Goal: Information Seeking & Learning: Check status

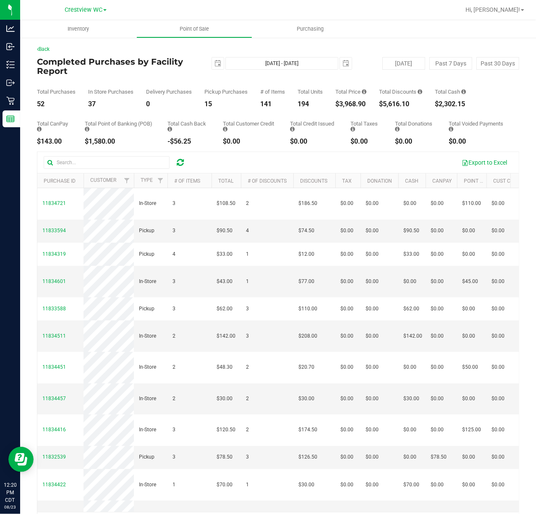
drag, startPoint x: 335, startPoint y: 100, endPoint x: 356, endPoint y: 100, distance: 21.8
click at [356, 100] on div "Total Purchases 52 In Store Purchases 37 Delivery Purchases 0 Pickup Purchases …" at bounding box center [278, 92] width 482 height 32
click at [356, 101] on div "$3,968.90" at bounding box center [350, 104] width 31 height 7
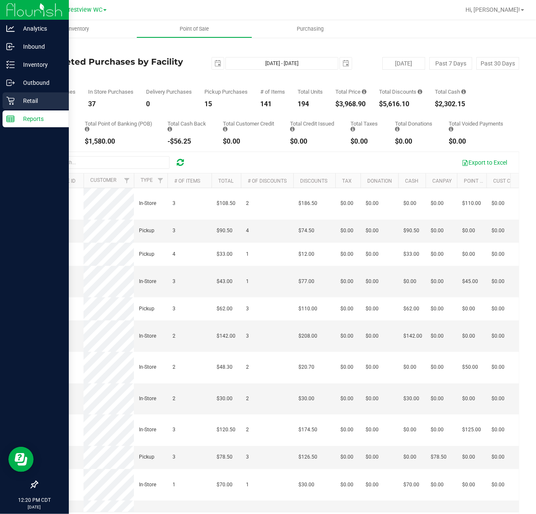
click at [13, 101] on icon at bounding box center [10, 101] width 8 height 8
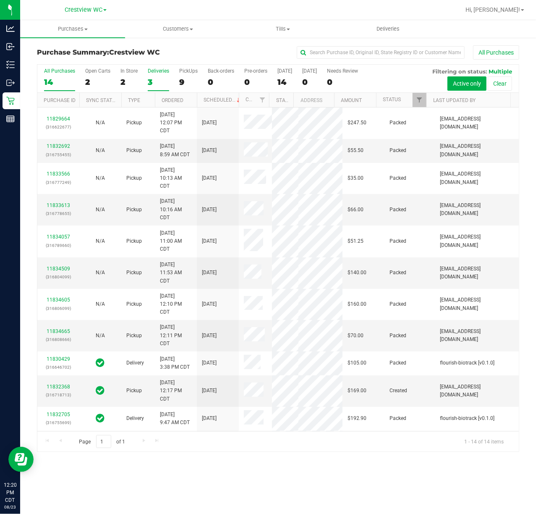
click at [160, 89] on label "Deliveries 3" at bounding box center [158, 79] width 21 height 23
click at [0, 0] on input "Deliveries 3" at bounding box center [0, 0] width 0 height 0
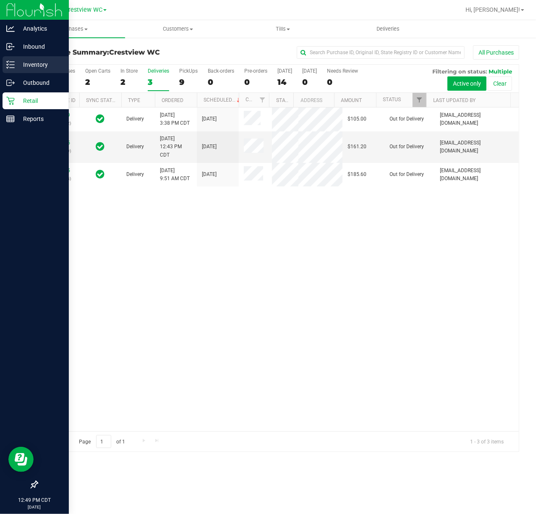
click at [13, 64] on icon at bounding box center [10, 64] width 8 height 8
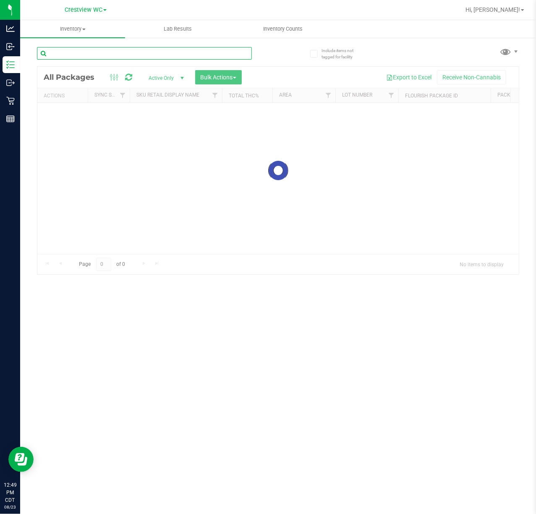
click at [187, 50] on input "text" at bounding box center [144, 53] width 215 height 13
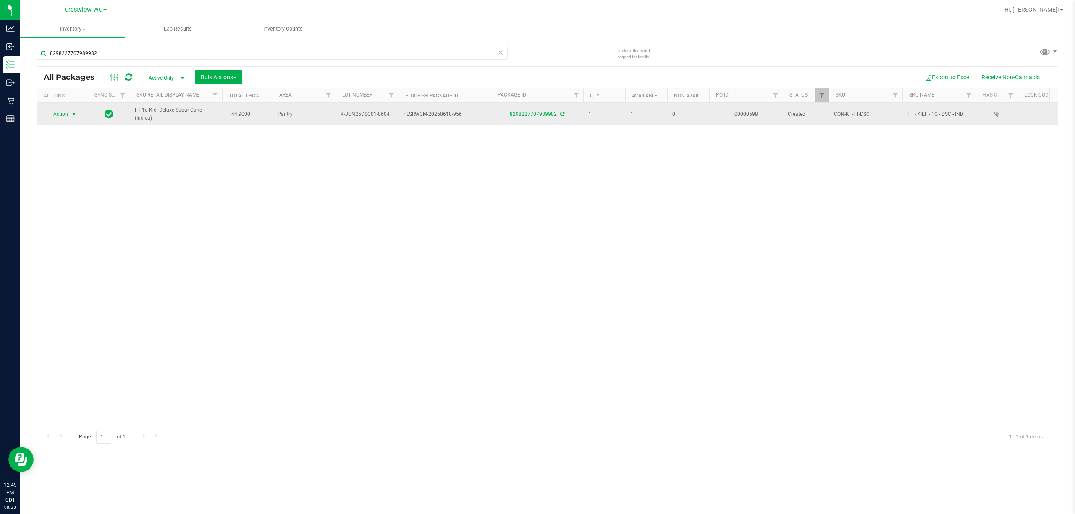
click at [71, 115] on span "select" at bounding box center [74, 114] width 7 height 7
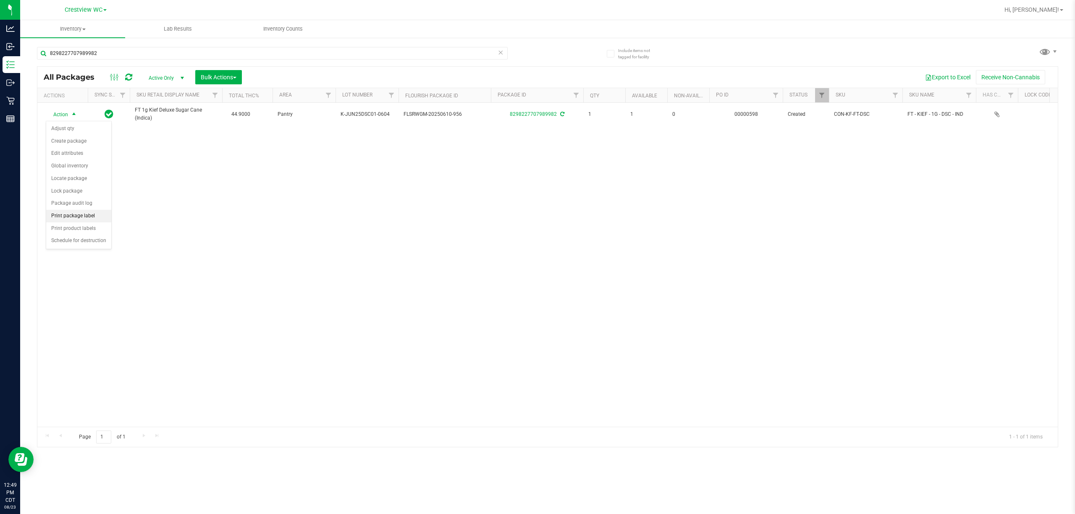
click at [77, 221] on li "Print package label" at bounding box center [78, 216] width 65 height 13
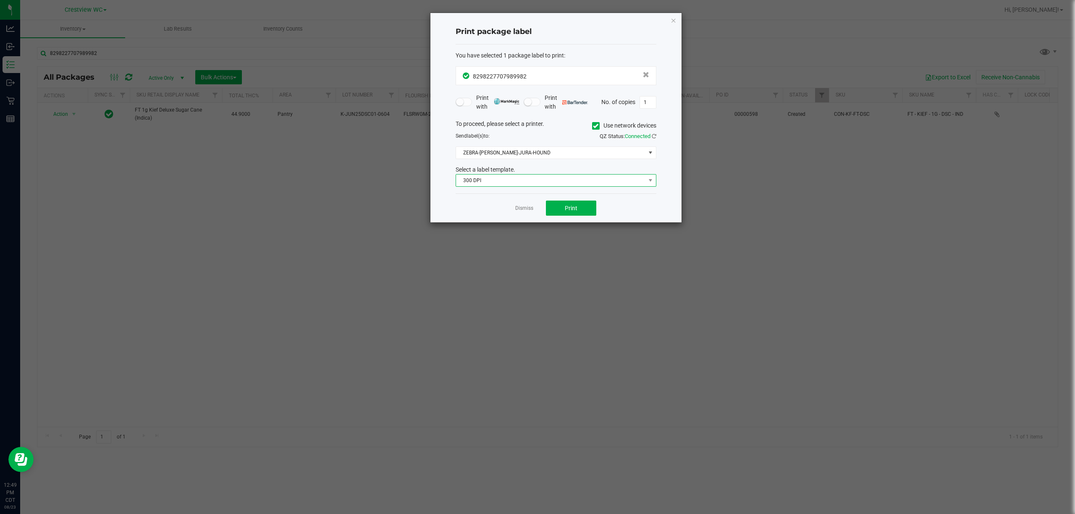
drag, startPoint x: 541, startPoint y: 175, endPoint x: 541, endPoint y: 180, distance: 4.6
click at [536, 178] on span "300 DPI" at bounding box center [555, 180] width 201 height 13
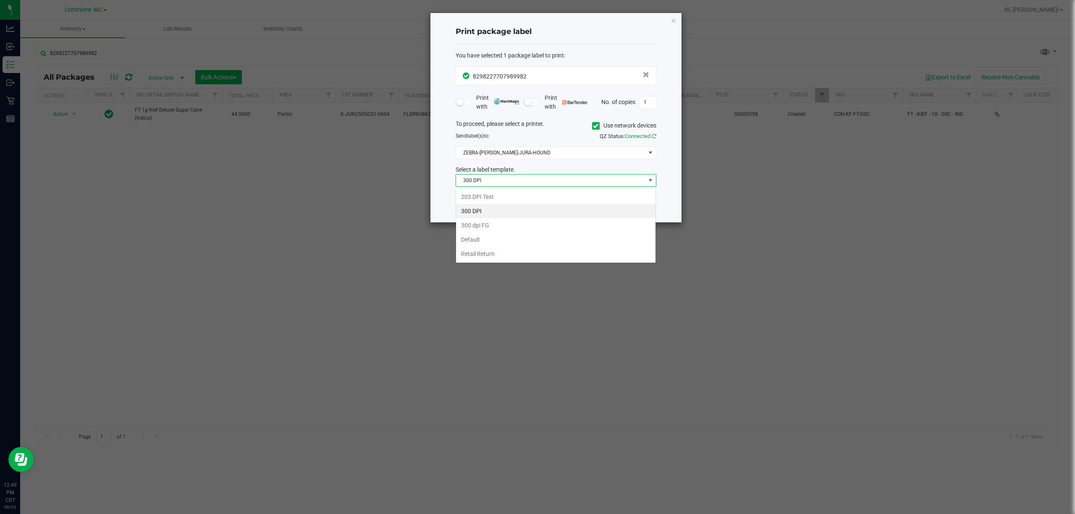
scroll to position [13, 200]
click at [536, 180] on span "300 DPI" at bounding box center [550, 181] width 189 height 12
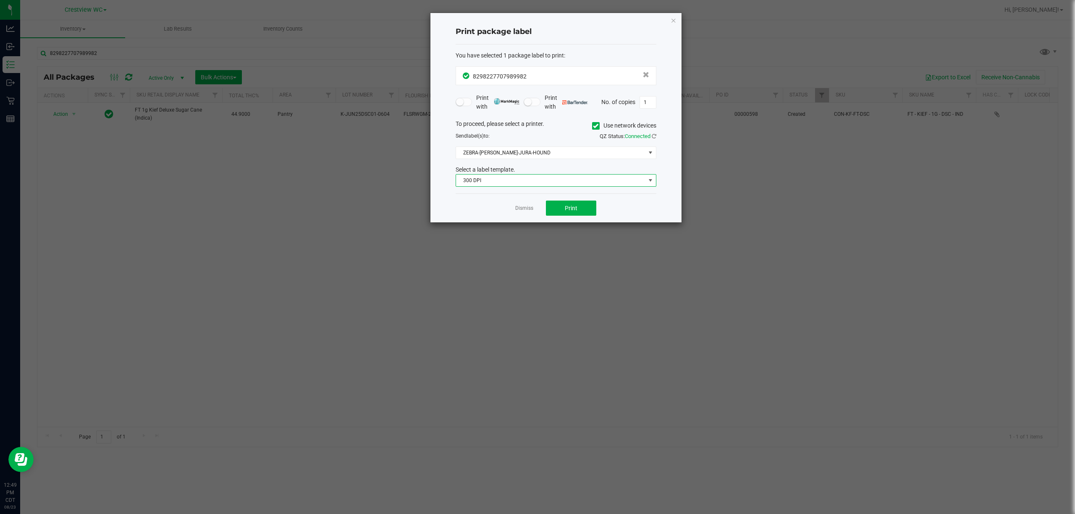
click at [512, 186] on span "300 DPI" at bounding box center [550, 181] width 189 height 12
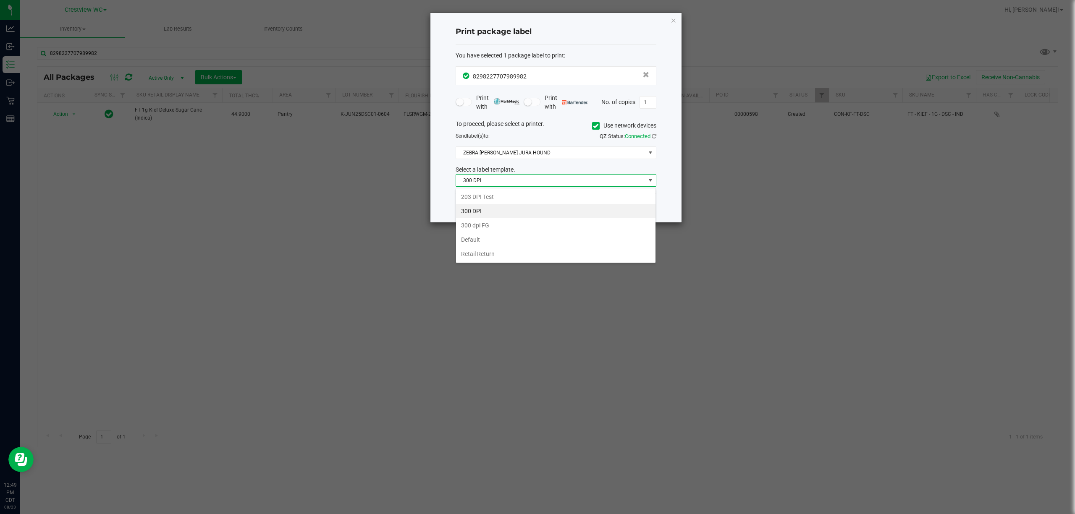
click at [482, 201] on li "203 DPI Test" at bounding box center [555, 197] width 199 height 14
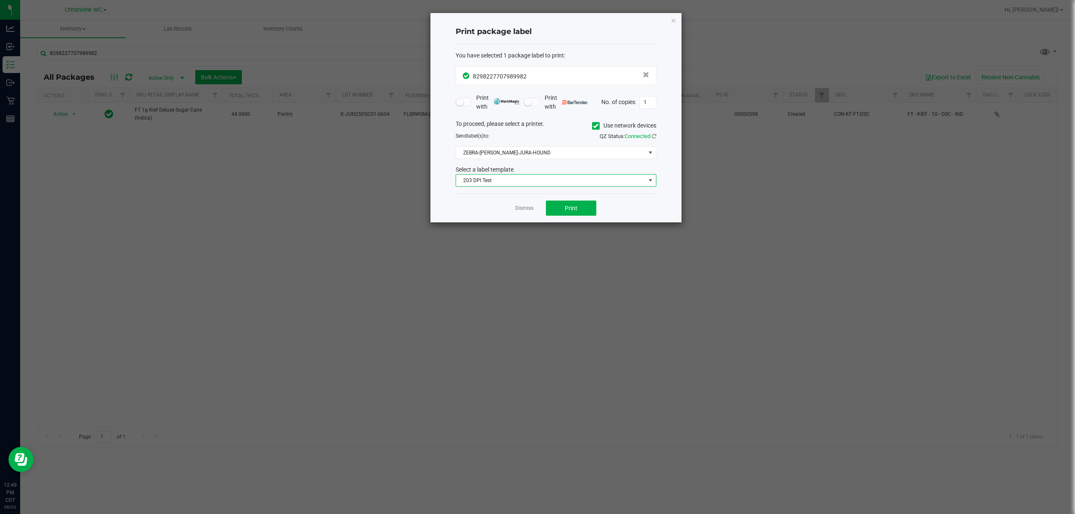
click at [489, 160] on div "To proceed, please select a printer. Use network devices Send label(s) to: QZ S…" at bounding box center [555, 154] width 201 height 68
click at [491, 154] on span "ZEBRA-BRUNO-JURA-HOUND" at bounding box center [550, 153] width 189 height 12
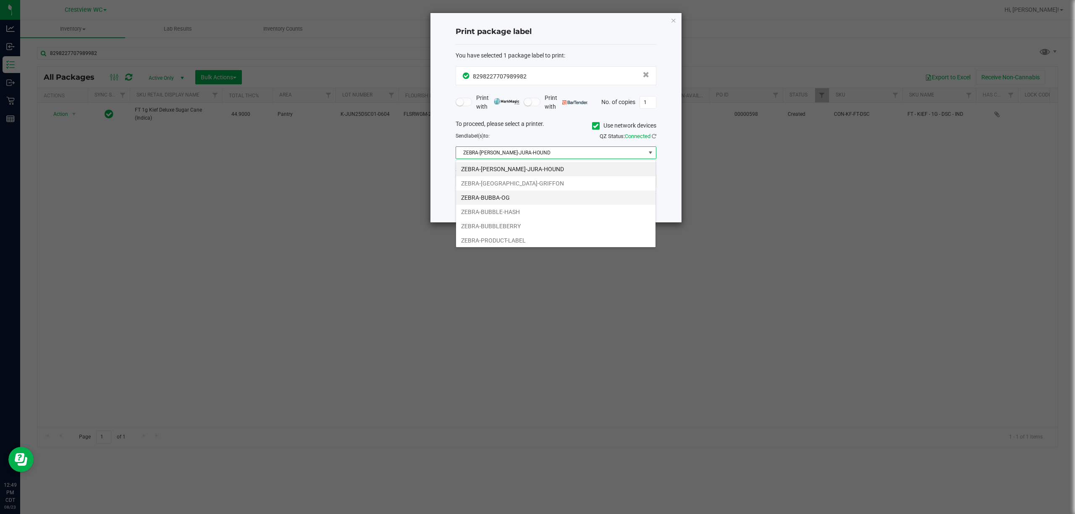
scroll to position [18, 0]
click at [514, 235] on li "ZERBA-BUBBLE-GUM" at bounding box center [555, 239] width 199 height 14
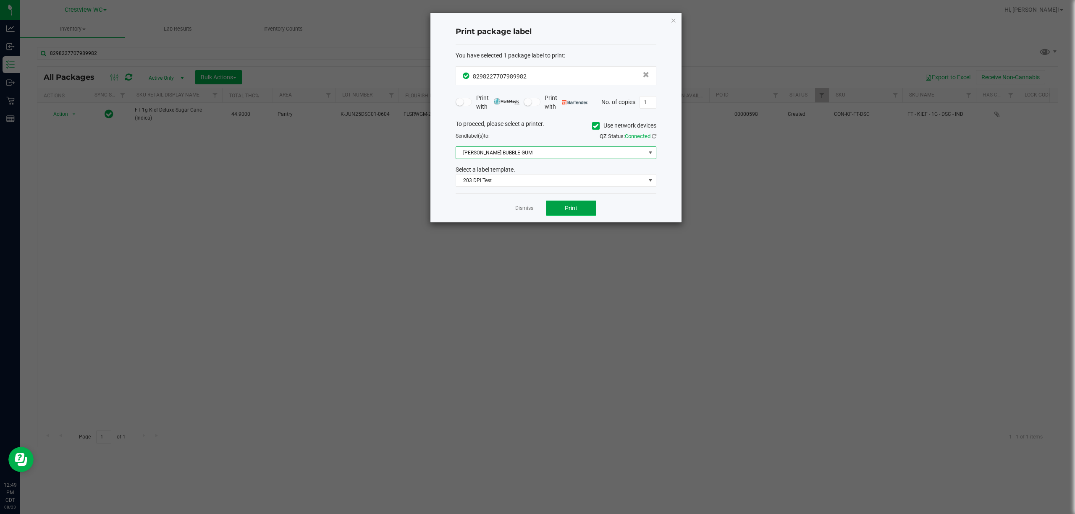
click at [536, 208] on span "Print" at bounding box center [571, 208] width 13 height 7
click at [526, 209] on link "Dismiss" at bounding box center [524, 208] width 18 height 7
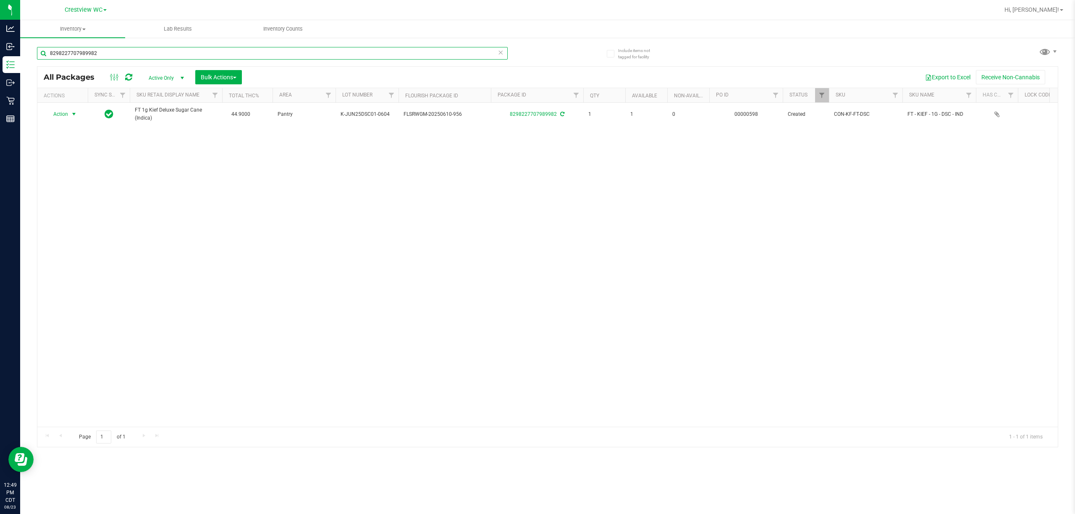
click at [169, 53] on input "8298227707989982" at bounding box center [272, 53] width 471 height 13
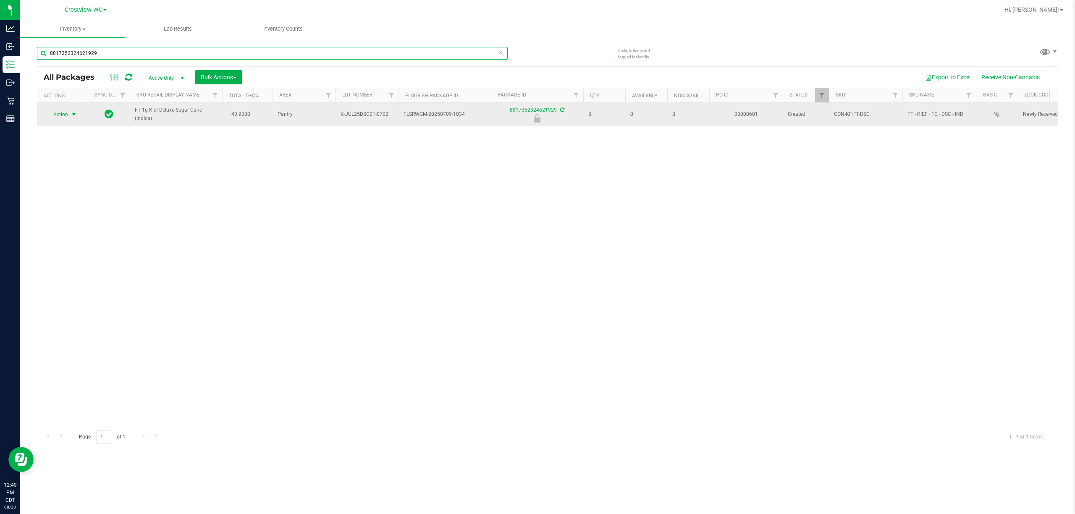
type input "8817352324621929"
click at [61, 116] on span "Action" at bounding box center [57, 115] width 23 height 12
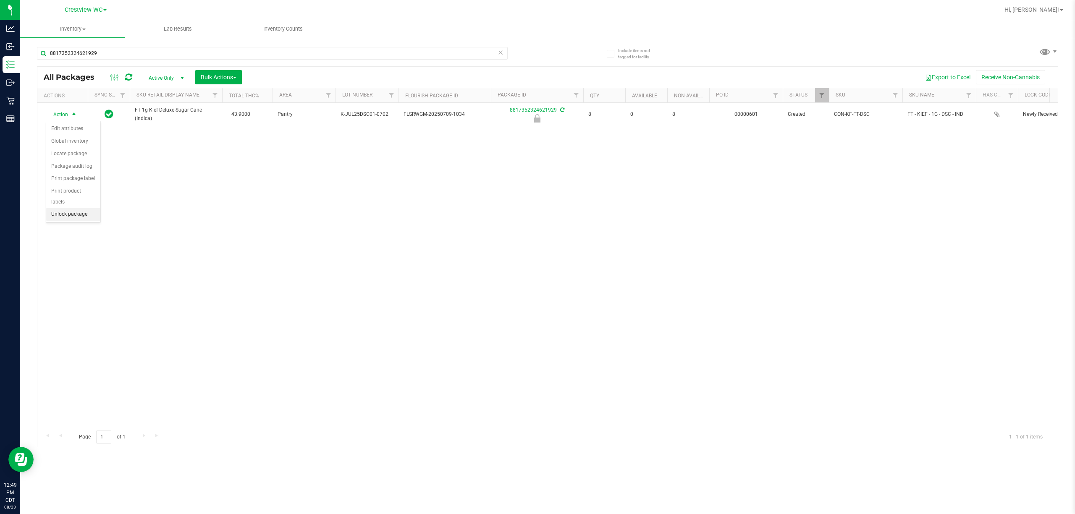
click at [74, 217] on li "Unlock package" at bounding box center [73, 214] width 54 height 13
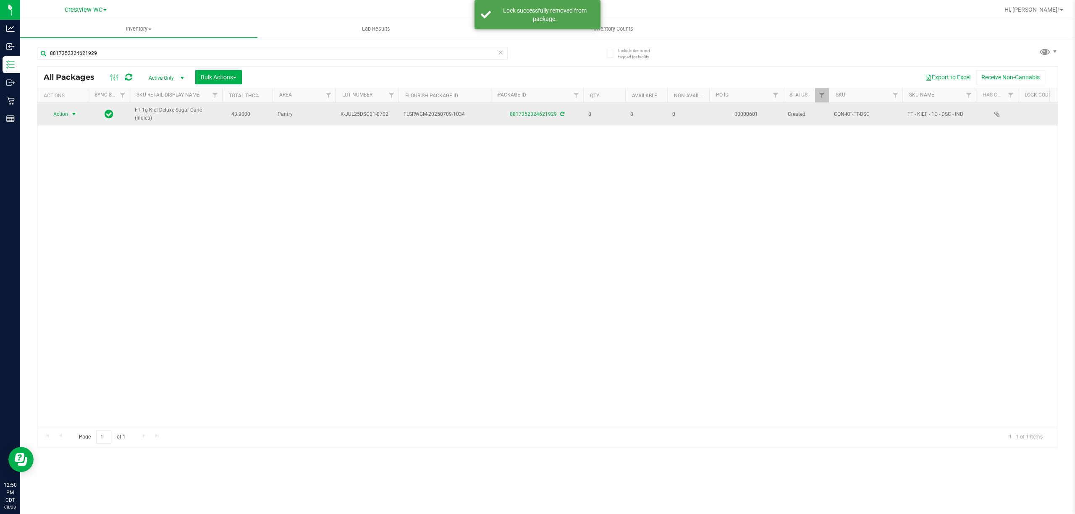
click at [64, 117] on span "Action" at bounding box center [57, 114] width 23 height 12
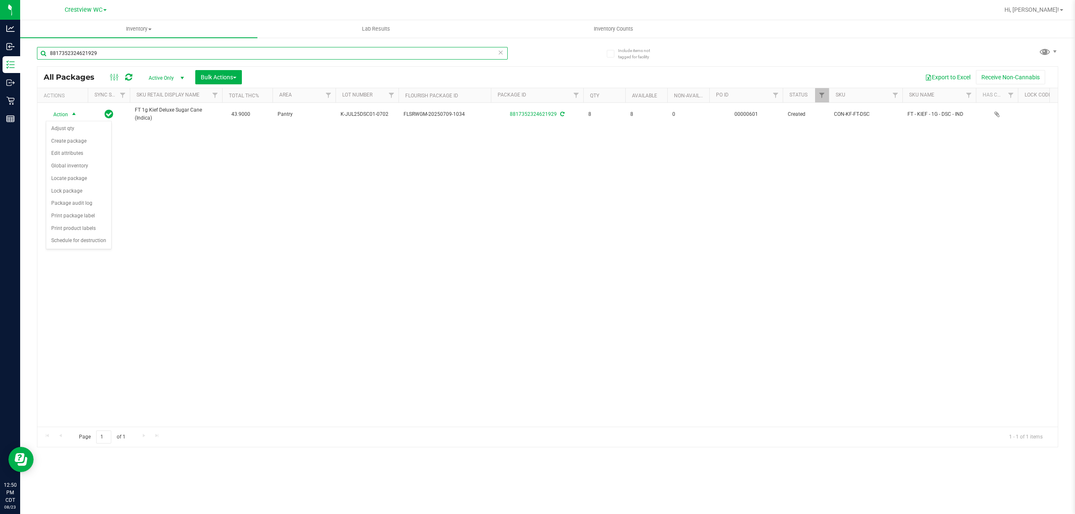
click at [173, 48] on input "8817352324621929" at bounding box center [272, 53] width 471 height 13
type input "gsc"
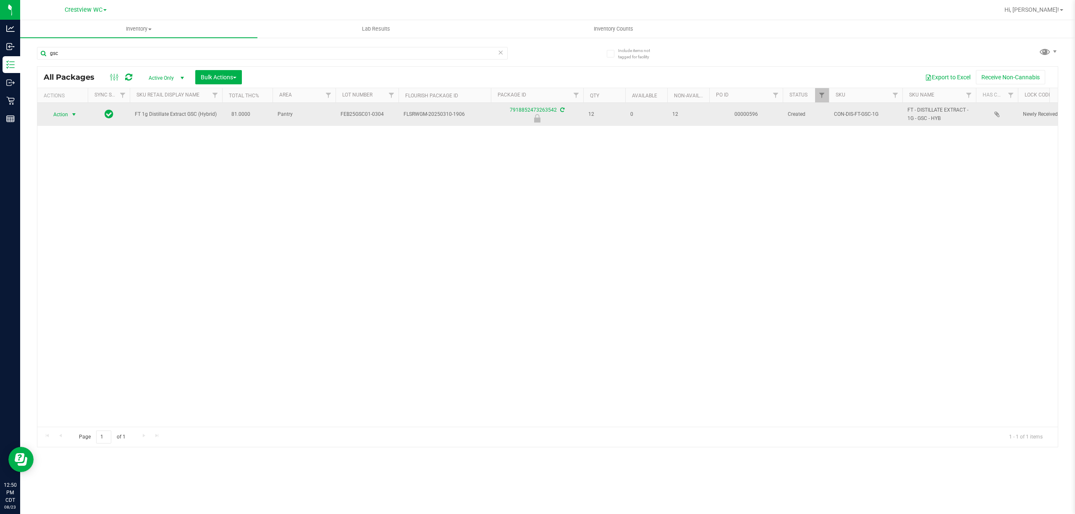
click at [68, 114] on span "Action" at bounding box center [57, 115] width 23 height 12
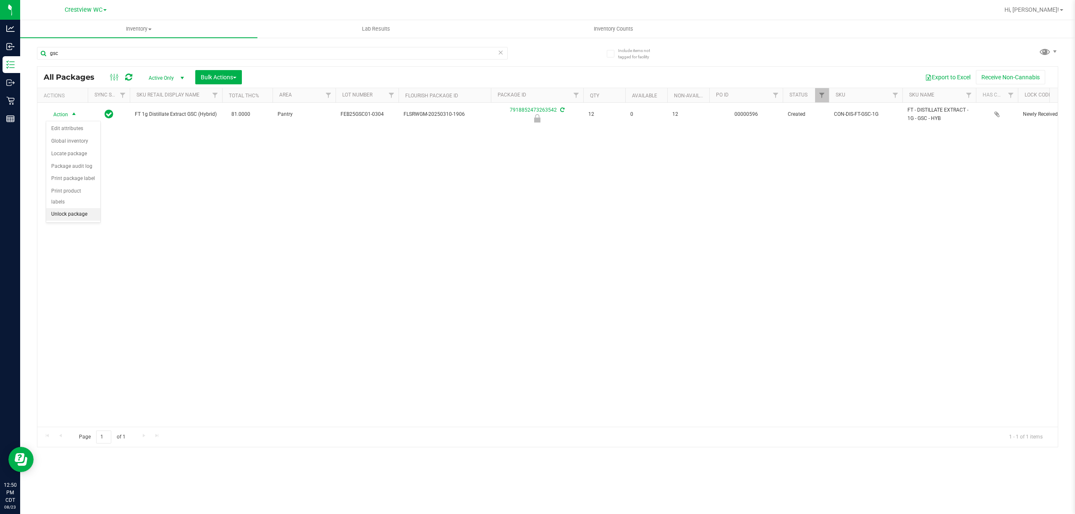
click at [68, 221] on li "Unlock package" at bounding box center [73, 214] width 54 height 13
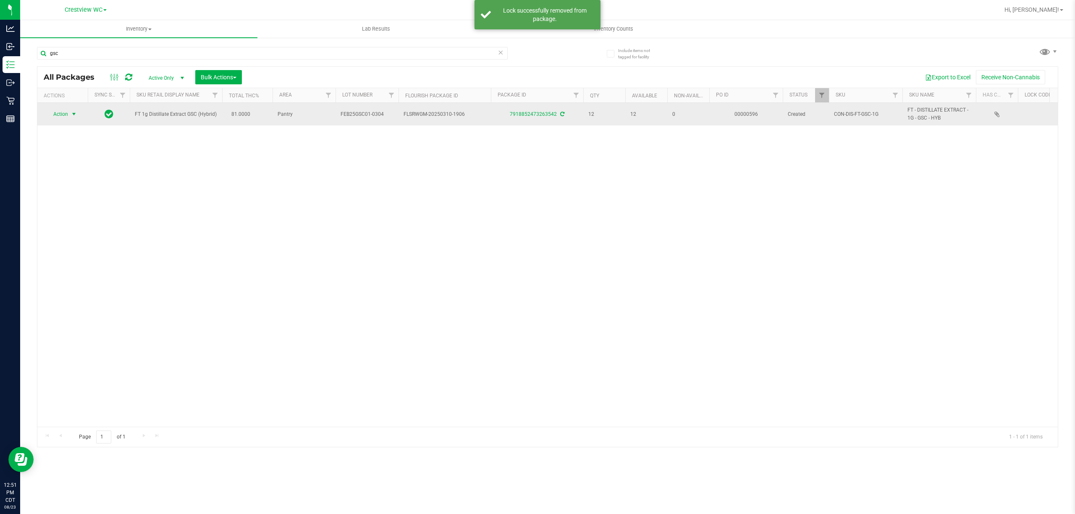
click at [65, 116] on span "Action" at bounding box center [57, 114] width 23 height 12
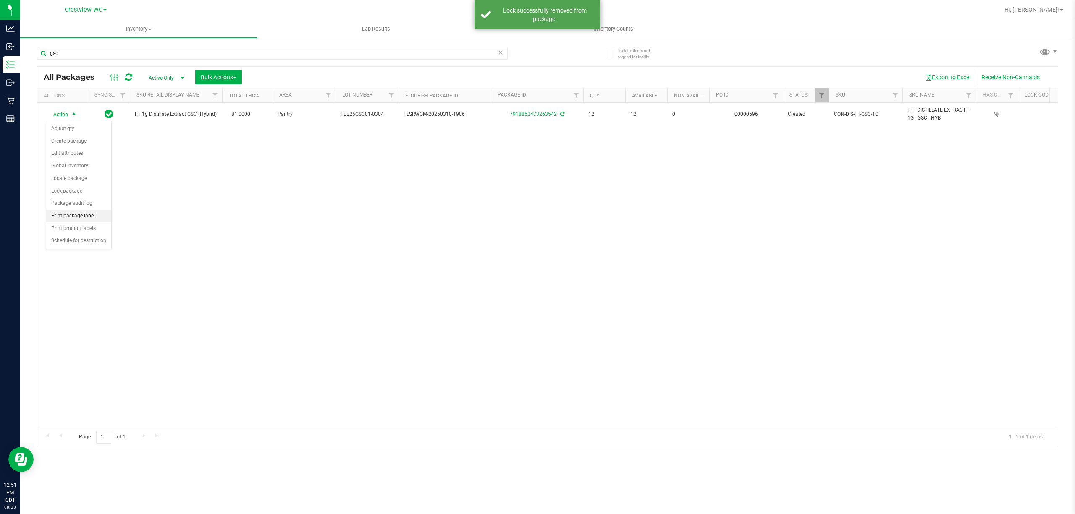
click at [81, 220] on li "Print package label" at bounding box center [78, 216] width 65 height 13
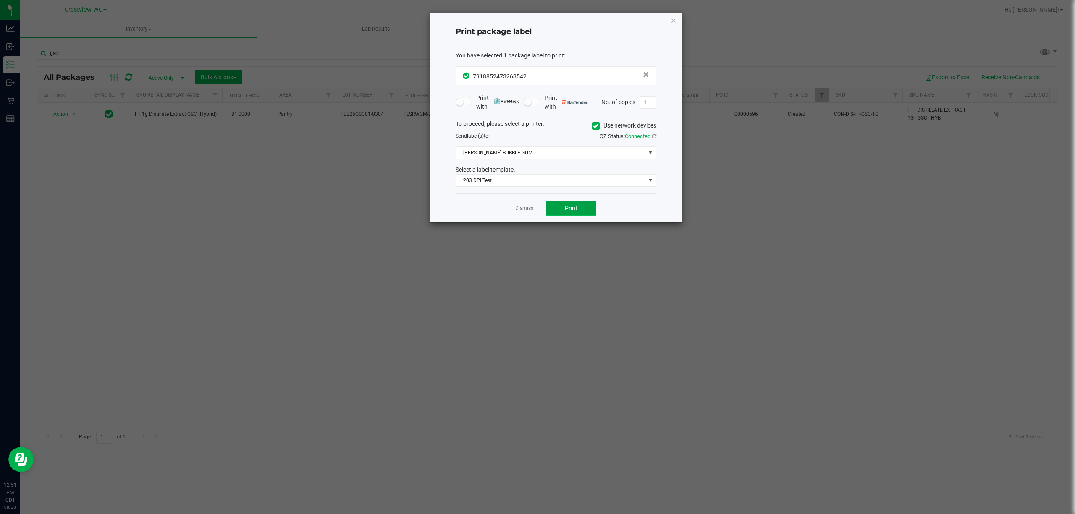
click at [536, 212] on span "Print" at bounding box center [571, 208] width 13 height 7
click at [520, 210] on link "Dismiss" at bounding box center [524, 208] width 18 height 7
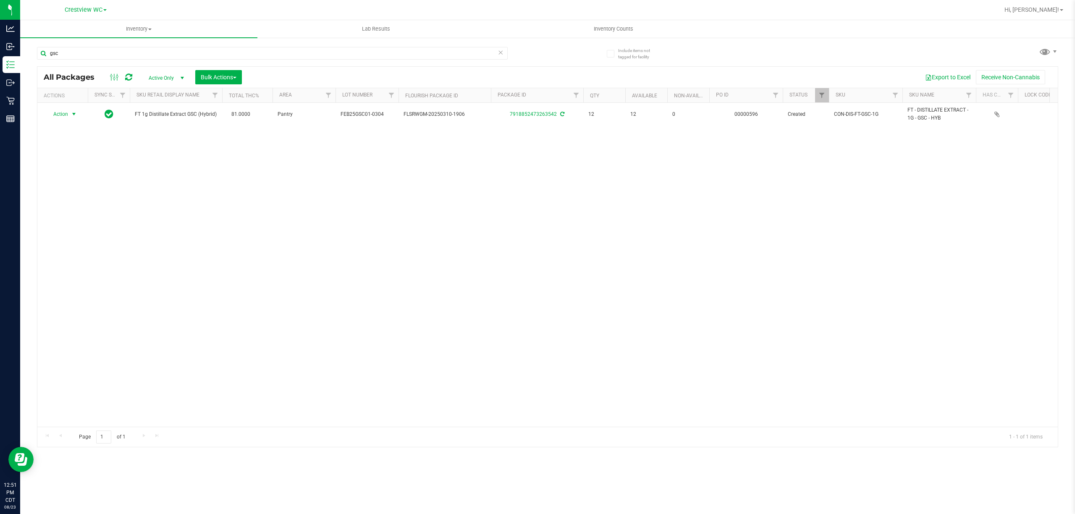
click at [502, 302] on div "Action Action Adjust qty Create package Edit attributes Global inventory Locate…" at bounding box center [547, 265] width 1020 height 324
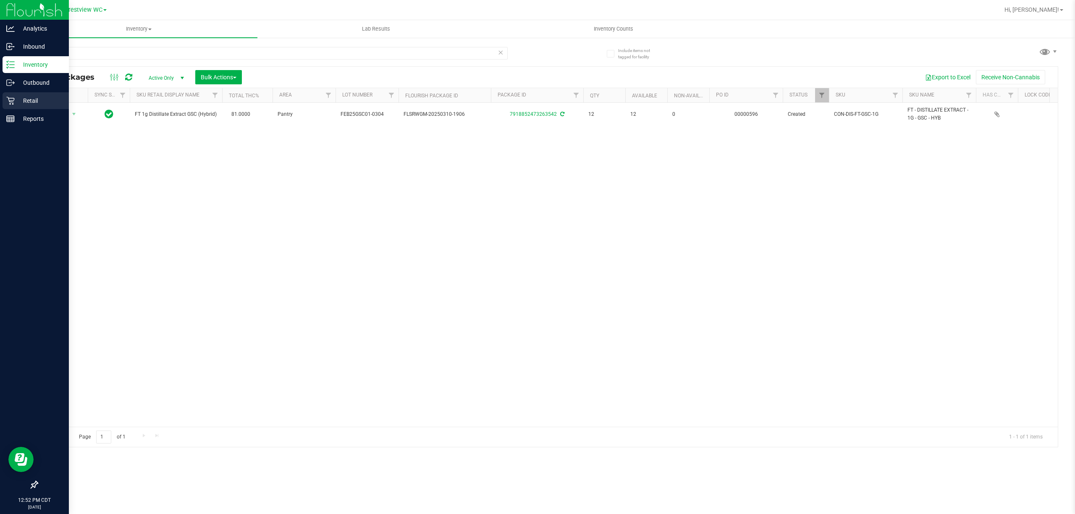
click at [9, 101] on icon at bounding box center [10, 101] width 8 height 8
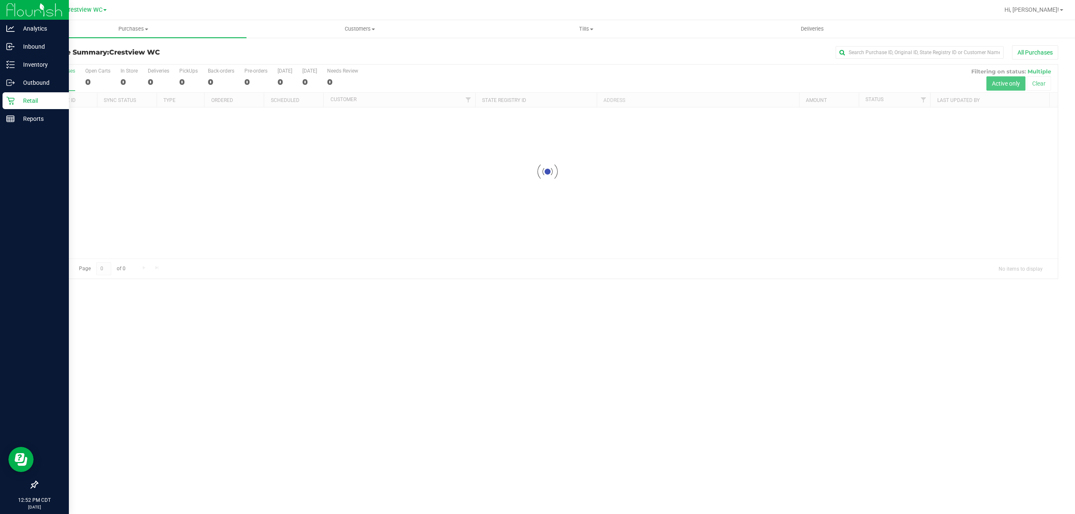
click at [32, 486] on icon at bounding box center [34, 485] width 8 height 8
click at [30, 486] on input "checkbox" at bounding box center [30, 486] width 0 height 0
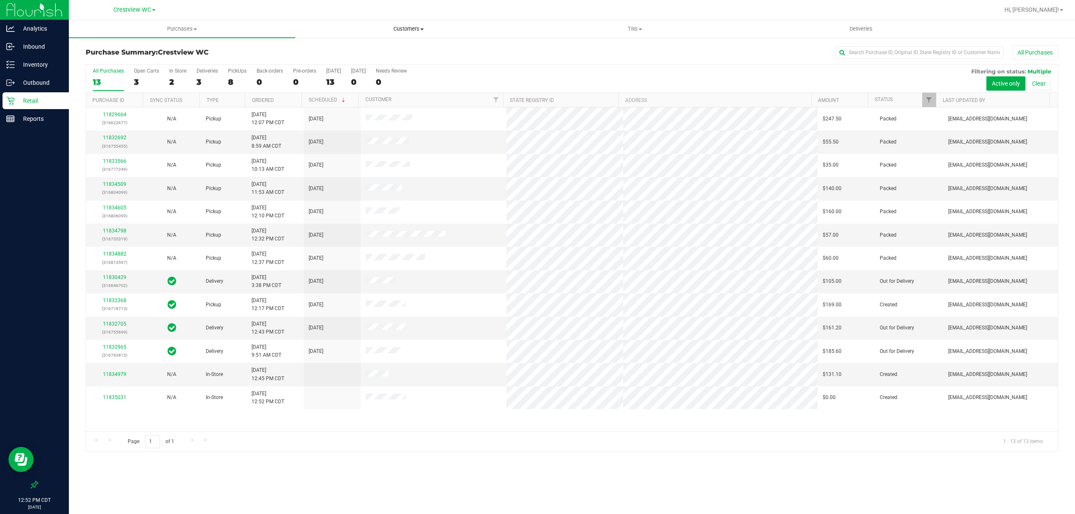
click at [404, 25] on span "Customers" at bounding box center [408, 29] width 225 height 8
click at [370, 52] on li "All customers" at bounding box center [408, 51] width 226 height 10
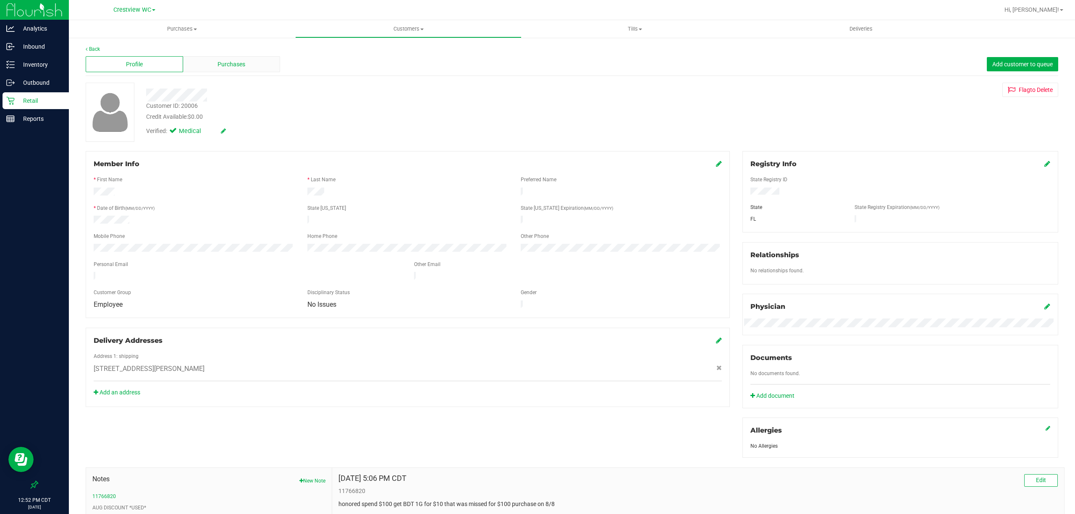
click at [266, 64] on div "Purchases" at bounding box center [231, 64] width 97 height 16
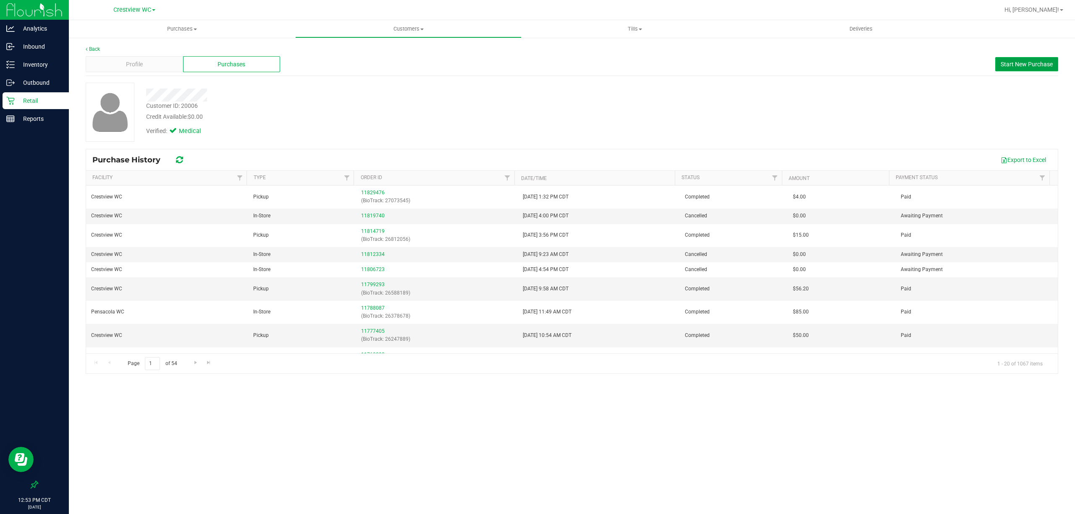
click at [536, 62] on span "Start New Purchase" at bounding box center [1026, 64] width 52 height 7
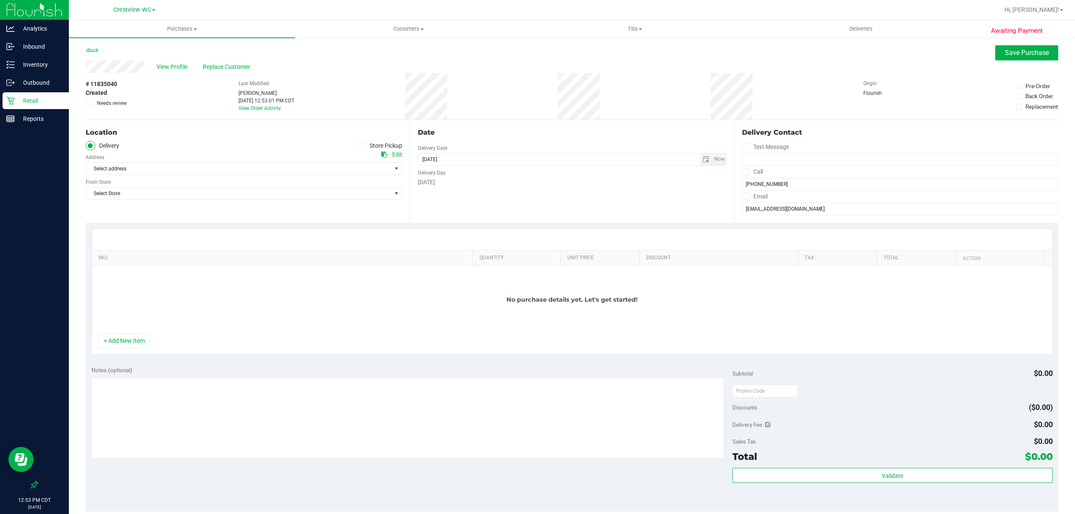
click at [370, 147] on label "Store Pickup" at bounding box center [379, 146] width 46 height 10
click at [0, 0] on input "Store Pickup" at bounding box center [0, 0] width 0 height 0
click at [351, 165] on span "Select Store" at bounding box center [238, 169] width 305 height 12
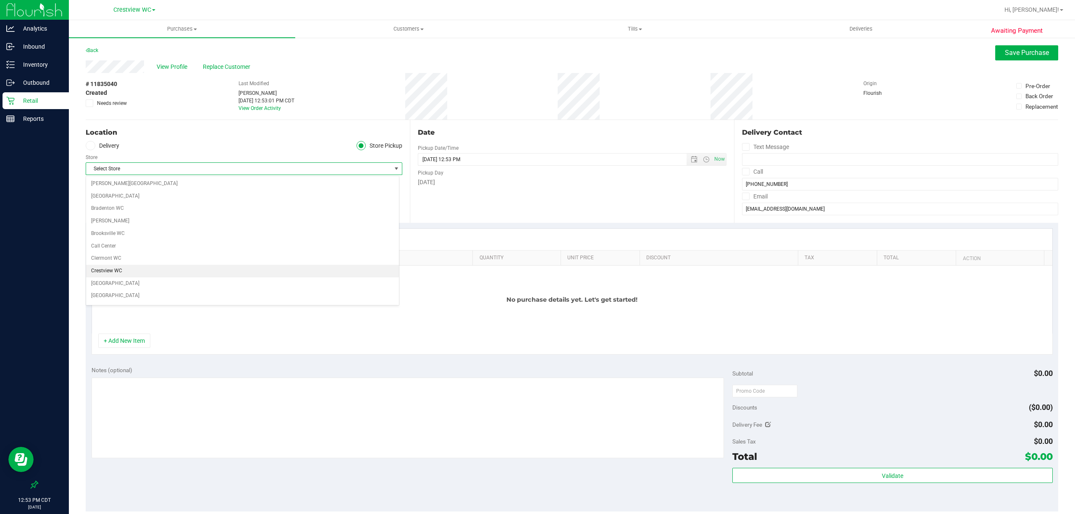
click at [128, 273] on li "Crestview WC" at bounding box center [242, 271] width 313 height 13
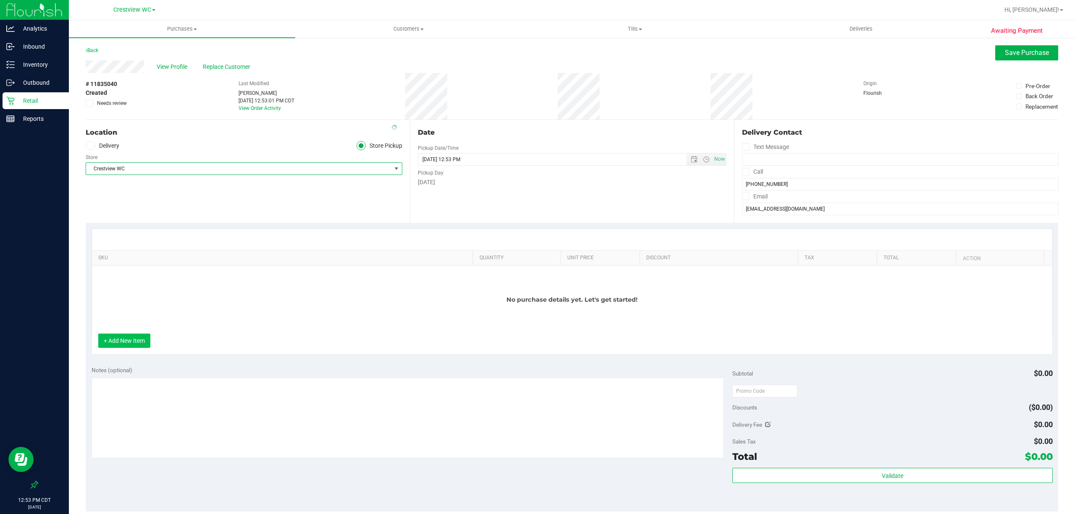
click at [124, 336] on button "+ Add New Item" at bounding box center [124, 341] width 52 height 14
click at [124, 341] on button "+ Add New Item" at bounding box center [124, 341] width 52 height 14
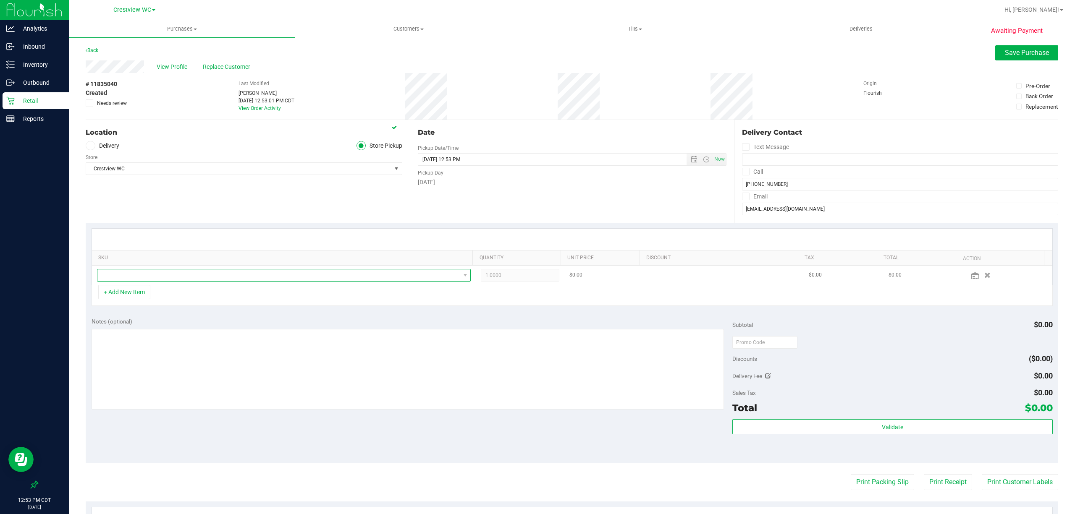
click at [133, 274] on span "NO DATA FOUND" at bounding box center [278, 275] width 363 height 12
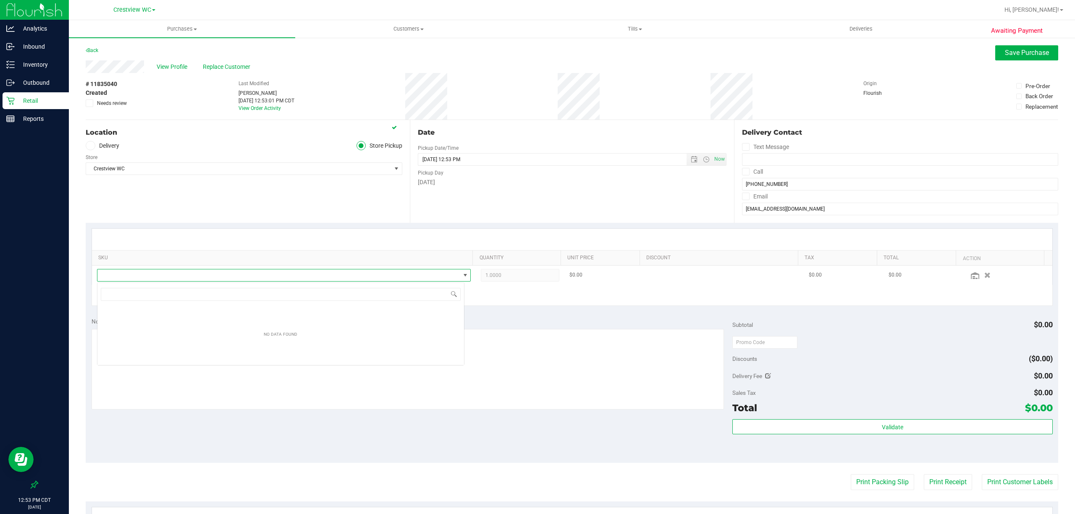
scroll to position [13, 367]
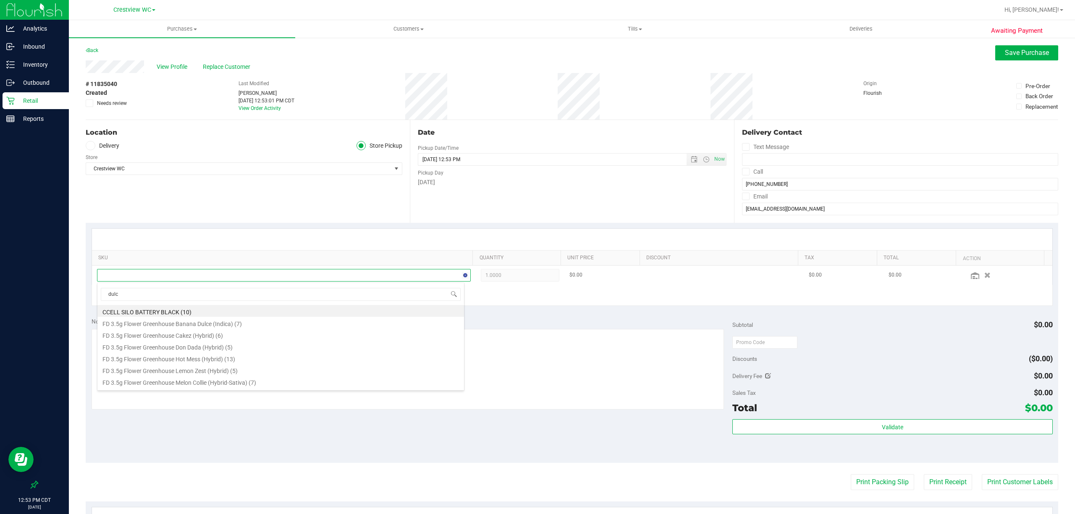
type input "dulce"
click at [243, 382] on li "FT 3.5g Cannabis Flower Dulce De Fresa (Hybrid) (1)" at bounding box center [280, 382] width 366 height 12
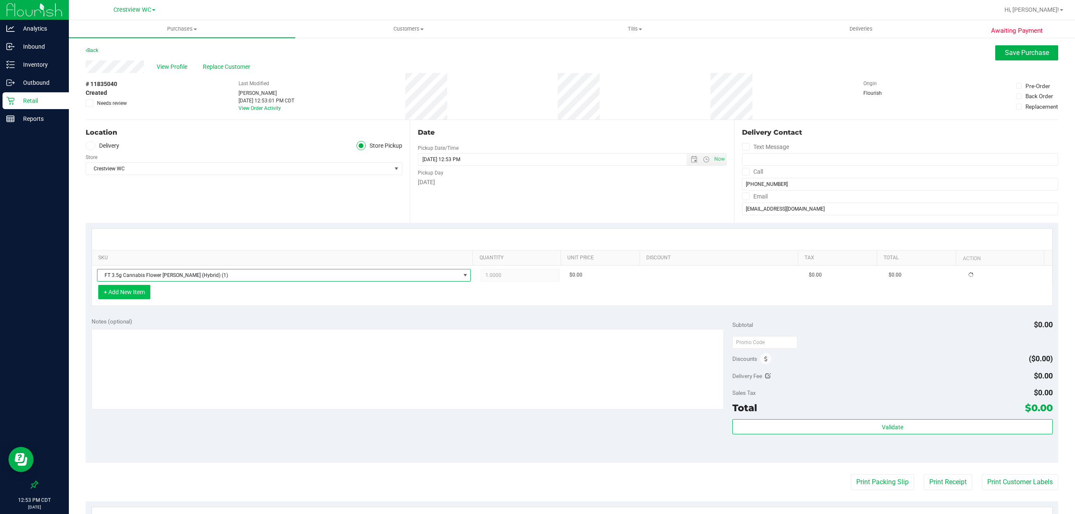
click at [134, 294] on button "+ Add New Item" at bounding box center [124, 292] width 52 height 14
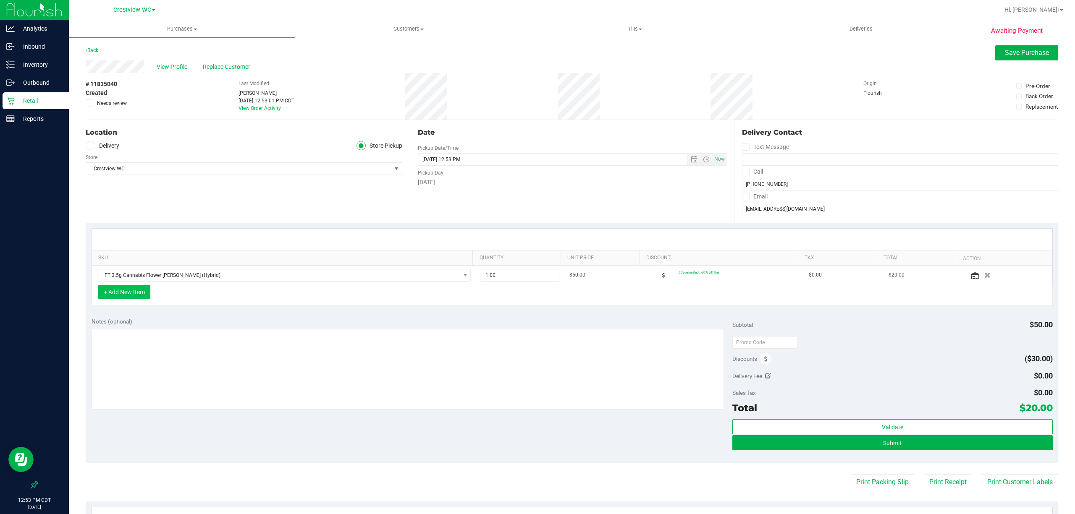
click at [129, 297] on button "+ Add New Item" at bounding box center [124, 292] width 52 height 14
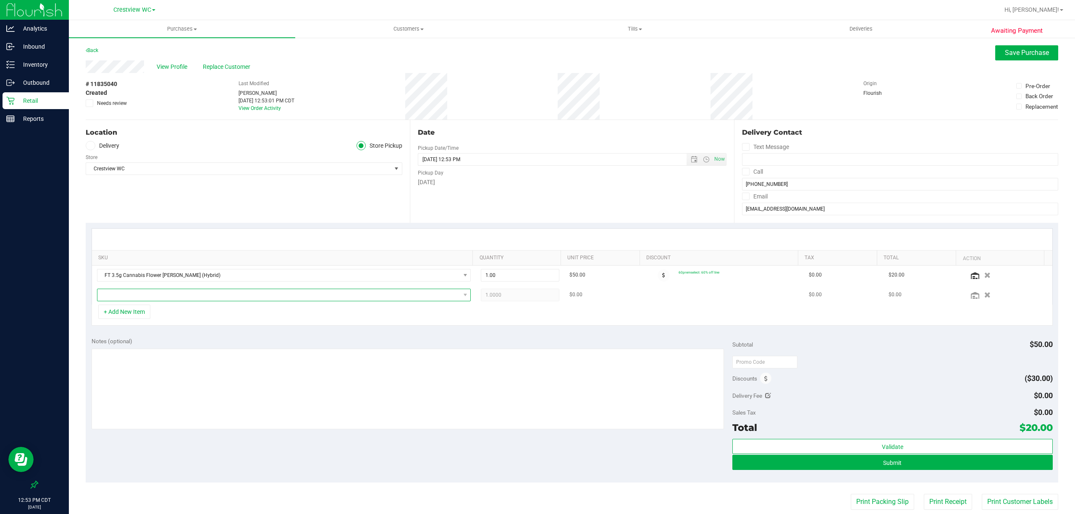
click at [165, 293] on span "NO DATA FOUND" at bounding box center [278, 295] width 363 height 12
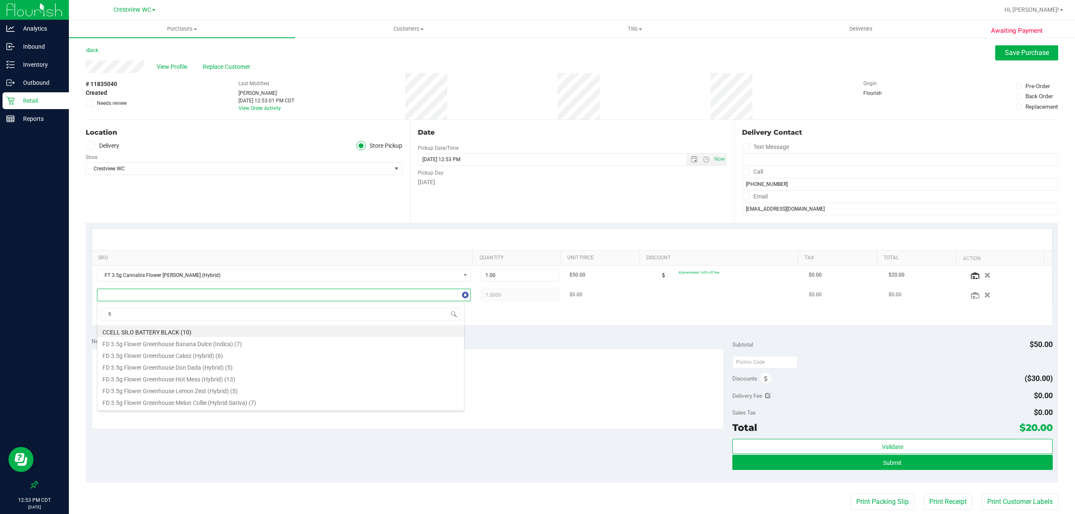
type input "fic"
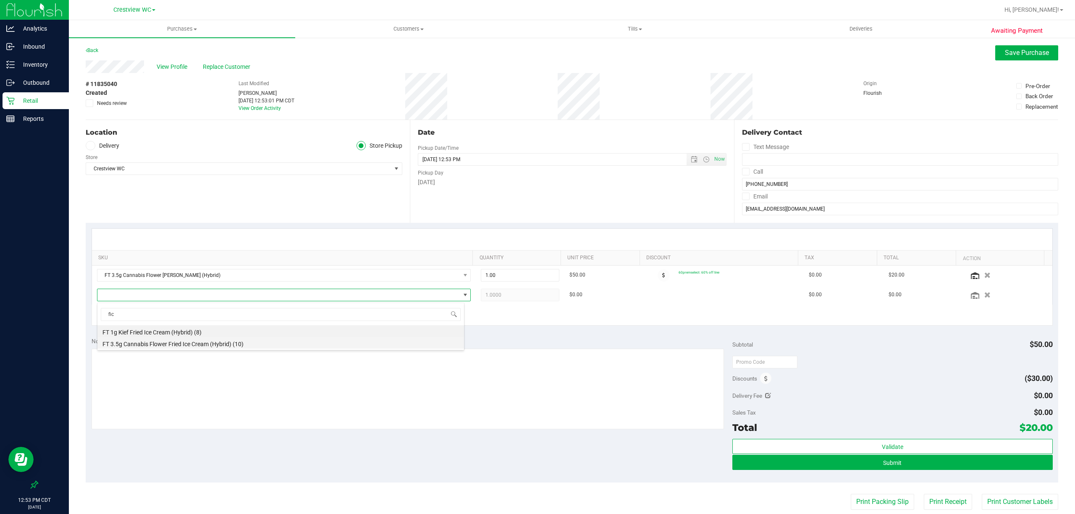
click at [193, 347] on li "FT 3.5g Cannabis Flower Fried Ice Cream (Hybrid) (10)" at bounding box center [280, 343] width 366 height 12
click at [236, 328] on div "SKU Quantity Unit Price Discount Tax Total Action FT 3.5g Cannabis Flower Dulce…" at bounding box center [572, 277] width 972 height 109
click at [390, 336] on div "Notes (optional) Subtotal $100.00 Discounts ($60.00) Delivery Fee $0.00 Sales T…" at bounding box center [572, 407] width 972 height 151
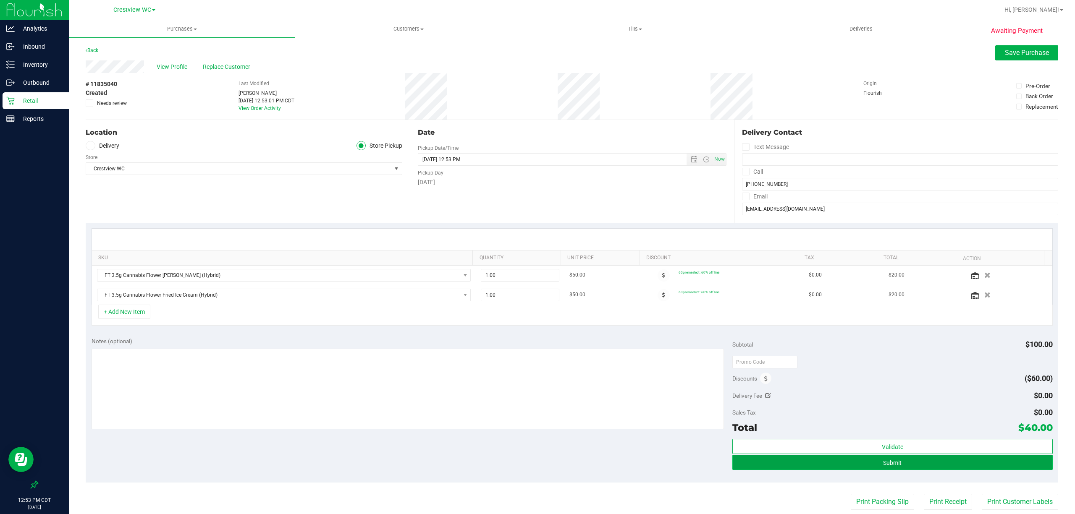
click at [536, 466] on span "Submit" at bounding box center [892, 463] width 18 height 7
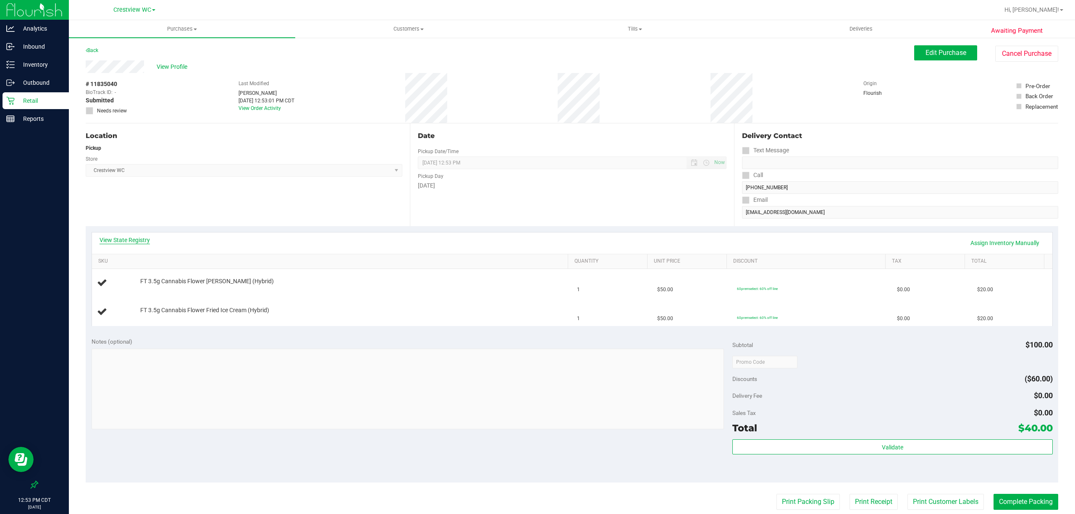
click at [131, 241] on link "View State Registry" at bounding box center [124, 240] width 50 height 8
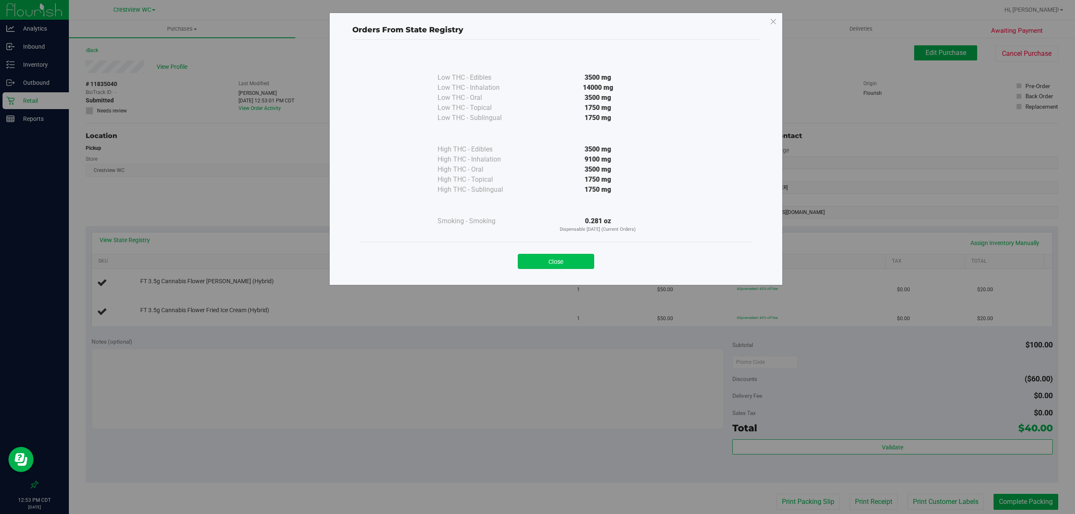
click at [536, 264] on button "Close" at bounding box center [556, 261] width 76 height 15
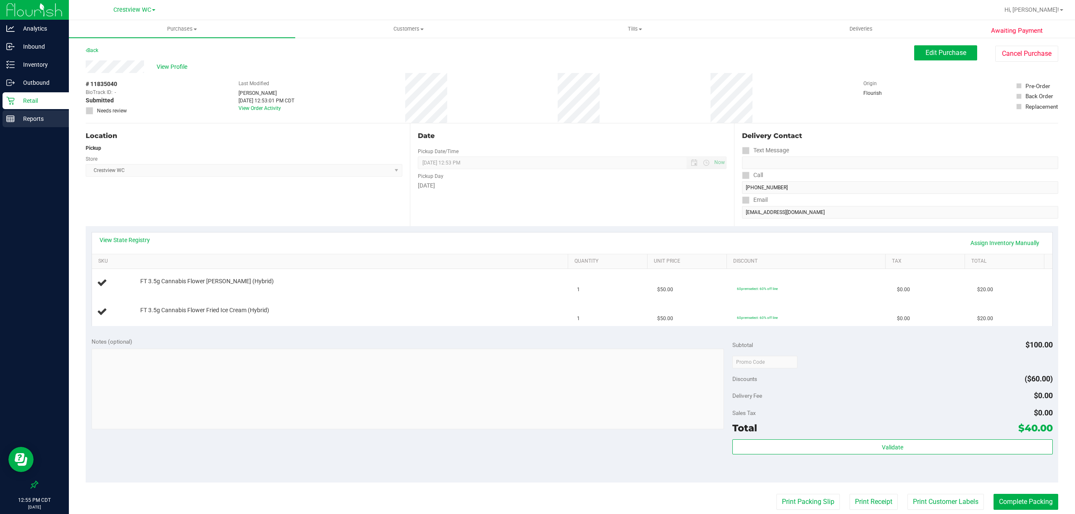
click at [26, 128] on div at bounding box center [34, 302] width 69 height 348
click at [26, 123] on p "Reports" at bounding box center [40, 119] width 50 height 10
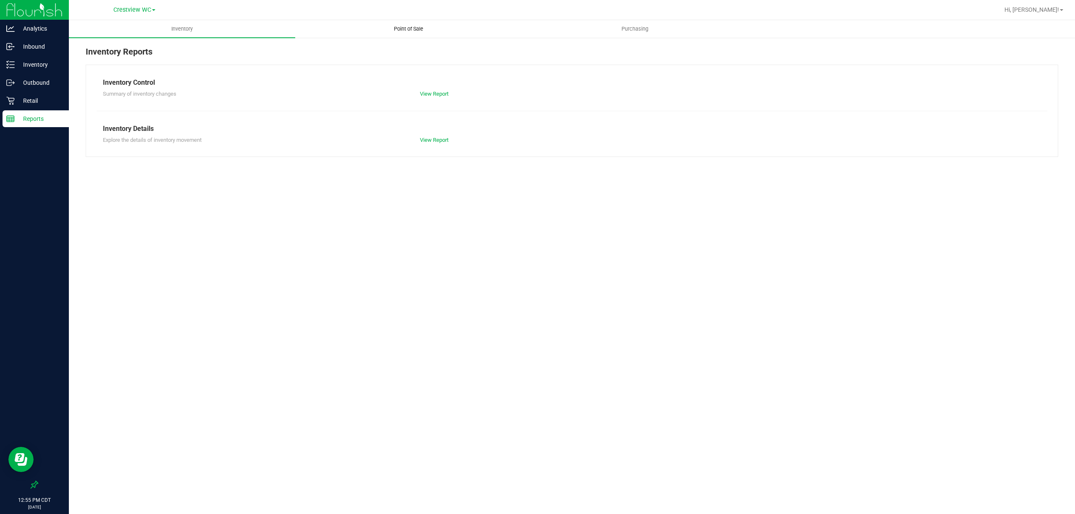
click at [409, 30] on span "Point of Sale" at bounding box center [408, 29] width 52 height 8
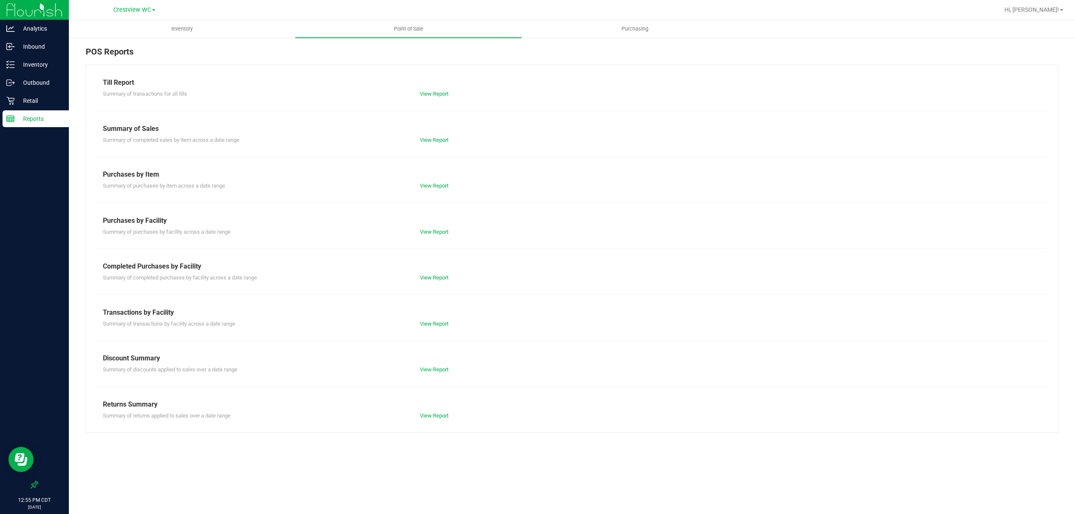
click at [429, 274] on div "View Report" at bounding box center [492, 278] width 158 height 8
click at [437, 281] on link "View Report" at bounding box center [434, 278] width 29 height 6
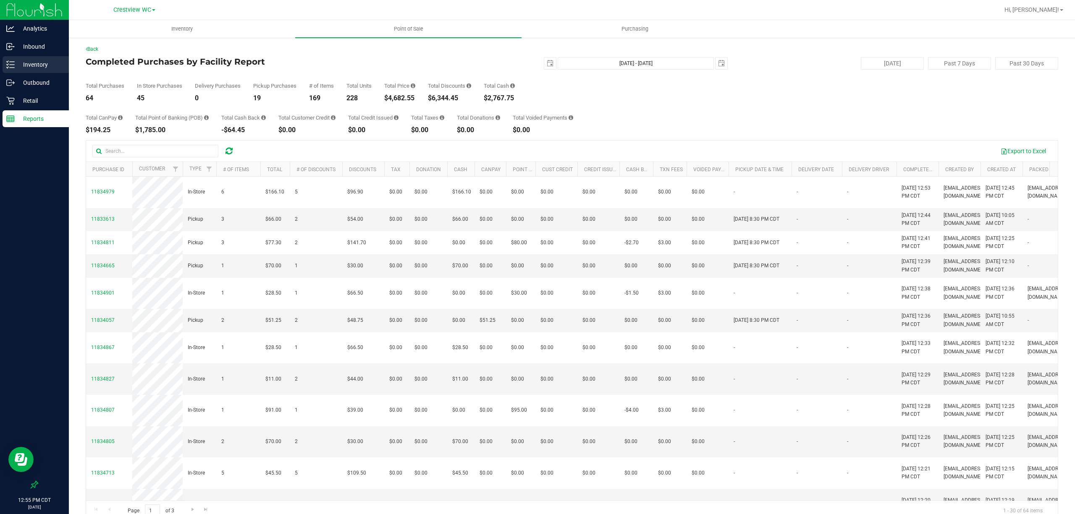
click at [31, 61] on p "Inventory" at bounding box center [40, 65] width 50 height 10
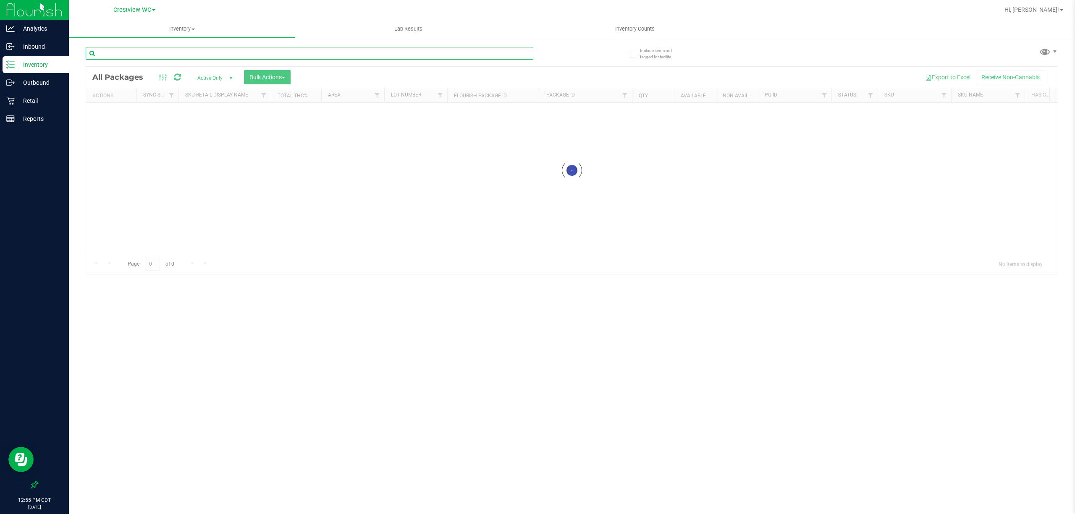
click at [182, 56] on div "Inventory All packages All inventory Waste log Create inventory Lab Results Inv…" at bounding box center [572, 267] width 1006 height 494
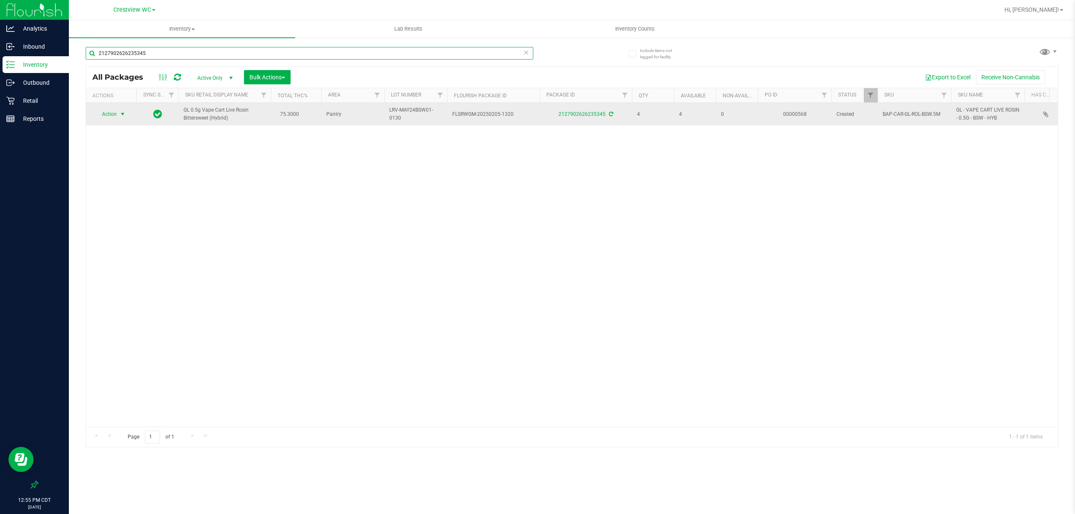
type input "2127902626235345"
click at [110, 117] on span "Action" at bounding box center [105, 114] width 23 height 12
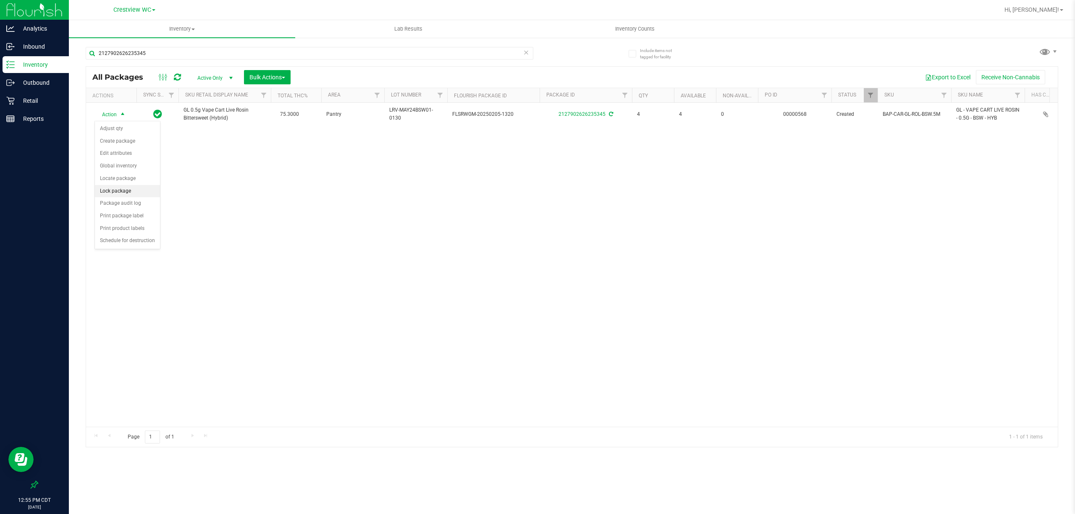
click at [120, 194] on li "Lock package" at bounding box center [127, 191] width 65 height 13
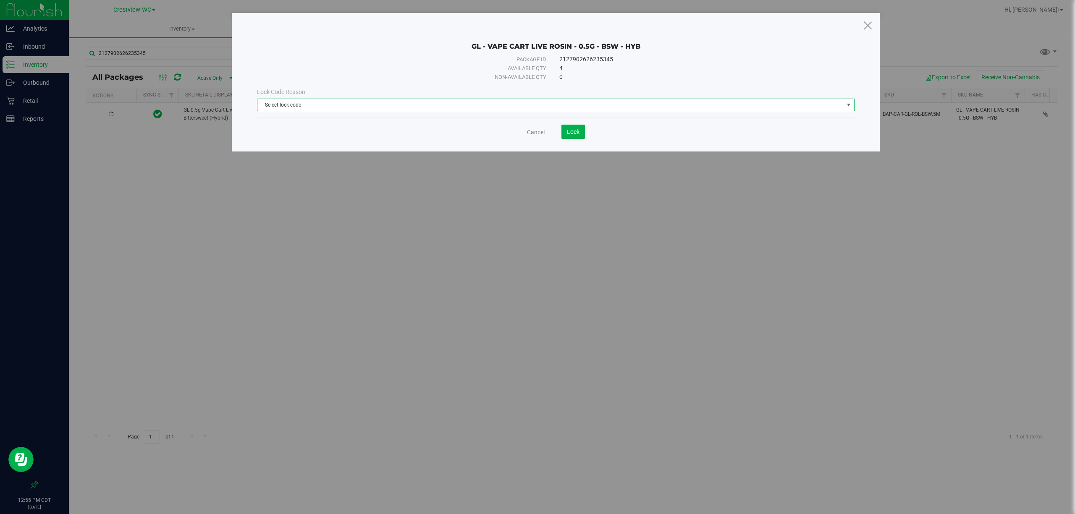
click at [337, 106] on span "Select lock code" at bounding box center [550, 105] width 586 height 12
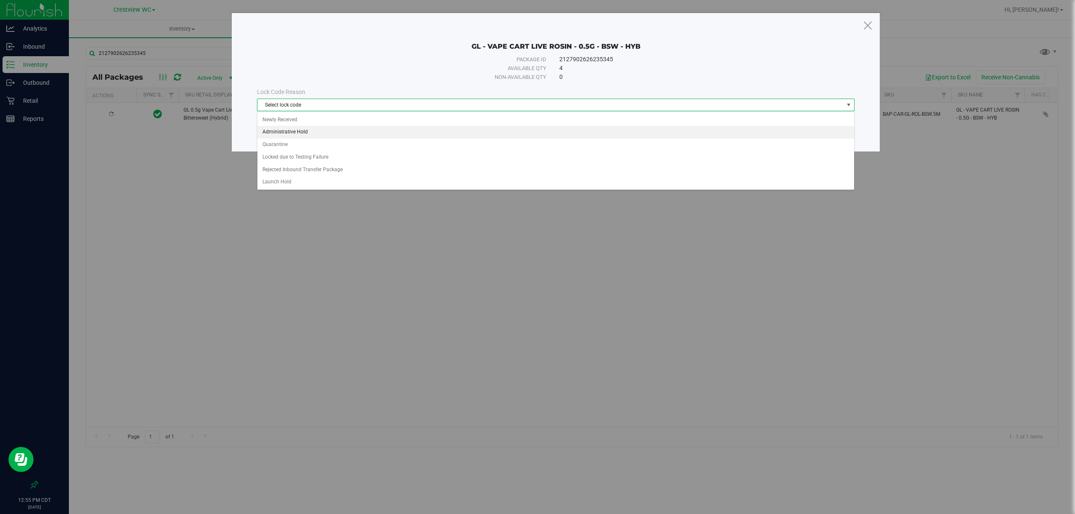
click at [329, 135] on li "Administrative Hold" at bounding box center [555, 132] width 596 height 13
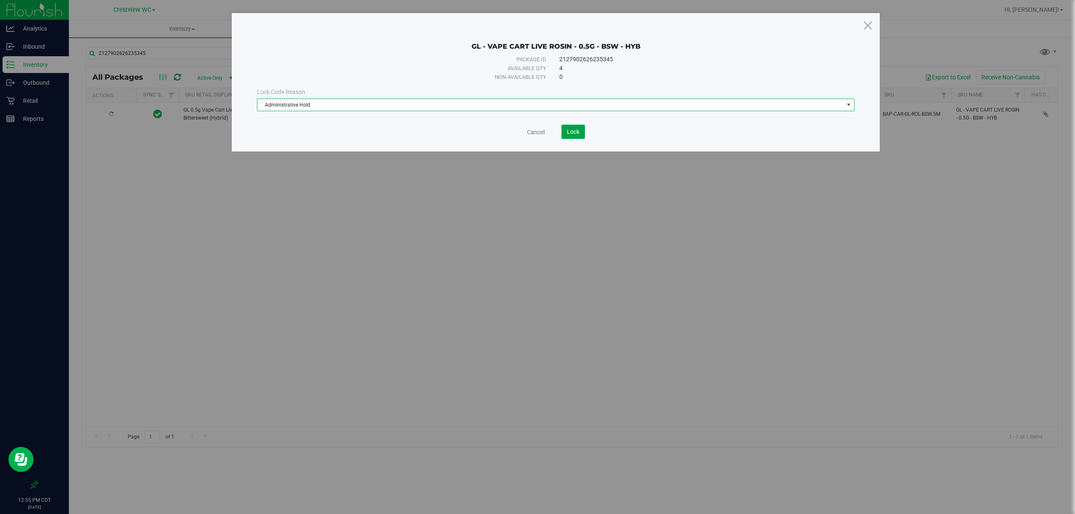
click at [536, 133] on span "Lock" at bounding box center [573, 131] width 13 height 7
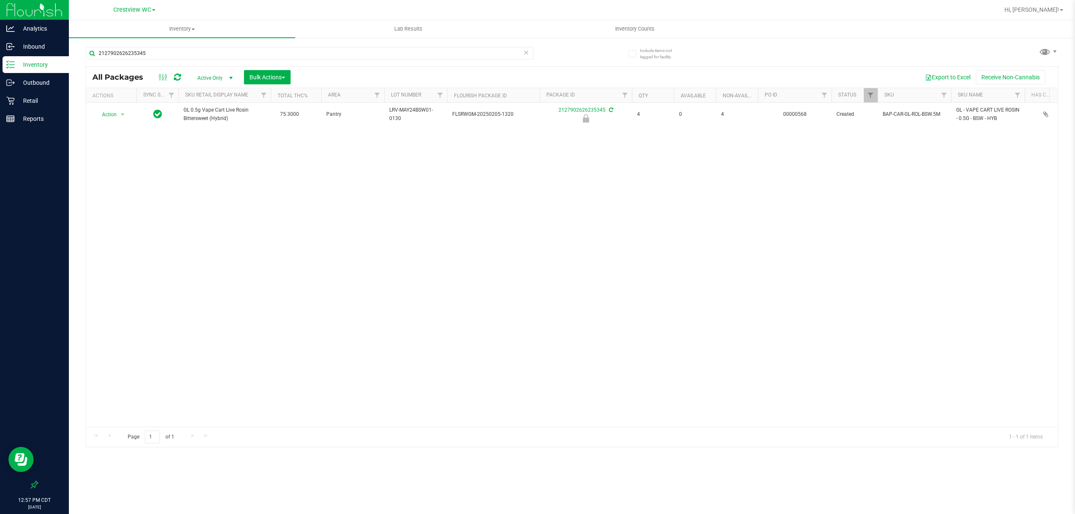
click at [371, 339] on div "Action Action Edit attributes Global inventory Locate package Package audit log…" at bounding box center [571, 265] width 971 height 324
click at [36, 94] on div "Retail" at bounding box center [36, 100] width 66 height 17
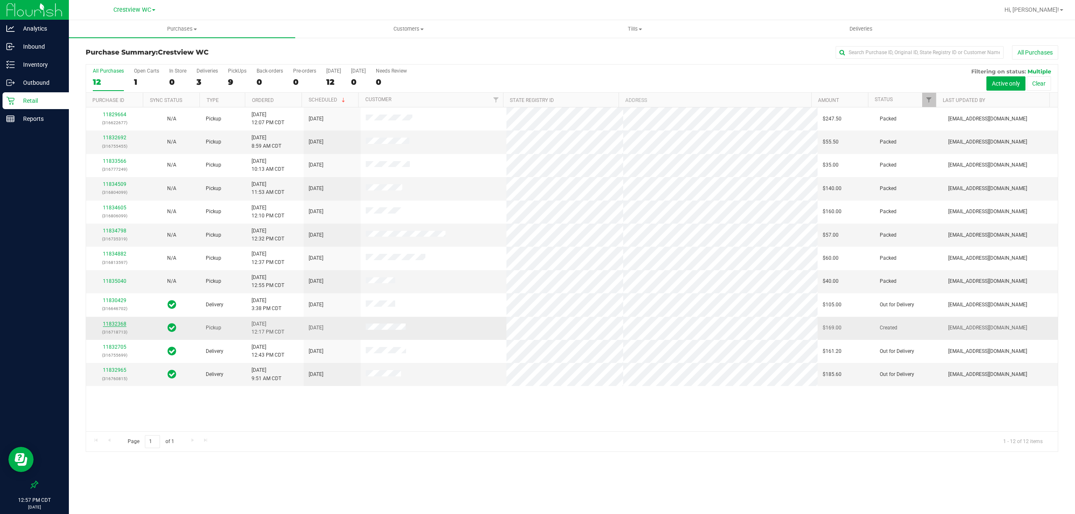
click at [115, 325] on link "11832368" at bounding box center [115, 324] width 24 height 6
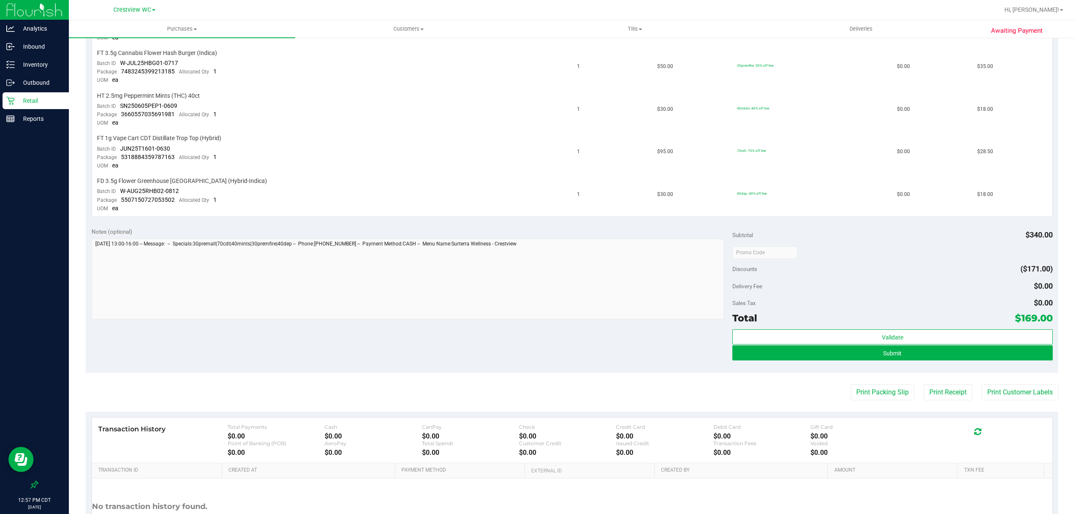
scroll to position [392, 0]
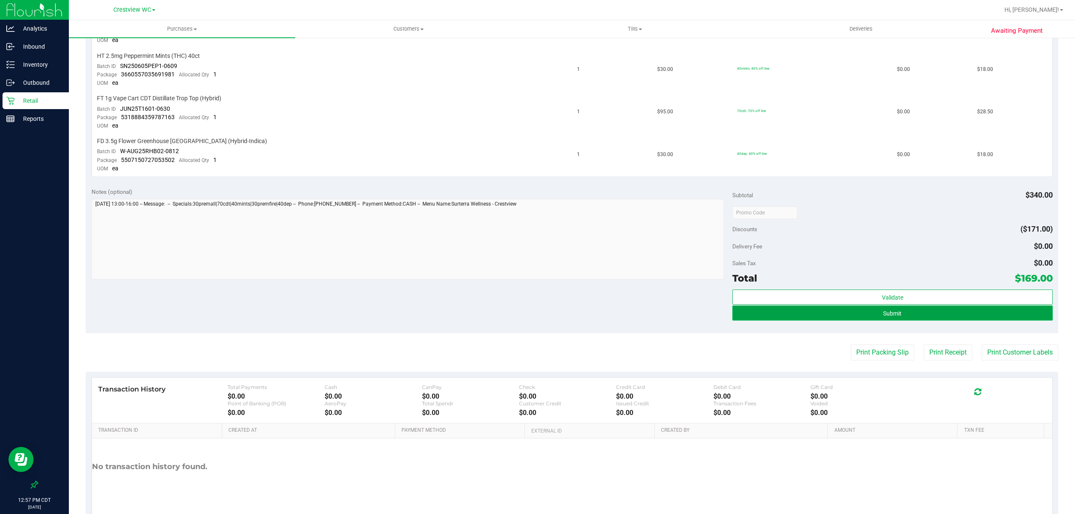
click at [536, 306] on button "Submit" at bounding box center [892, 313] width 320 height 15
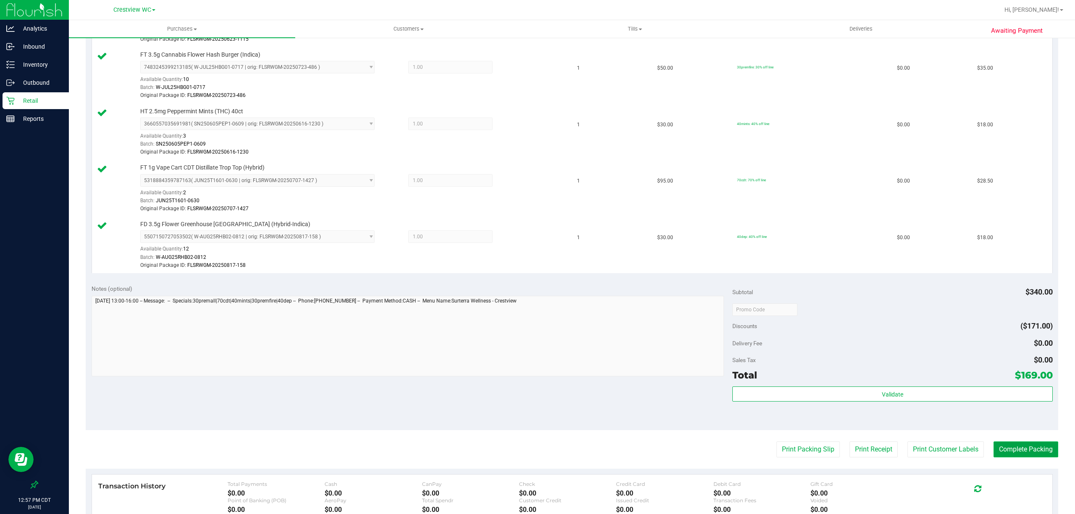
click at [536, 455] on button "Complete Packing" at bounding box center [1025, 450] width 65 height 16
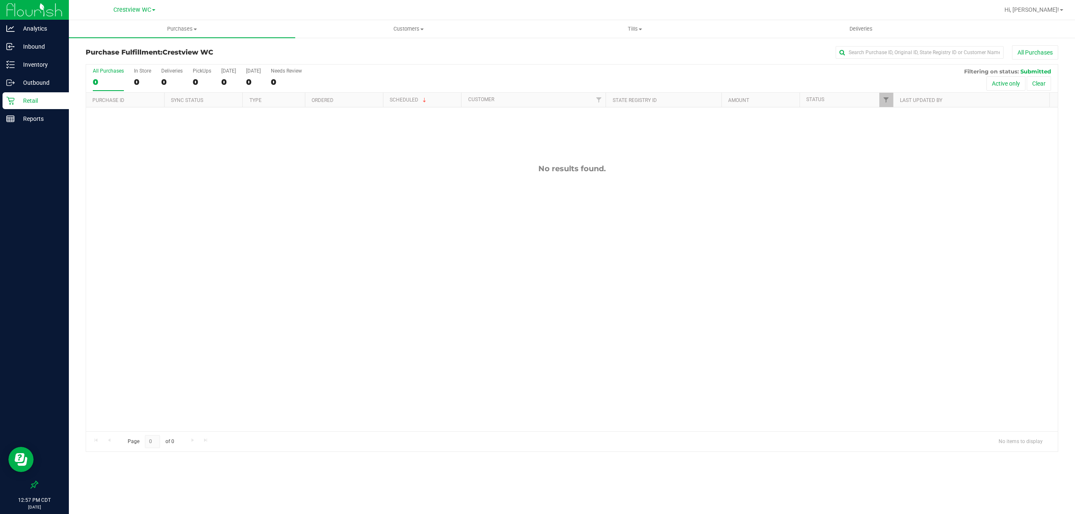
click at [32, 100] on p "Retail" at bounding box center [40, 101] width 50 height 10
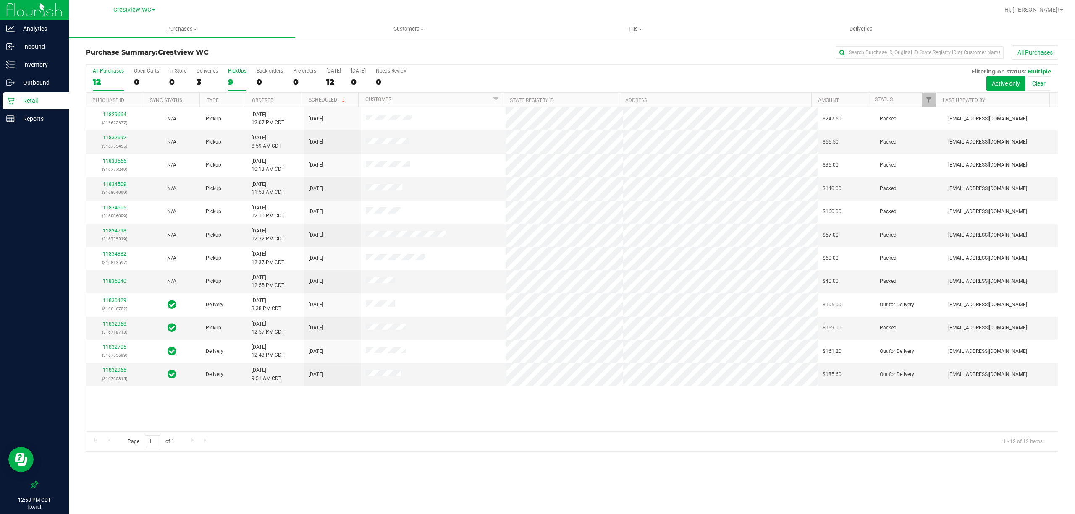
click at [233, 84] on div "9" at bounding box center [237, 82] width 18 height 10
click at [0, 0] on input "PickUps 9" at bounding box center [0, 0] width 0 height 0
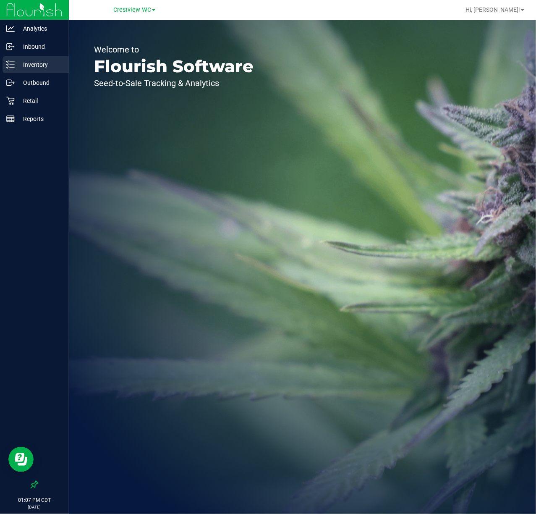
click at [27, 68] on p "Inventory" at bounding box center [40, 65] width 50 height 10
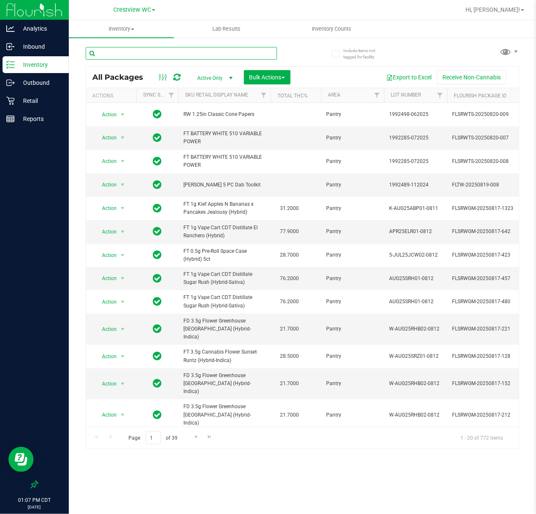
click at [194, 52] on input "text" at bounding box center [181, 53] width 191 height 13
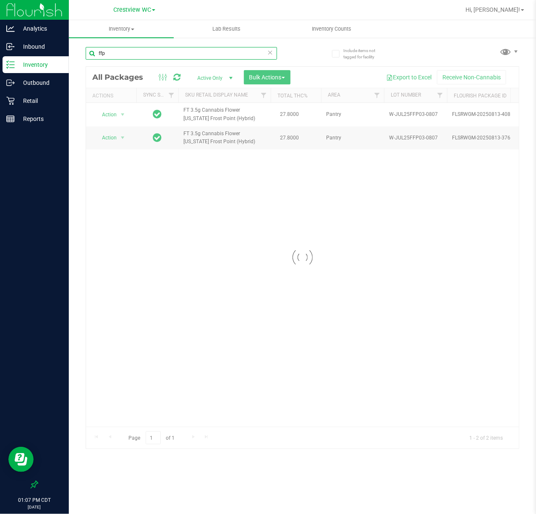
type input "ffp"
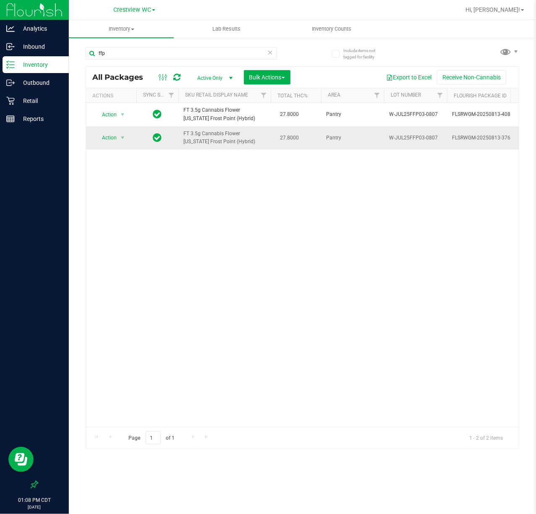
click at [113, 148] on td "Action Action Adjust qty Create package Edit attributes Global inventory Locate…" at bounding box center [111, 137] width 50 height 23
drag, startPoint x: 113, startPoint y: 144, endPoint x: 112, endPoint y: 151, distance: 6.8
click at [112, 144] on span "Action" at bounding box center [105, 138] width 23 height 12
click at [120, 138] on span "select" at bounding box center [122, 137] width 7 height 7
click at [212, 73] on span "Active Only" at bounding box center [213, 78] width 46 height 12
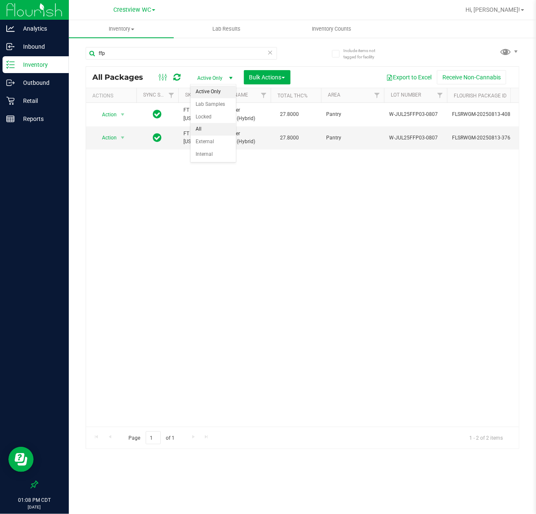
click at [205, 128] on li "All" at bounding box center [213, 129] width 45 height 13
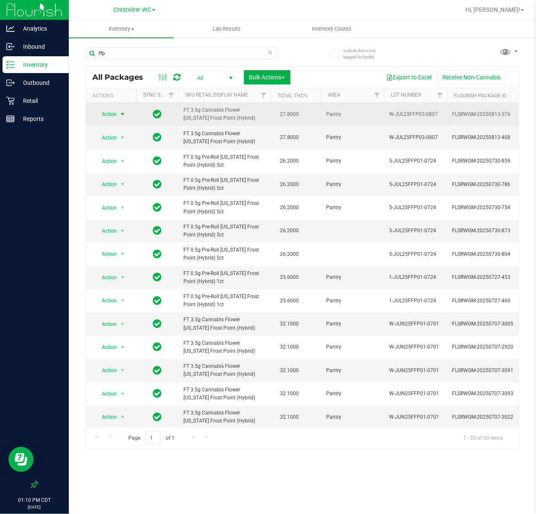
click at [109, 110] on span "Action" at bounding box center [105, 114] width 23 height 12
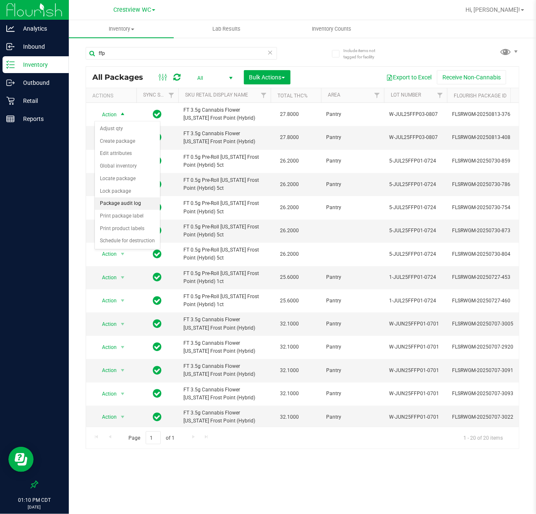
click at [128, 209] on li "Package audit log" at bounding box center [127, 203] width 65 height 13
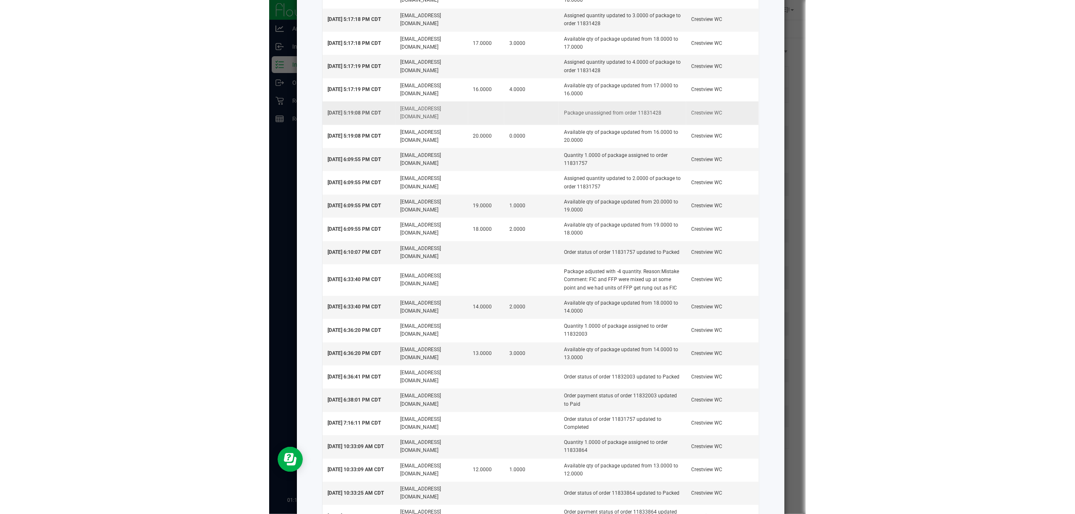
scroll to position [296, 0]
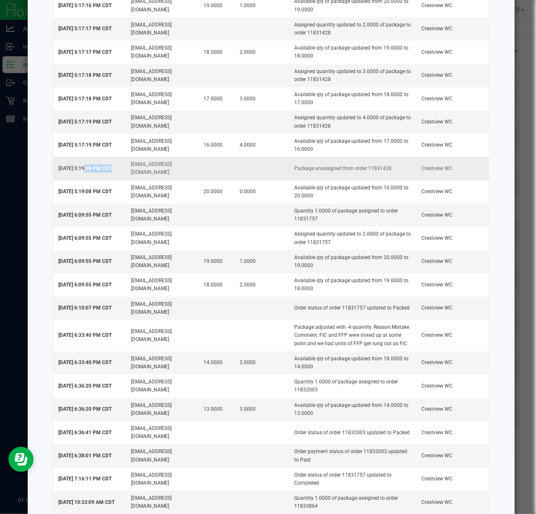
drag, startPoint x: 83, startPoint y: 172, endPoint x: 123, endPoint y: 173, distance: 39.9
click at [123, 173] on tr "Aug 22, 2025 5:19:08 PM CDT lallen@liveparallel.com Package unassigned from ord…" at bounding box center [271, 168] width 436 height 23
drag, startPoint x: 283, startPoint y: 182, endPoint x: 383, endPoint y: 172, distance: 100.8
click at [383, 172] on td "Package unassigned from order 11831428" at bounding box center [352, 168] width 127 height 23
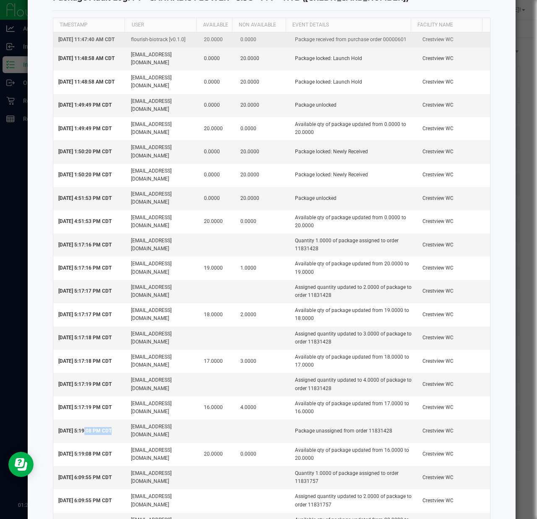
scroll to position [0, 0]
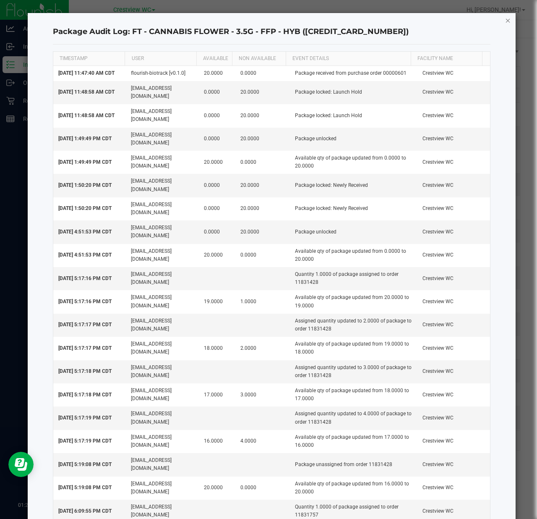
click at [497, 17] on div "Package Audit Log: FT - CANNABIS FLOWER - 3.5G - FFP - HYB (8163625531387116) T…" at bounding box center [272, 450] width 489 height 874
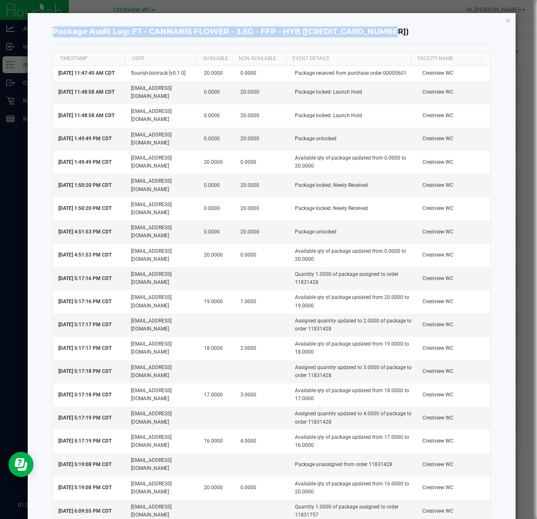
click at [504, 19] on div "Package Audit Log: FT - CANNABIS FLOWER - 3.5G - FFP - HYB (8163625531387116) T…" at bounding box center [272, 450] width 489 height 874
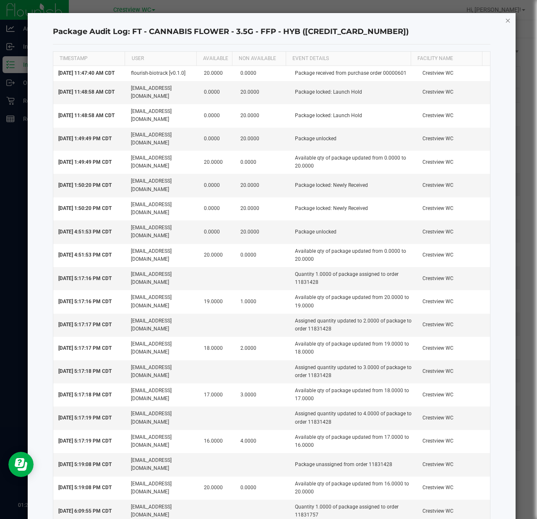
click at [505, 21] on icon "button" at bounding box center [508, 20] width 6 height 10
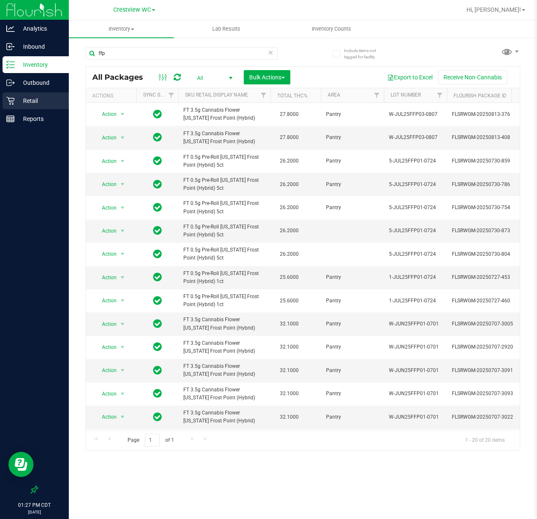
click at [34, 102] on p "Retail" at bounding box center [40, 101] width 50 height 10
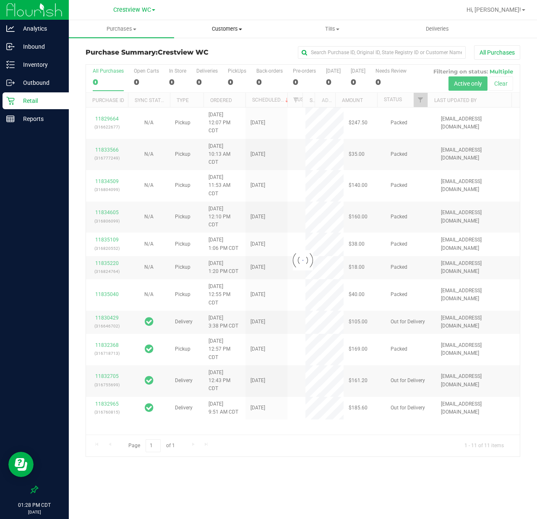
drag, startPoint x: 236, startPoint y: 29, endPoint x: 229, endPoint y: 42, distance: 15.2
click at [236, 29] on span "Customers" at bounding box center [227, 29] width 105 height 8
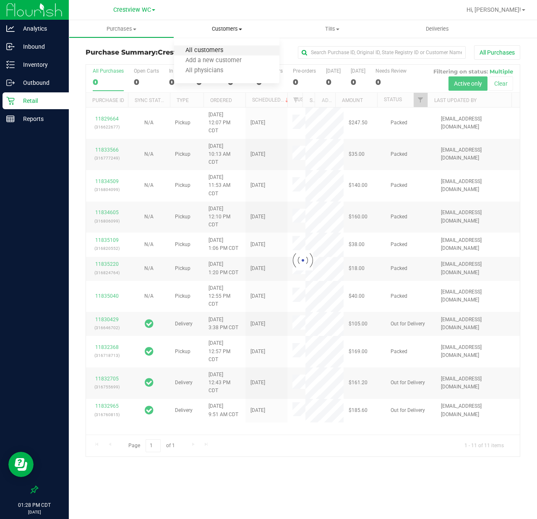
click at [227, 51] on span "All customers" at bounding box center [204, 50] width 60 height 7
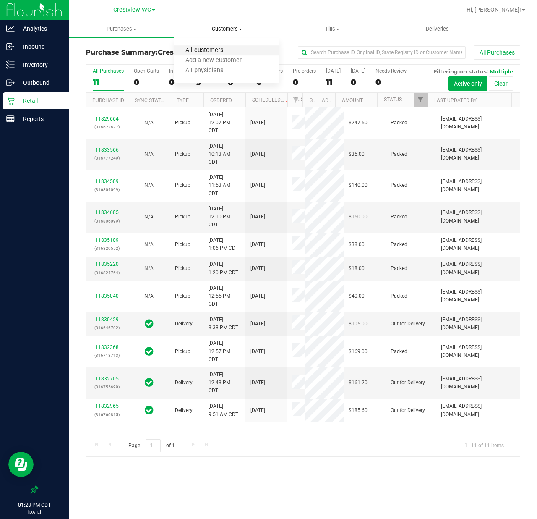
click at [215, 49] on span "All customers" at bounding box center [204, 50] width 60 height 7
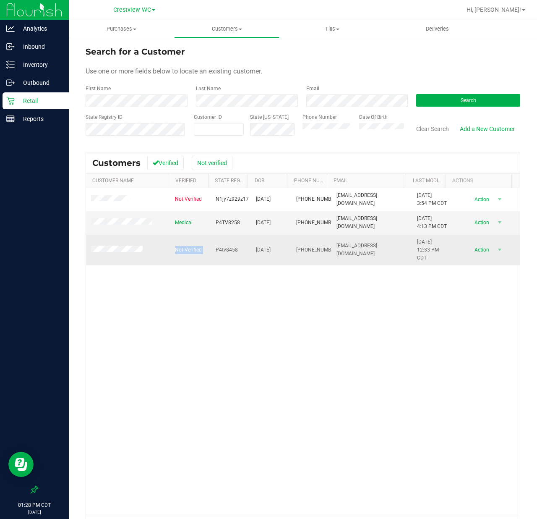
drag, startPoint x: 166, startPoint y: 266, endPoint x: 216, endPoint y: 266, distance: 49.5
click at [216, 266] on tr "Not Verified P4tv8458 12/10/1986 (850) 758-6898 patriciafaye@yahoo.com 8/23/202…" at bounding box center [303, 250] width 434 height 31
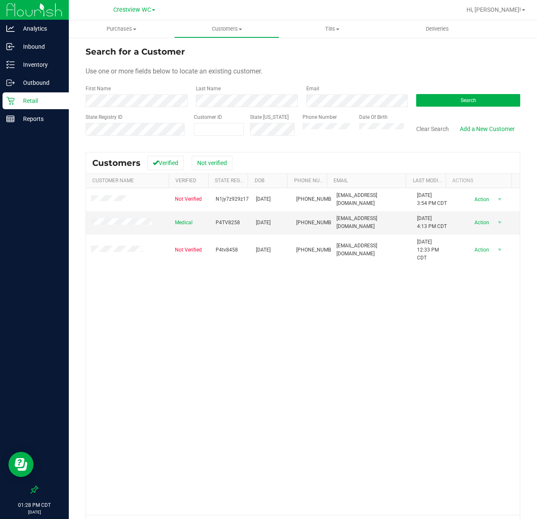
click at [147, 315] on div "Not Verified N1jy7z929z17 12/10/1986 (850) 758-6898 patriciafaye@yahoo.com 8/1/…" at bounding box center [303, 351] width 434 height 327
click at [140, 106] on div "First Name Last Name Email Search" at bounding box center [303, 96] width 435 height 22
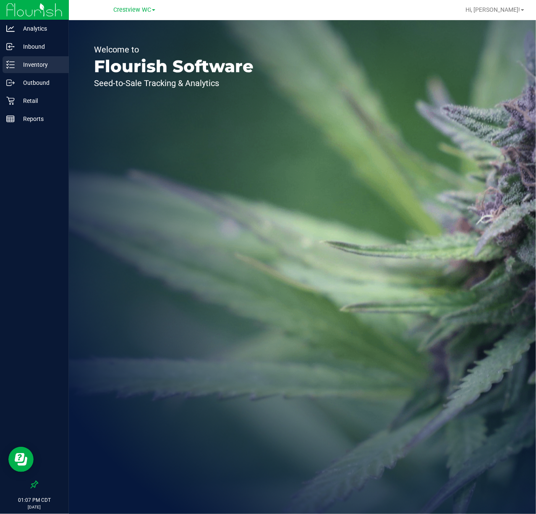
click at [64, 63] on p "Inventory" at bounding box center [40, 65] width 50 height 10
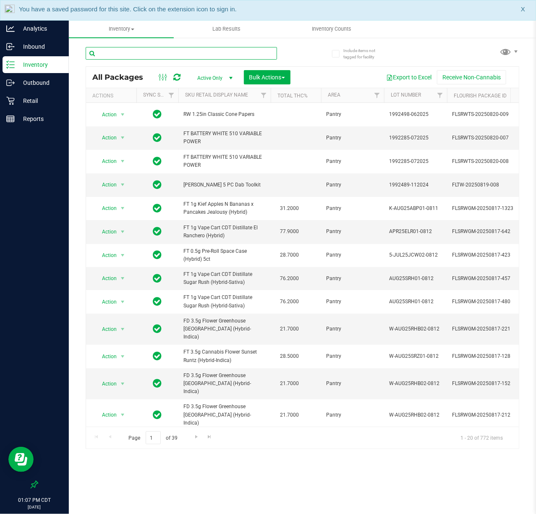
click at [151, 54] on input "text" at bounding box center [181, 53] width 191 height 13
type input "fic"
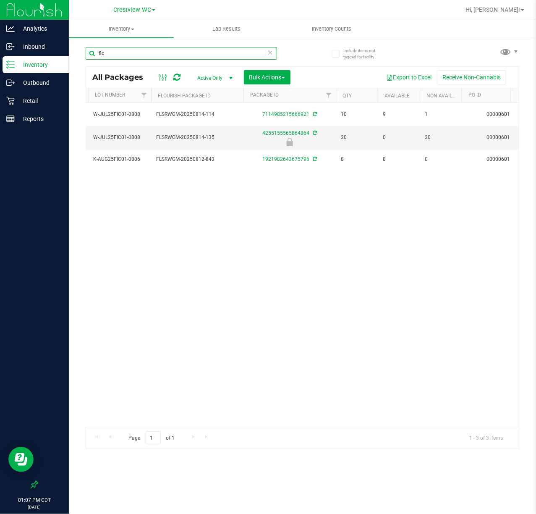
scroll to position [0, 301]
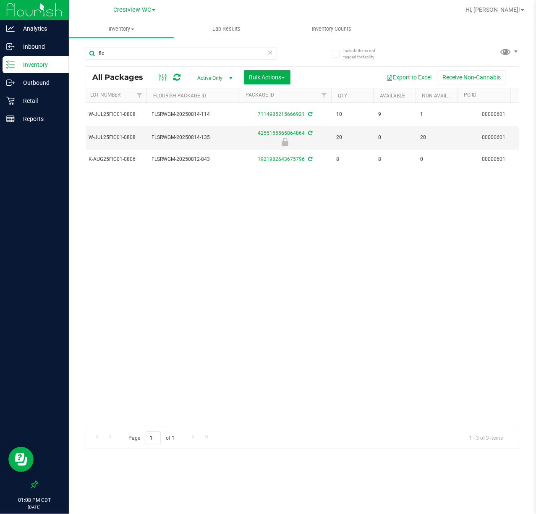
click at [210, 74] on span "Active Only" at bounding box center [213, 78] width 46 height 12
click at [200, 125] on li "All" at bounding box center [213, 129] width 45 height 13
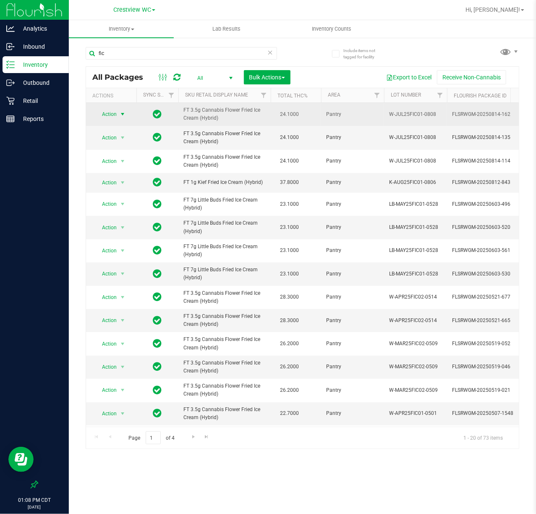
click at [115, 114] on span "Action" at bounding box center [105, 114] width 23 height 12
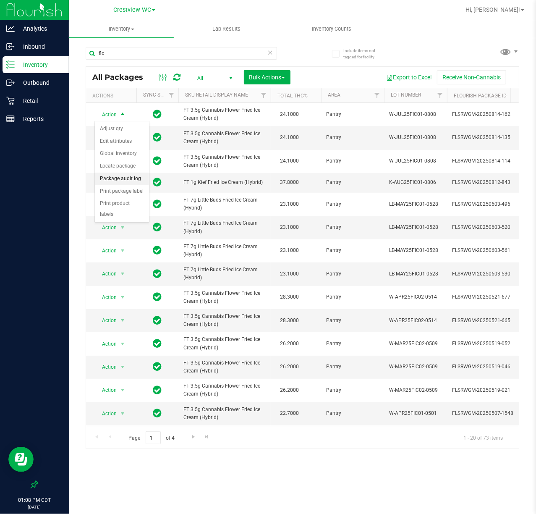
click at [128, 182] on li "Package audit log" at bounding box center [122, 179] width 54 height 13
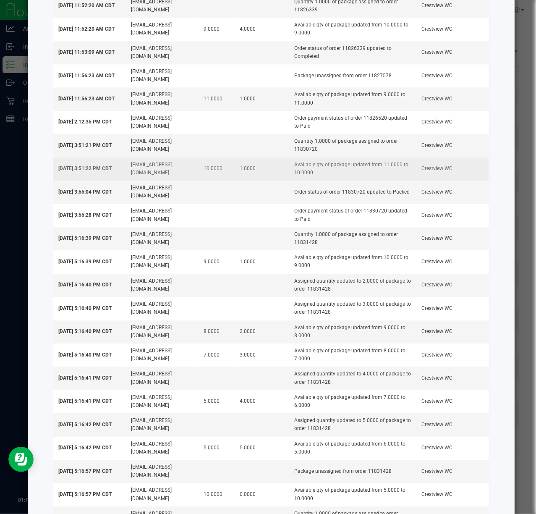
scroll to position [1119, 0]
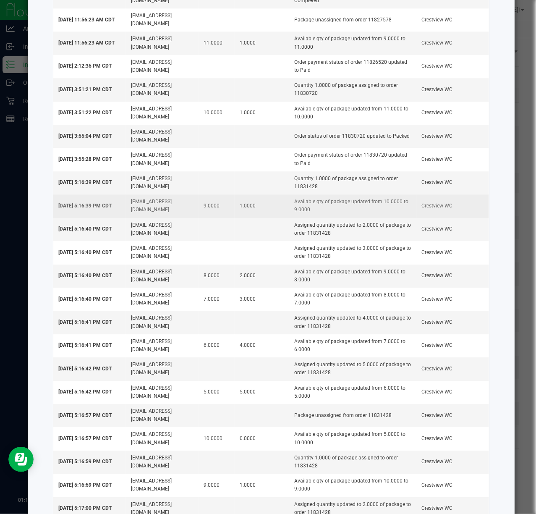
click at [235, 217] on td "1.0000" at bounding box center [262, 205] width 55 height 23
drag, startPoint x: 228, startPoint y: 222, endPoint x: 271, endPoint y: 222, distance: 43.7
click at [271, 217] on td "1.0000" at bounding box center [262, 205] width 55 height 23
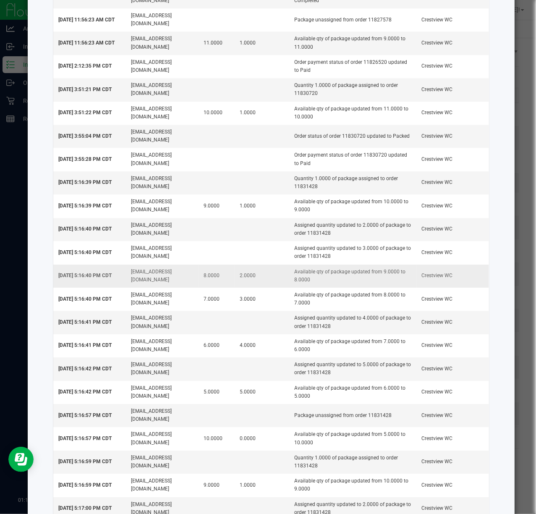
drag, startPoint x: 232, startPoint y: 293, endPoint x: 264, endPoint y: 296, distance: 32.8
click at [264, 288] on td "2.0000" at bounding box center [262, 275] width 55 height 23
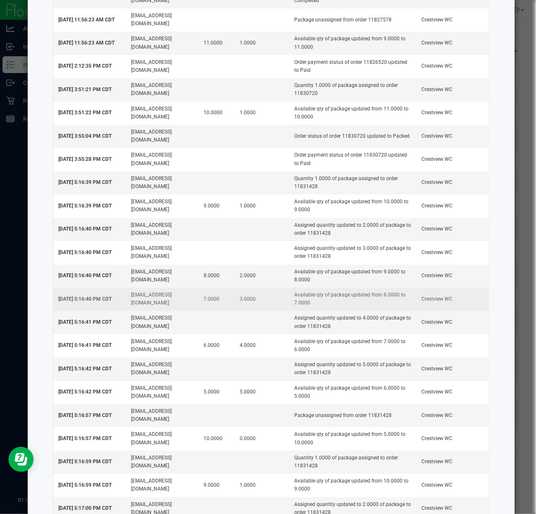
drag, startPoint x: 220, startPoint y: 316, endPoint x: 250, endPoint y: 319, distance: 29.9
click at [252, 311] on tr "Aug 22, 2025 5:16:40 PM CDT lallen@liveparallel.com 7.0000 3.0000 Available qty…" at bounding box center [271, 299] width 436 height 23
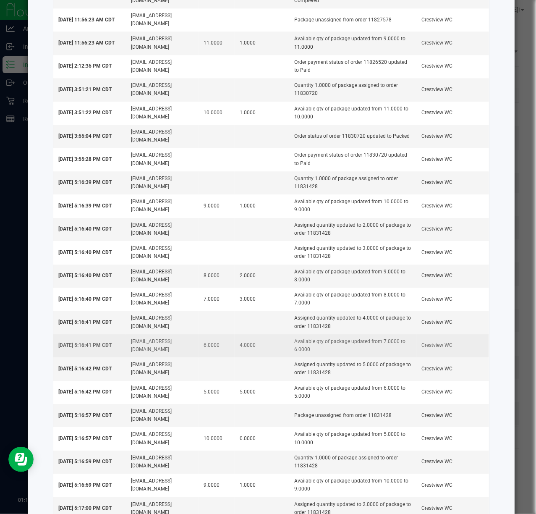
drag, startPoint x: 229, startPoint y: 365, endPoint x: 266, endPoint y: 371, distance: 37.4
click at [266, 357] on td "4.0000" at bounding box center [262, 345] width 55 height 23
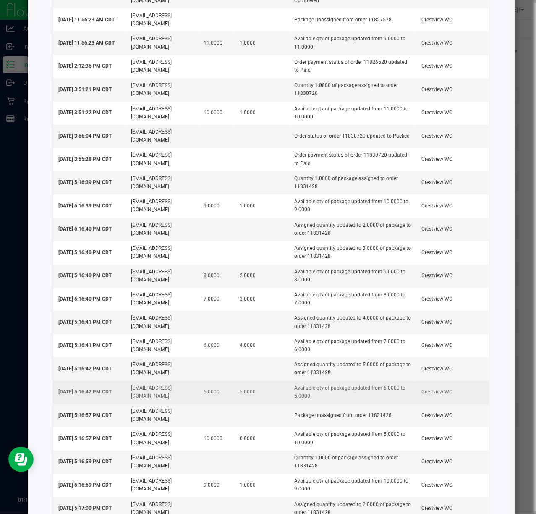
drag, startPoint x: 225, startPoint y: 410, endPoint x: 256, endPoint y: 412, distance: 30.7
click at [256, 404] on tr "Aug 22, 2025 5:16:42 PM CDT lallen@liveparallel.com 5.0000 5.0000 Available qty…" at bounding box center [271, 392] width 436 height 23
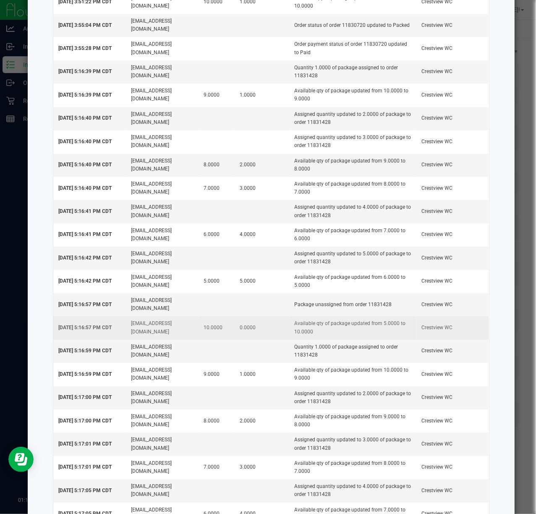
scroll to position [1231, 0]
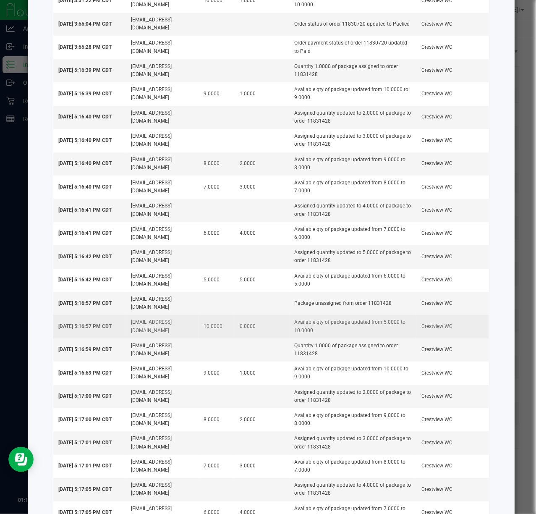
drag, startPoint x: 229, startPoint y: 346, endPoint x: 255, endPoint y: 346, distance: 26.0
click at [255, 338] on td "0.0000" at bounding box center [262, 326] width 55 height 23
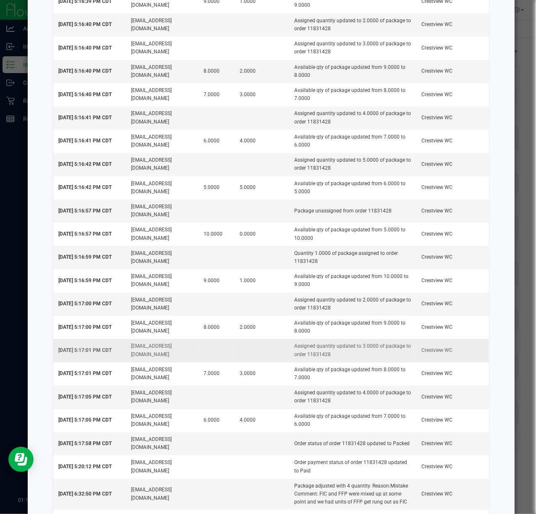
scroll to position [1343, 0]
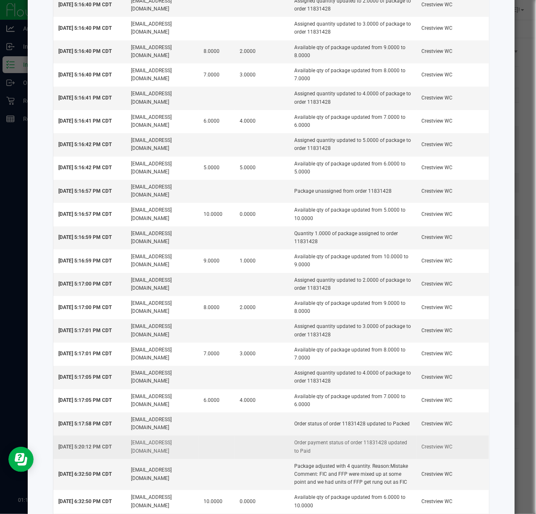
drag, startPoint x: 253, startPoint y: 461, endPoint x: 316, endPoint y: 467, distance: 63.2
click at [315, 458] on tr "Aug 22, 2025 5:20:12 PM CDT lallen@liveparallel.com Order payment status of ord…" at bounding box center [271, 446] width 436 height 23
click at [301, 458] on td "Order payment status of order 11831428 updated to Paid" at bounding box center [352, 446] width 127 height 23
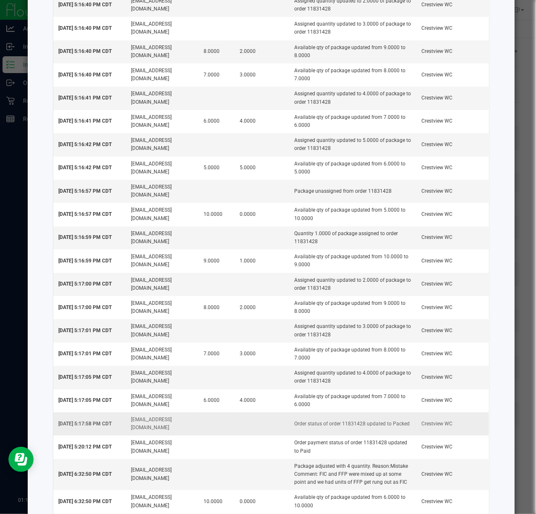
scroll to position [1399, 0]
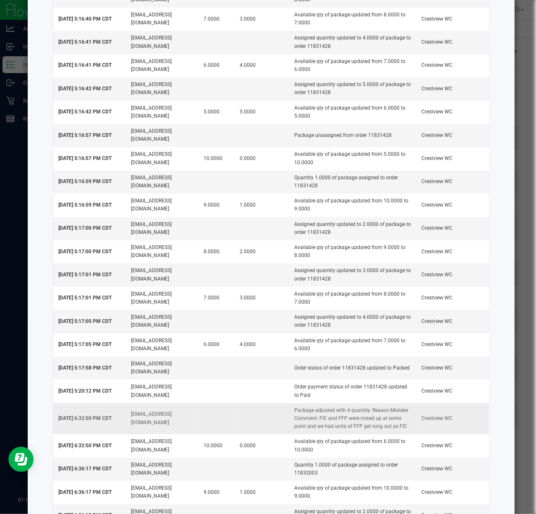
click at [289, 427] on td "Package adjusted with 4 quantity. Reason:Mistake Comment: FIC and FFP were mixe…" at bounding box center [352, 418] width 127 height 31
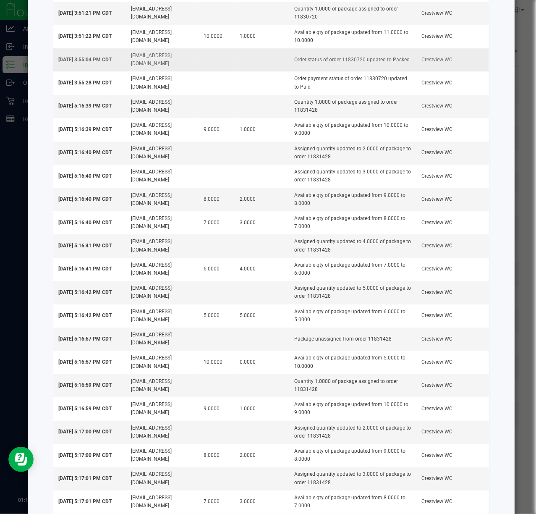
scroll to position [1175, 0]
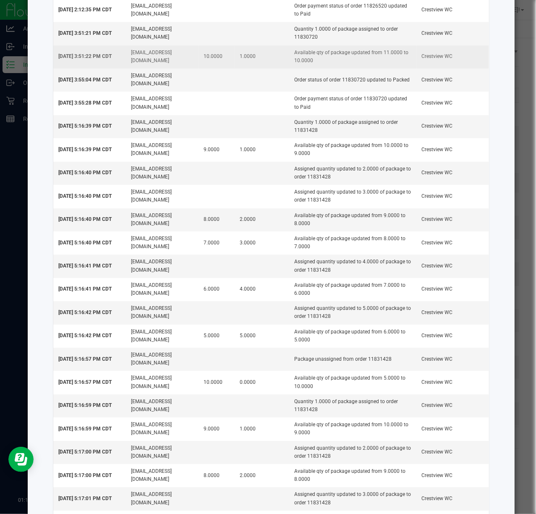
drag, startPoint x: 195, startPoint y: 71, endPoint x: 266, endPoint y: 76, distance: 71.1
click at [266, 68] on tr "Aug 22, 2025 3:51:22 PM CDT lallen@liveparallel.com 10.0000 1.0000 Available qt…" at bounding box center [271, 56] width 436 height 23
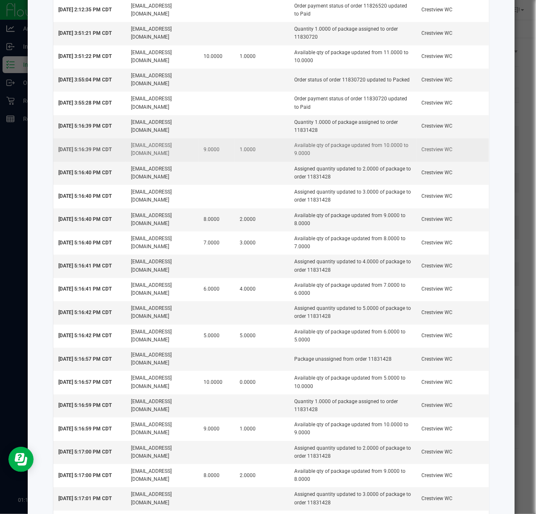
drag, startPoint x: 229, startPoint y: 169, endPoint x: 234, endPoint y: 168, distance: 4.7
click at [235, 161] on td "1.0000" at bounding box center [262, 149] width 55 height 23
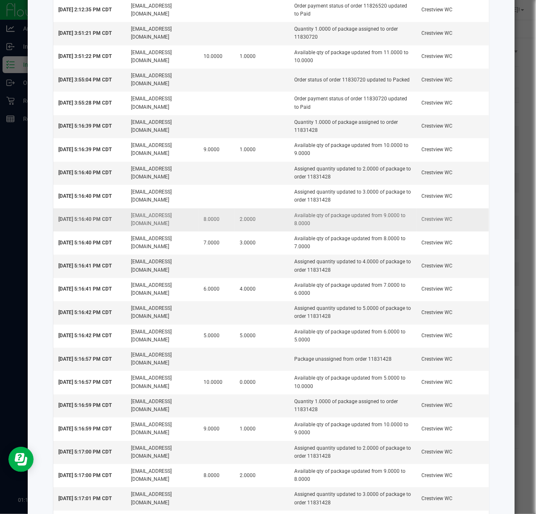
drag, startPoint x: 202, startPoint y: 233, endPoint x: 267, endPoint y: 238, distance: 65.3
click at [267, 231] on tr "Aug 22, 2025 5:16:40 PM CDT lallen@liveparallel.com 8.0000 2.0000 Available qty…" at bounding box center [271, 219] width 436 height 23
click at [223, 231] on td "8.0000" at bounding box center [217, 219] width 37 height 23
drag, startPoint x: 198, startPoint y: 237, endPoint x: 227, endPoint y: 235, distance: 29.0
click at [227, 231] on td "8.0000" at bounding box center [217, 219] width 37 height 23
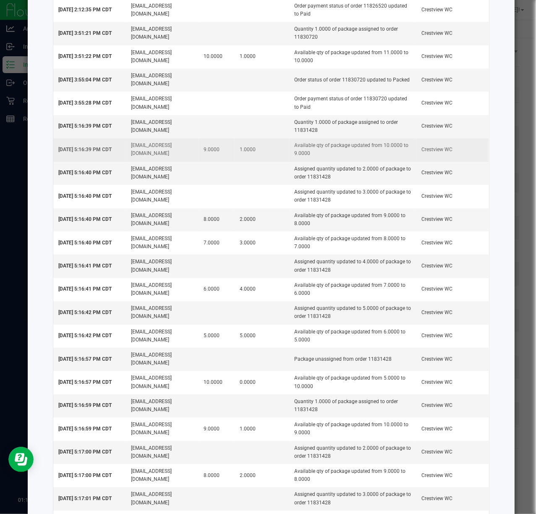
drag, startPoint x: 195, startPoint y: 166, endPoint x: 247, endPoint y: 167, distance: 52.5
click at [247, 161] on tr "Aug 22, 2025 5:16:39 PM CDT lallen@liveparallel.com 9.0000 1.0000 Available qty…" at bounding box center [271, 149] width 436 height 23
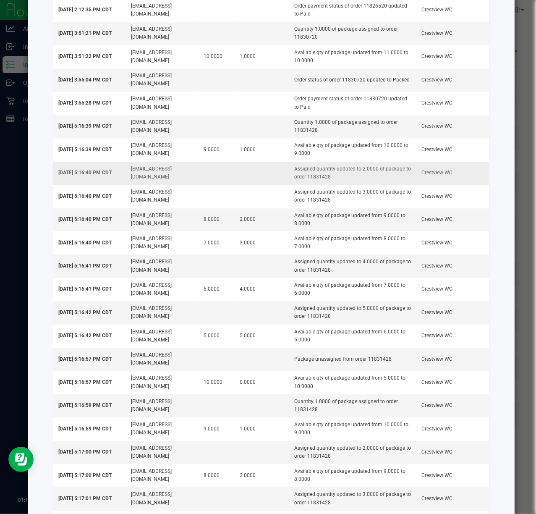
click at [244, 185] on td at bounding box center [262, 173] width 55 height 23
drag, startPoint x: 199, startPoint y: 240, endPoint x: 221, endPoint y: 240, distance: 22.2
click at [221, 231] on td "8.0000" at bounding box center [217, 219] width 37 height 23
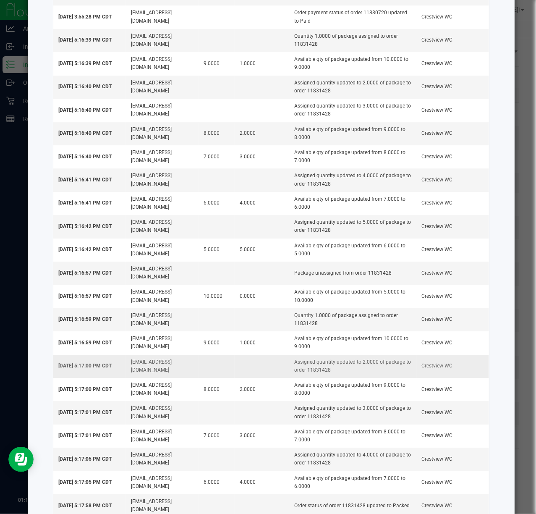
scroll to position [1287, 0]
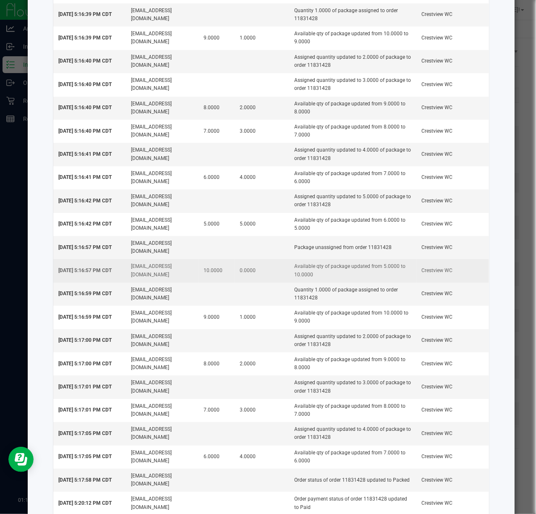
drag, startPoint x: 197, startPoint y: 291, endPoint x: 227, endPoint y: 291, distance: 30.2
click at [227, 282] on td "10.0000" at bounding box center [217, 270] width 37 height 23
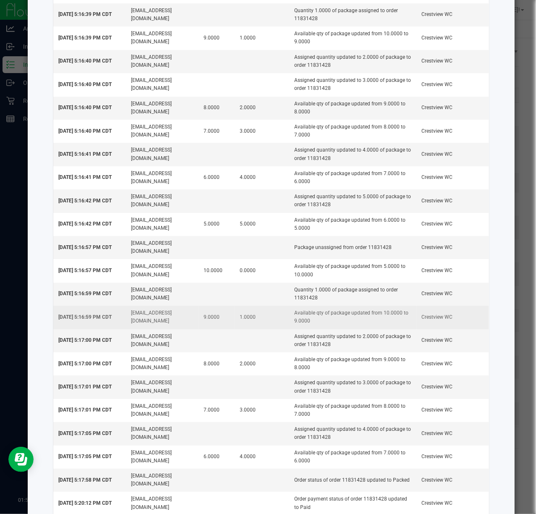
drag, startPoint x: 269, startPoint y: 316, endPoint x: 269, endPoint y: 341, distance: 24.3
click at [269, 306] on td at bounding box center [262, 293] width 55 height 23
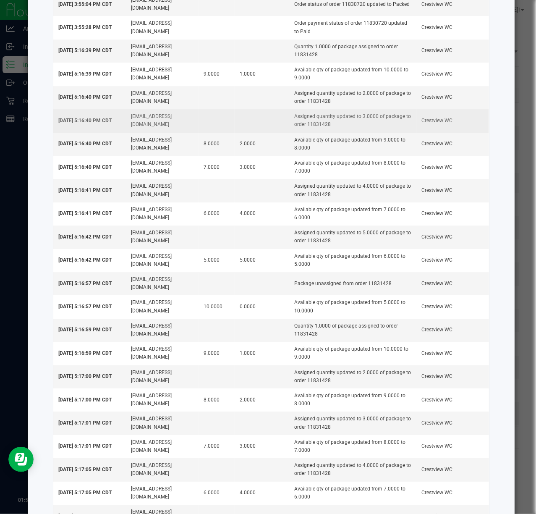
scroll to position [1231, 0]
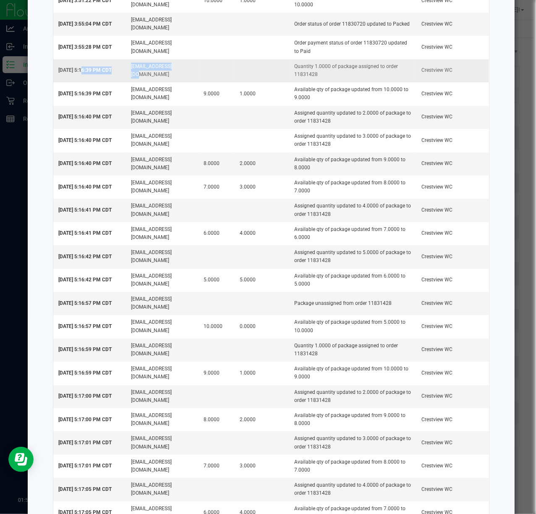
drag, startPoint x: 78, startPoint y: 82, endPoint x: 165, endPoint y: 82, distance: 86.9
click at [165, 82] on tr "Aug 22, 2025 5:16:39 PM CDT lallen@liveparallel.com Quantity 1.0000 of package …" at bounding box center [271, 70] width 436 height 23
click at [76, 73] on span "Aug 22, 2025 5:16:39 PM CDT" at bounding box center [84, 70] width 53 height 6
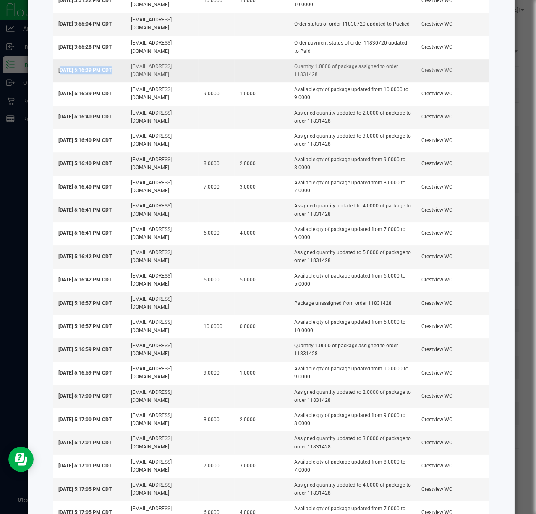
click at [76, 73] on span "Aug 22, 2025 5:16:39 PM CDT" at bounding box center [84, 70] width 53 height 6
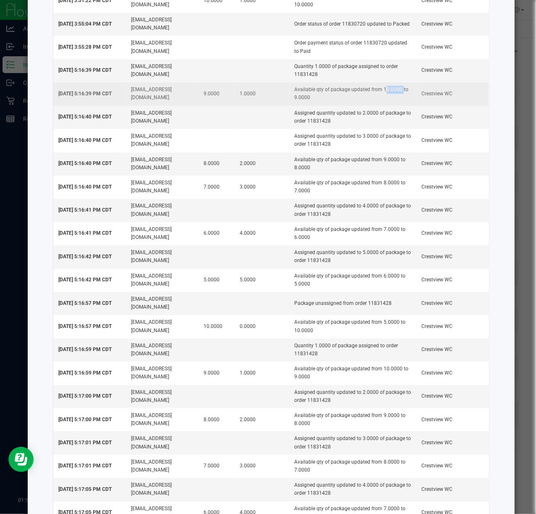
drag, startPoint x: 373, startPoint y: 108, endPoint x: 391, endPoint y: 108, distance: 18.0
click at [391, 105] on td "Available qty of package updated from 10.0000 to 9.0000" at bounding box center [352, 93] width 127 height 23
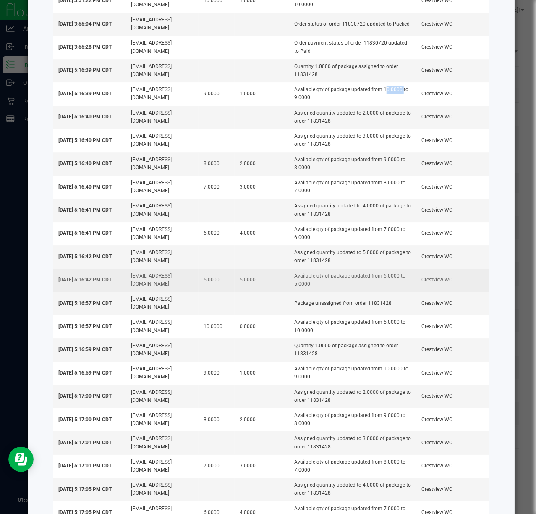
drag, startPoint x: 229, startPoint y: 296, endPoint x: 271, endPoint y: 302, distance: 42.4
click at [271, 292] on td "5.0000" at bounding box center [262, 280] width 55 height 23
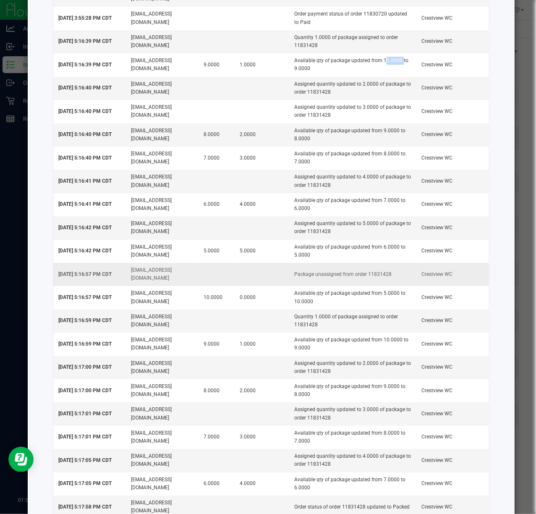
scroll to position [1287, 0]
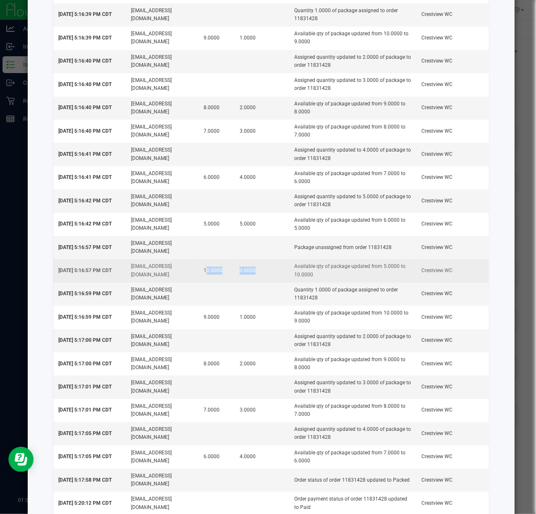
drag, startPoint x: 196, startPoint y: 286, endPoint x: 286, endPoint y: 281, distance: 90.8
click at [282, 282] on tr "Aug 22, 2025 5:16:57 PM CDT lallen@liveparallel.com 10.0000 0.0000 Available qt…" at bounding box center [271, 270] width 436 height 23
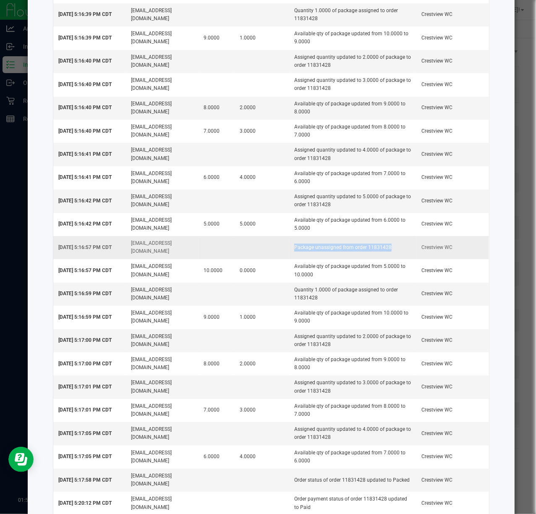
drag, startPoint x: 279, startPoint y: 267, endPoint x: 406, endPoint y: 265, distance: 127.6
click at [406, 259] on tr "Aug 22, 2025 5:16:57 PM CDT lallen@liveparallel.com Package unassigned from ord…" at bounding box center [271, 247] width 436 height 23
click at [329, 259] on td "Package unassigned from order 11831428" at bounding box center [352, 247] width 127 height 23
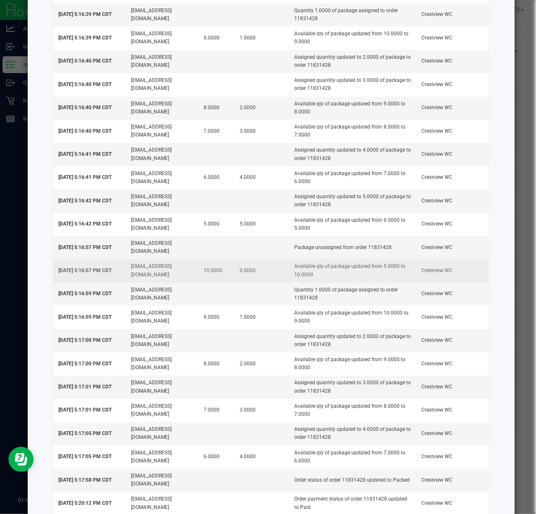
drag, startPoint x: 197, startPoint y: 285, endPoint x: 224, endPoint y: 290, distance: 27.3
click at [224, 282] on td "10.0000" at bounding box center [217, 270] width 37 height 23
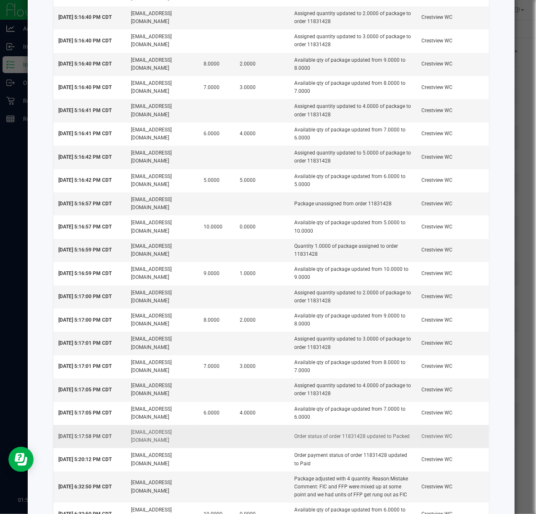
scroll to position [1399, 0]
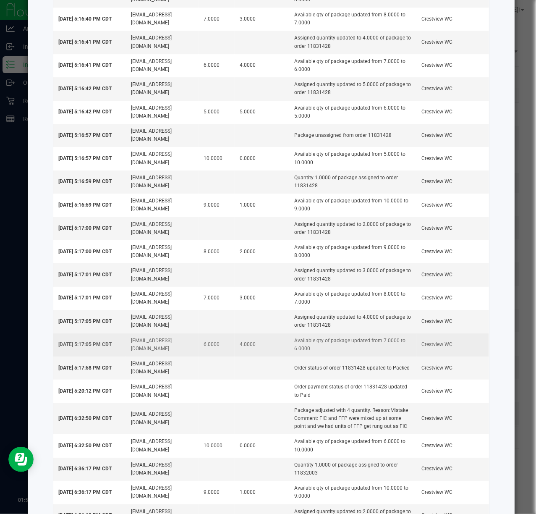
drag, startPoint x: 238, startPoint y: 365, endPoint x: 259, endPoint y: 365, distance: 21.0
click at [259, 356] on td "4.0000" at bounding box center [262, 344] width 55 height 23
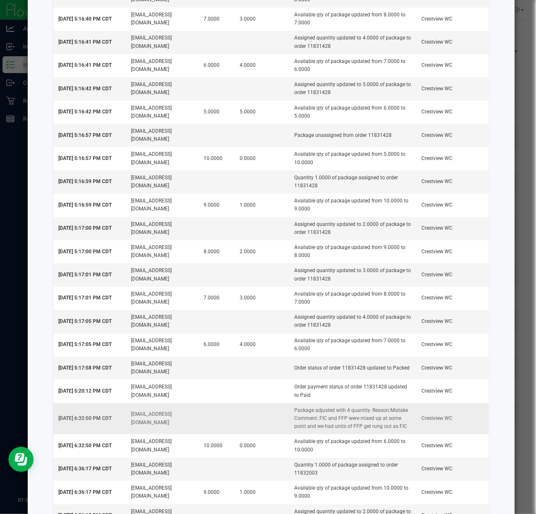
drag, startPoint x: 291, startPoint y: 429, endPoint x: 397, endPoint y: 452, distance: 108.2
click at [397, 434] on td "Package adjusted with 4 quantity. Reason:Mistake Comment: FIC and FFP were mixe…" at bounding box center [352, 418] width 127 height 31
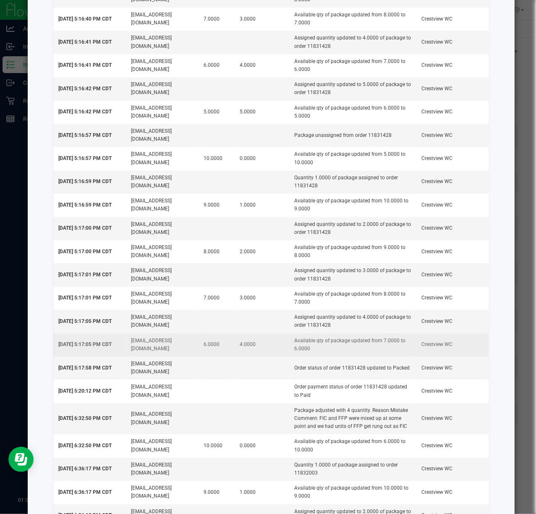
drag, startPoint x: 228, startPoint y: 365, endPoint x: 261, endPoint y: 367, distance: 32.4
click at [261, 356] on td "4.0000" at bounding box center [262, 344] width 55 height 23
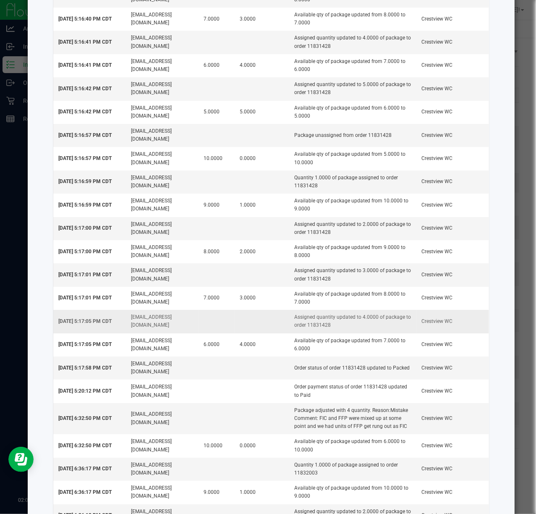
drag, startPoint x: 327, startPoint y: 345, endPoint x: 304, endPoint y: 345, distance: 22.7
click at [304, 333] on td "Assigned quantity updated to 4.0000 of package to order 11831428" at bounding box center [352, 321] width 127 height 23
copy td "11831428"
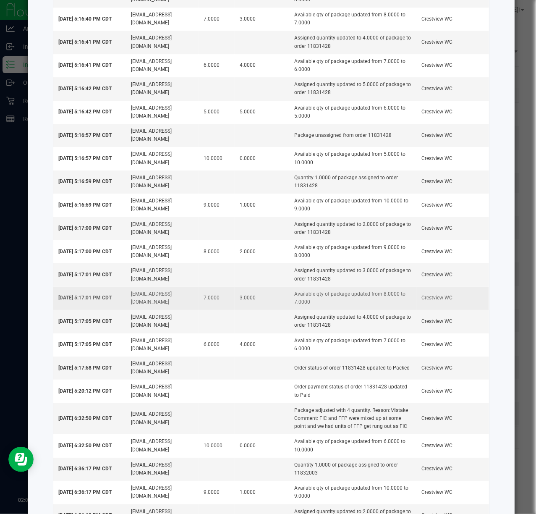
click at [305, 332] on td "Assigned quantity updated to 4.0000 of package to order 11831428" at bounding box center [352, 321] width 127 height 23
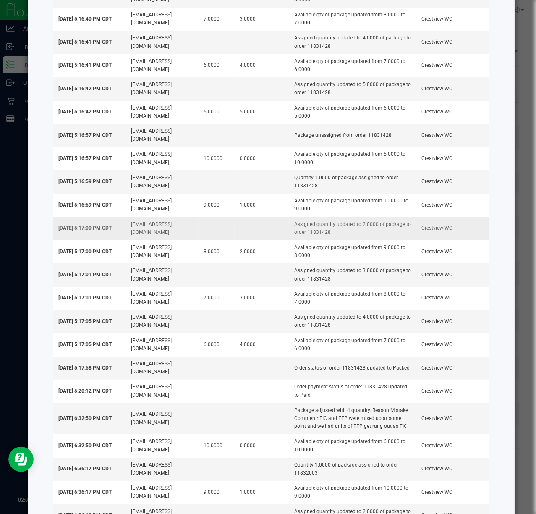
drag, startPoint x: 92, startPoint y: 244, endPoint x: 116, endPoint y: 248, distance: 25.0
click at [115, 240] on td "Aug 22, 2025 5:17:00 PM CDT" at bounding box center [89, 228] width 73 height 23
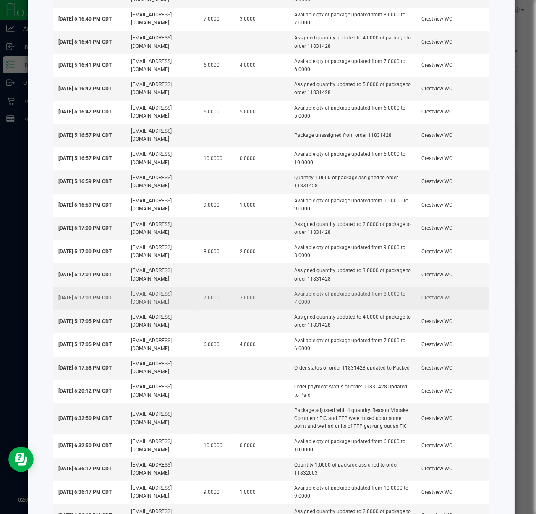
drag, startPoint x: 89, startPoint y: 294, endPoint x: 105, endPoint y: 306, distance: 20.1
click at [107, 286] on td "Aug 22, 2025 5:17:01 PM CDT" at bounding box center [89, 274] width 73 height 23
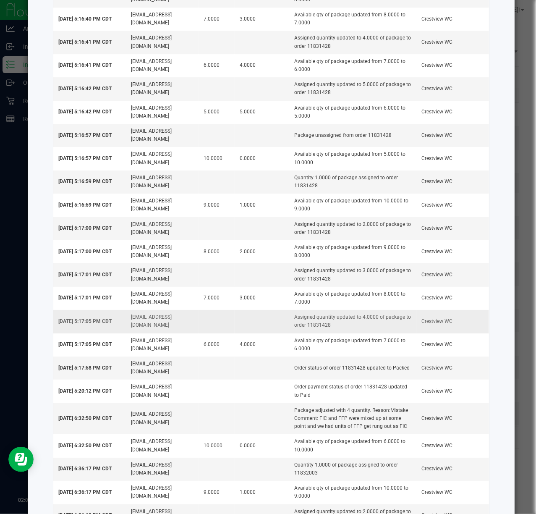
drag, startPoint x: 94, startPoint y: 342, endPoint x: 109, endPoint y: 343, distance: 14.7
click at [109, 333] on td "Aug 22, 2025 5:17:05 PM CDT" at bounding box center [89, 321] width 73 height 23
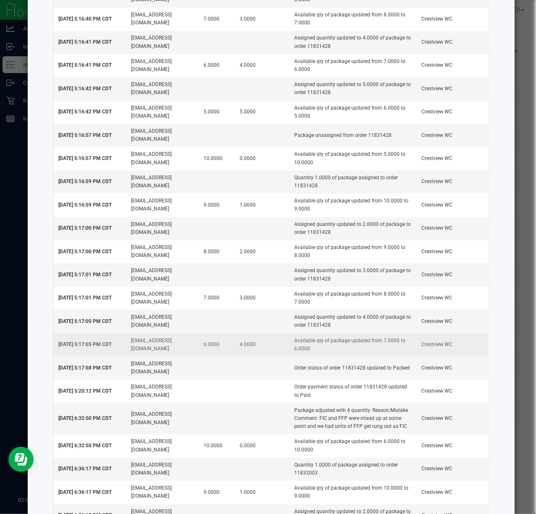
drag, startPoint x: 87, startPoint y: 363, endPoint x: 118, endPoint y: 360, distance: 30.7
click at [118, 356] on td "Aug 22, 2025 5:17:05 PM CDT" at bounding box center [89, 344] width 73 height 23
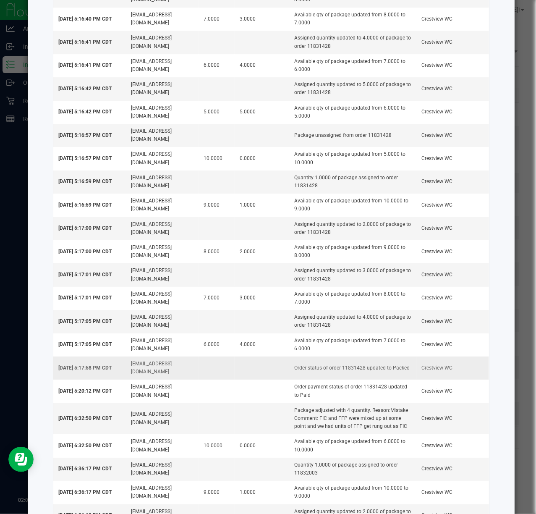
drag, startPoint x: 87, startPoint y: 383, endPoint x: 118, endPoint y: 382, distance: 31.1
click at [118, 379] on td "Aug 22, 2025 5:17:58 PM CDT" at bounding box center [89, 367] width 73 height 23
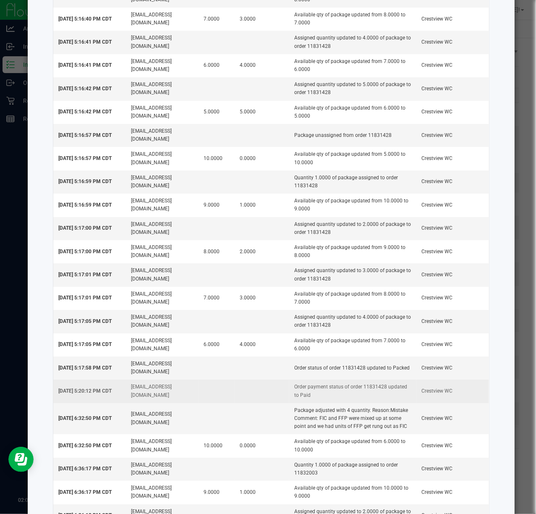
drag, startPoint x: 85, startPoint y: 402, endPoint x: 119, endPoint y: 404, distance: 34.5
click at [119, 403] on td "Aug 22, 2025 5:20:12 PM CDT" at bounding box center [89, 390] width 73 height 23
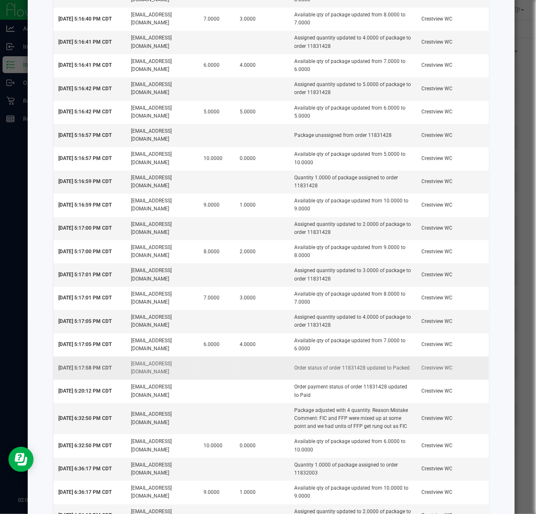
drag, startPoint x: 87, startPoint y: 382, endPoint x: 113, endPoint y: 382, distance: 26.0
click at [112, 371] on span "Aug 22, 2025 5:17:58 PM CDT" at bounding box center [84, 368] width 53 height 6
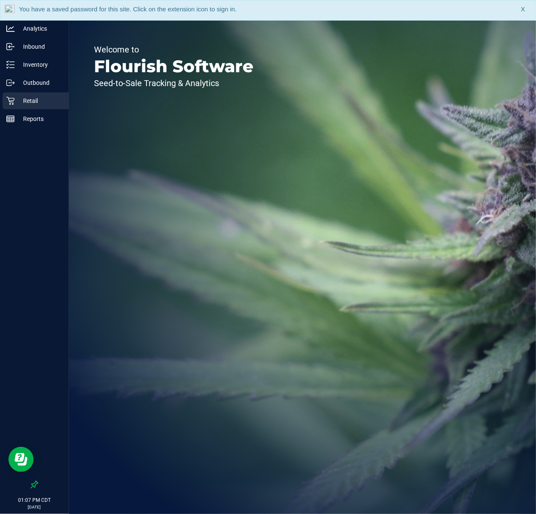
click at [34, 99] on p "Retail" at bounding box center [40, 101] width 50 height 10
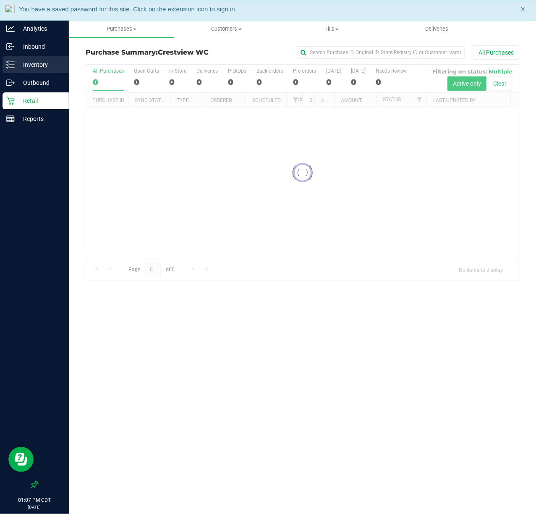
click at [48, 64] on p "Inventory" at bounding box center [40, 65] width 50 height 10
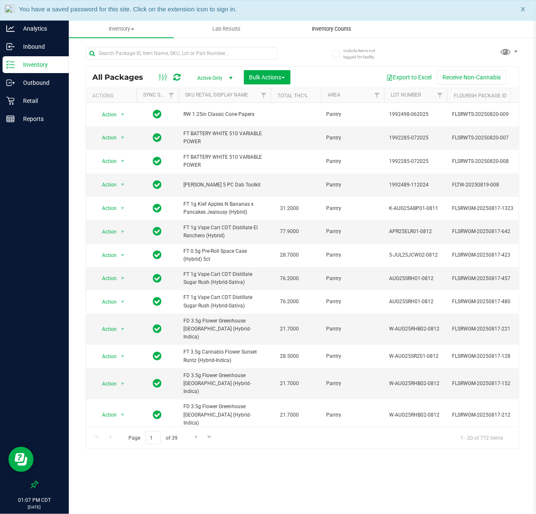
click at [330, 31] on span "Inventory Counts" at bounding box center [332, 29] width 62 height 8
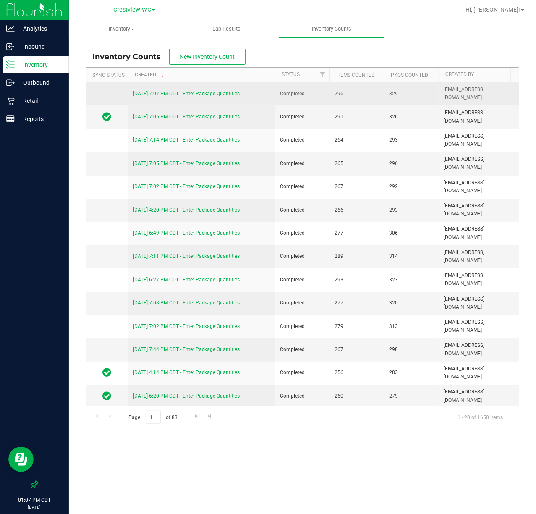
click at [191, 96] on link "[DATE] 7:07 PM CDT - Enter Package Quantities" at bounding box center [186, 94] width 107 height 6
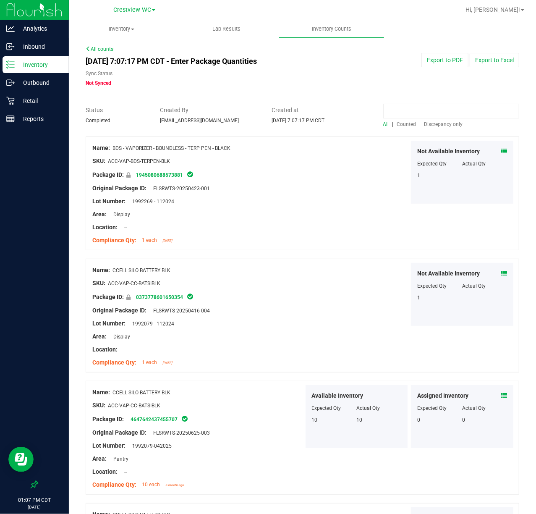
click at [427, 111] on input at bounding box center [451, 111] width 136 height 15
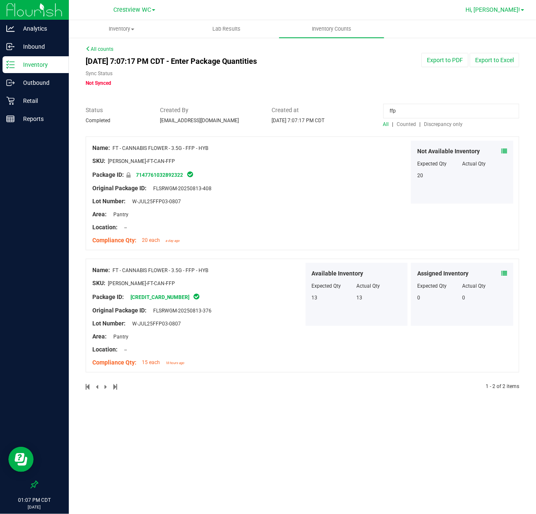
type input "ffp"
click at [58, 97] on p "Retail" at bounding box center [40, 101] width 50 height 10
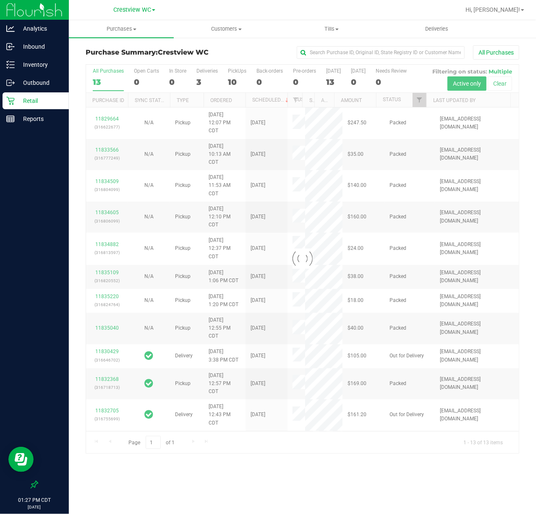
click at [234, 77] on div at bounding box center [302, 259] width 433 height 388
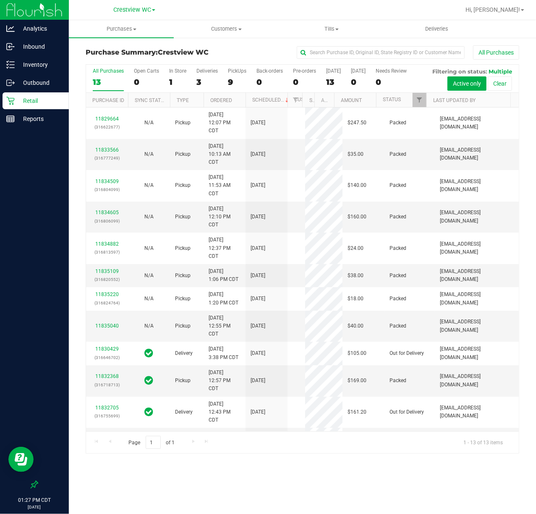
click at [233, 77] on label "PickUps 9" at bounding box center [237, 79] width 18 height 23
click at [0, 0] on input "PickUps 9" at bounding box center [0, 0] width 0 height 0
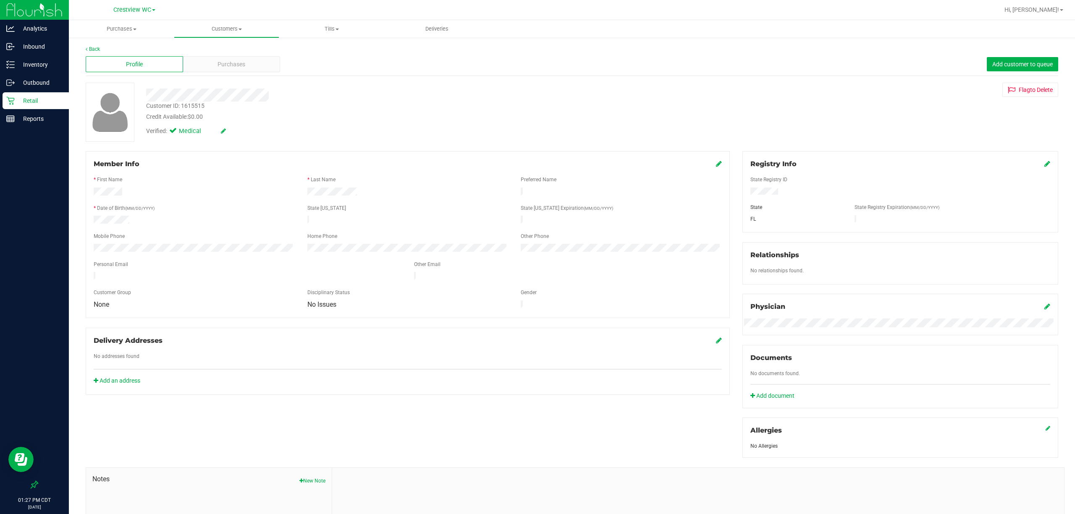
click at [228, 72] on div "Profile Purchases Add customer to queue" at bounding box center [572, 64] width 972 height 23
click at [235, 67] on span "Purchases" at bounding box center [231, 64] width 28 height 9
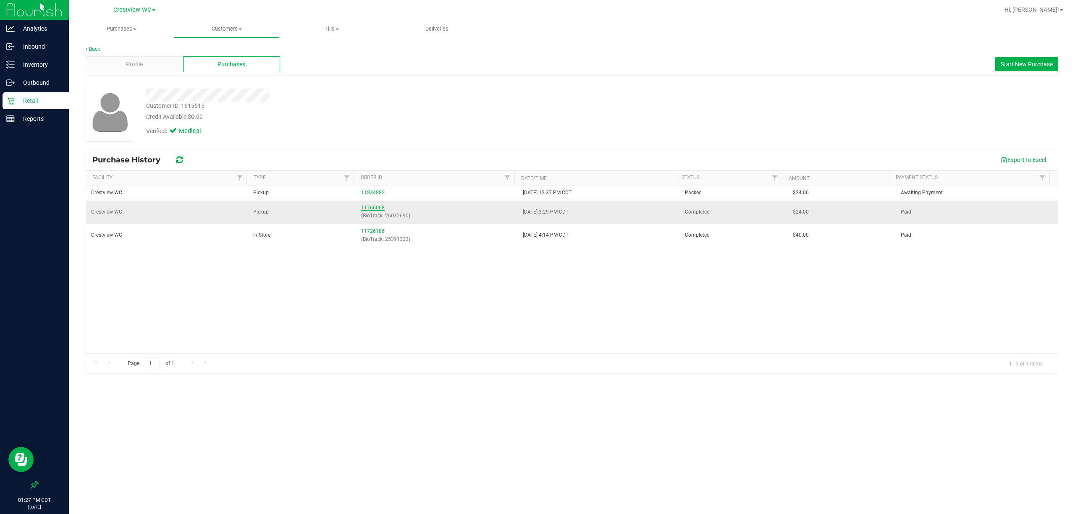
click at [372, 210] on link "11766068" at bounding box center [373, 208] width 24 height 6
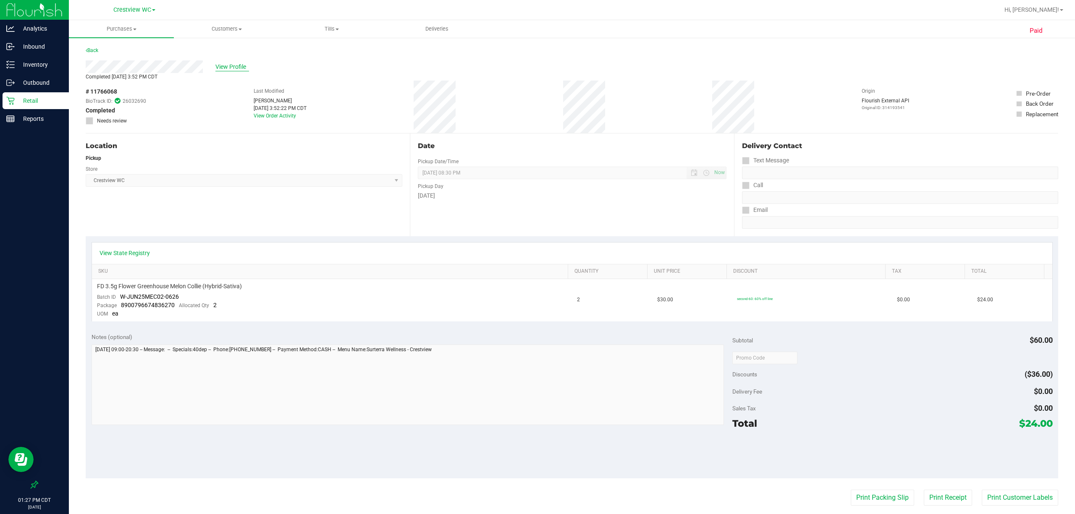
click at [224, 68] on span "View Profile" at bounding box center [232, 67] width 34 height 9
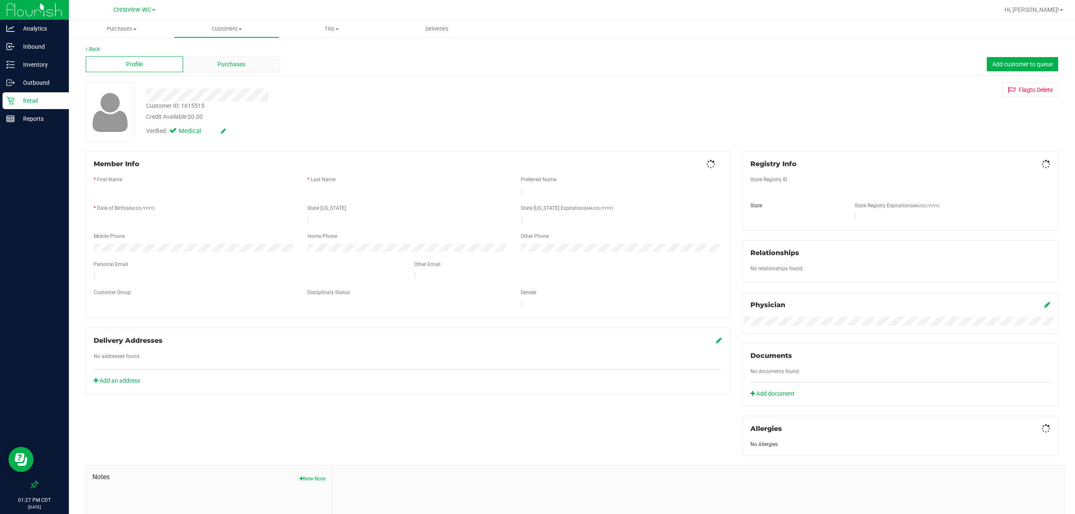
click at [204, 67] on div "Purchases" at bounding box center [231, 64] width 97 height 16
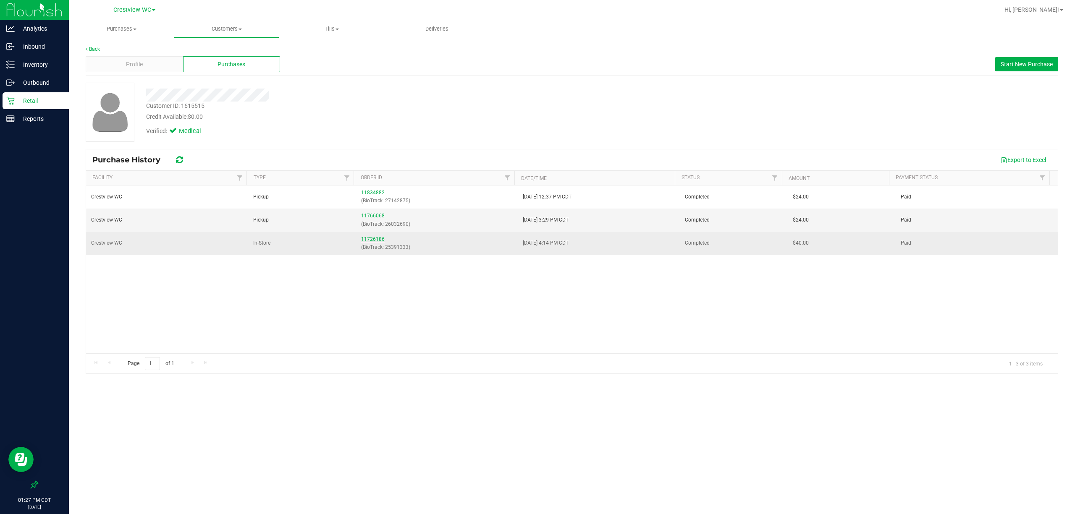
click at [370, 242] on link "11726186" at bounding box center [373, 239] width 24 height 6
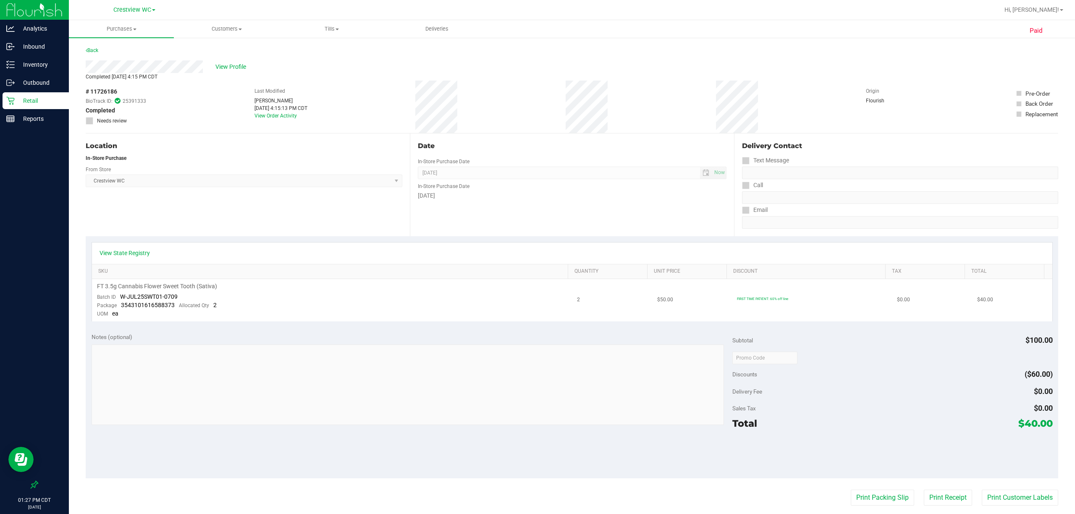
drag, startPoint x: 163, startPoint y: 284, endPoint x: 115, endPoint y: 292, distance: 48.6
click at [115, 292] on td "FT 3.5g Cannabis Flower Sweet Tooth (Sativa) Batch ID W-JUL25SWT01-0709 Package…" at bounding box center [332, 300] width 480 height 42
drag, startPoint x: 239, startPoint y: 101, endPoint x: 300, endPoint y: 103, distance: 60.5
click at [300, 103] on div "# 11726186 BioTrack ID: 25391333 Completed Needs review Last Modified [PERSON_N…" at bounding box center [572, 107] width 972 height 52
click at [222, 68] on span "View Profile" at bounding box center [232, 67] width 34 height 9
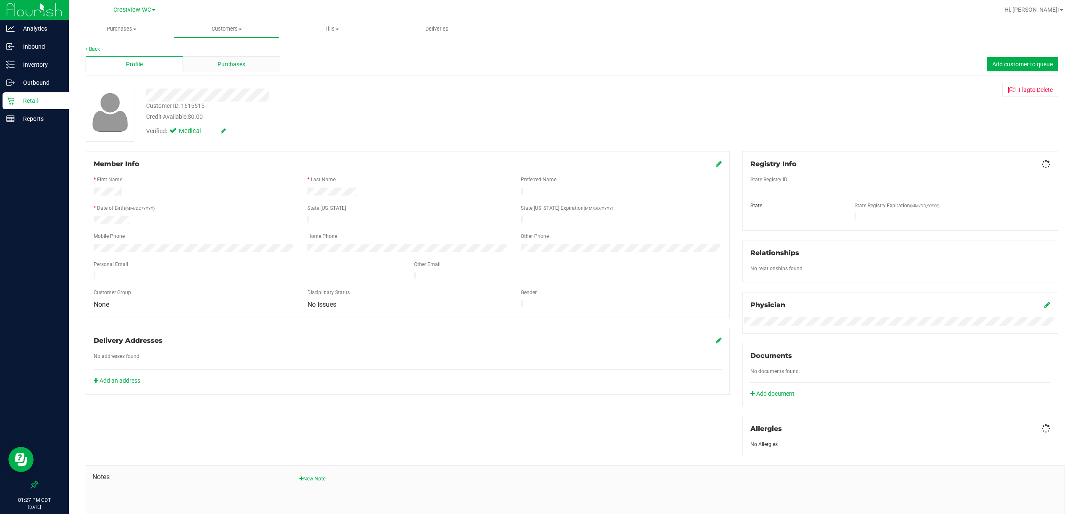
click at [203, 69] on div "Purchases" at bounding box center [231, 64] width 97 height 16
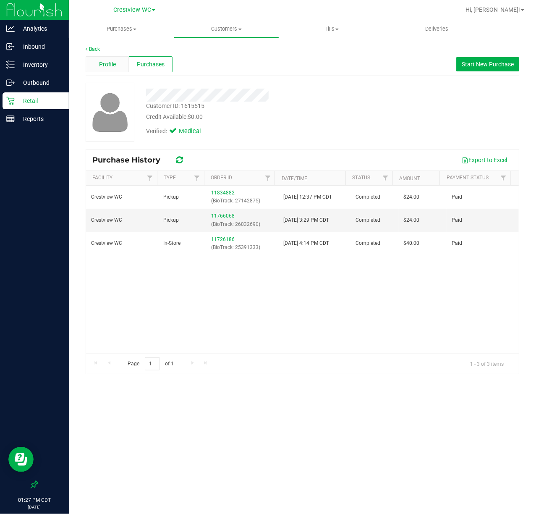
click at [126, 66] on div "Profile" at bounding box center [107, 64] width 43 height 16
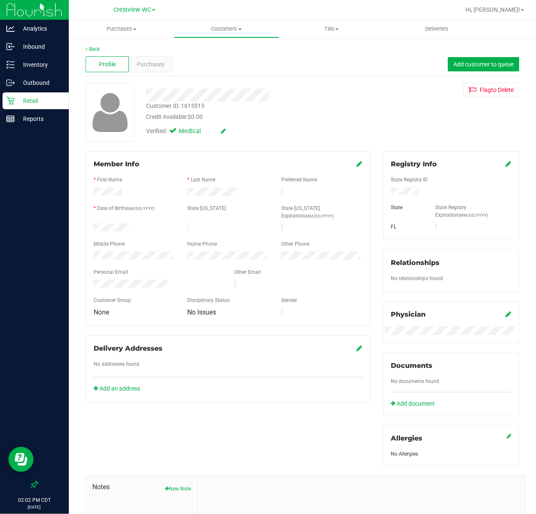
click at [41, 97] on p "Retail" at bounding box center [40, 101] width 50 height 10
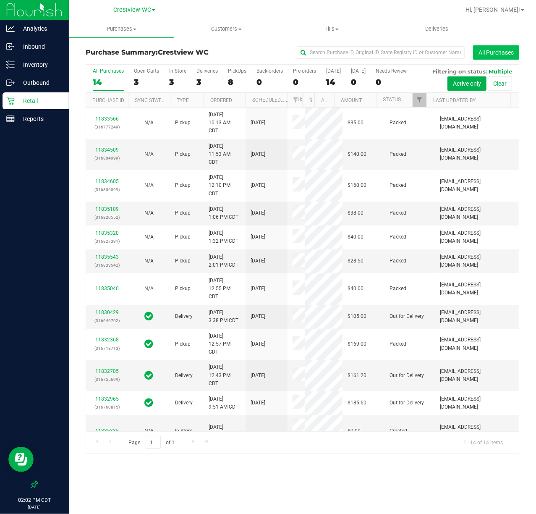
click at [516, 50] on button "All Purchases" at bounding box center [496, 52] width 46 height 14
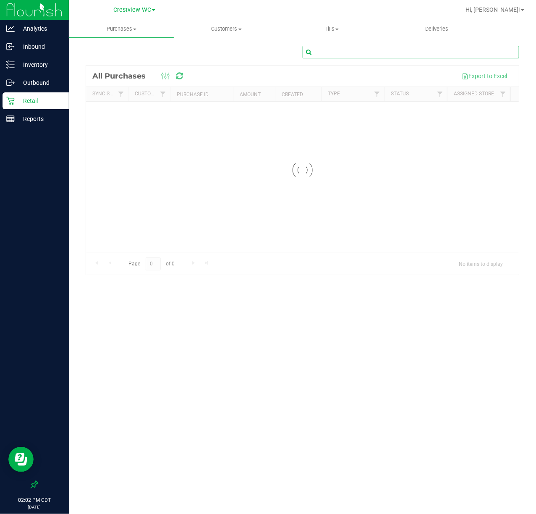
click at [380, 49] on input "text" at bounding box center [411, 52] width 217 height 13
paste input "11831428"
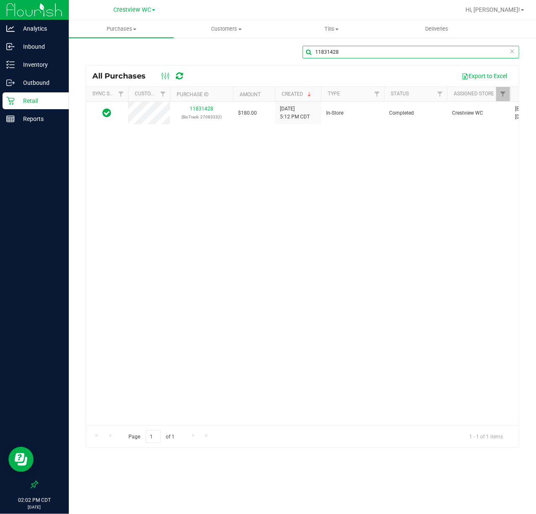
type input "11831428"
click at [204, 110] on link "11831428" at bounding box center [202, 109] width 24 height 6
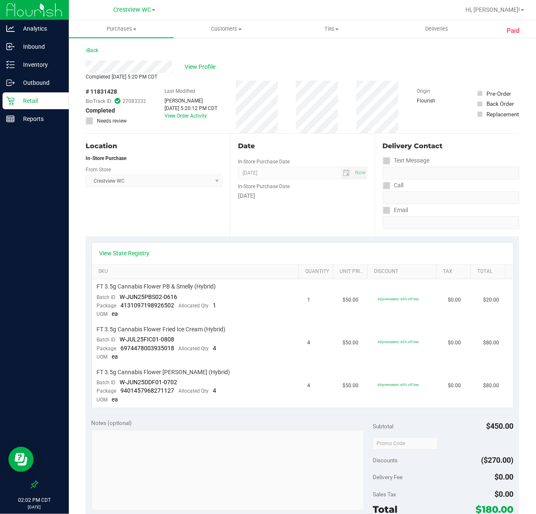
drag, startPoint x: 174, startPoint y: 109, endPoint x: 180, endPoint y: 128, distance: 20.3
click at [177, 113] on div "Last Modified Logan Allen Aug 22, 2025 5:20:12 PM CDT View Order Activity" at bounding box center [191, 107] width 53 height 52
click at [178, 118] on link "View Order Activity" at bounding box center [186, 116] width 42 height 6
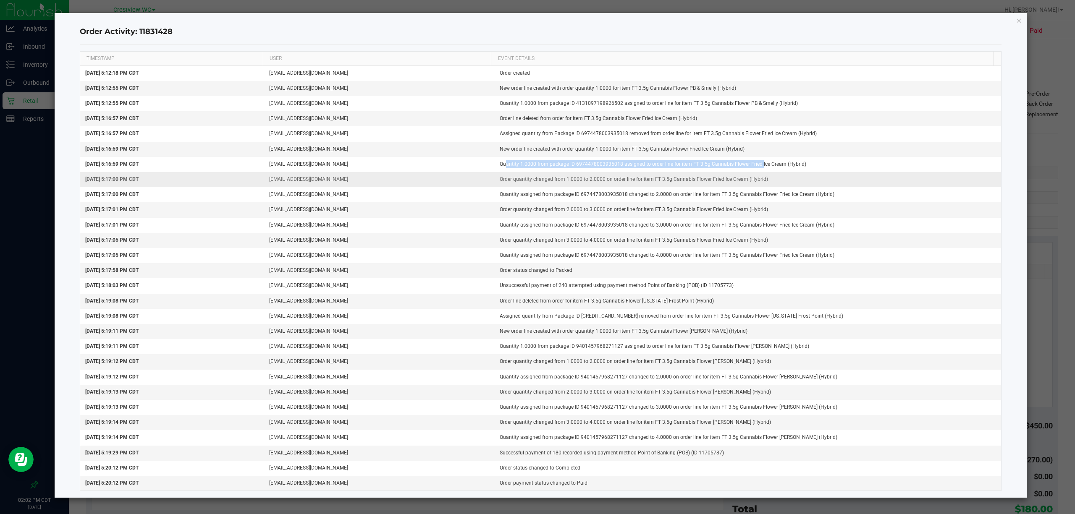
drag, startPoint x: 494, startPoint y: 164, endPoint x: 662, endPoint y: 175, distance: 168.3
click at [536, 161] on td "Quantity 1.0000 from package ID 6974478003935018 assigned to order line for ite…" at bounding box center [747, 164] width 506 height 15
drag, startPoint x: 492, startPoint y: 180, endPoint x: 691, endPoint y: 185, distance: 199.0
click at [536, 185] on td "Order quantity changed from 1.0000 to 2.0000 on order line for item FT 3.5g Can…" at bounding box center [747, 179] width 506 height 15
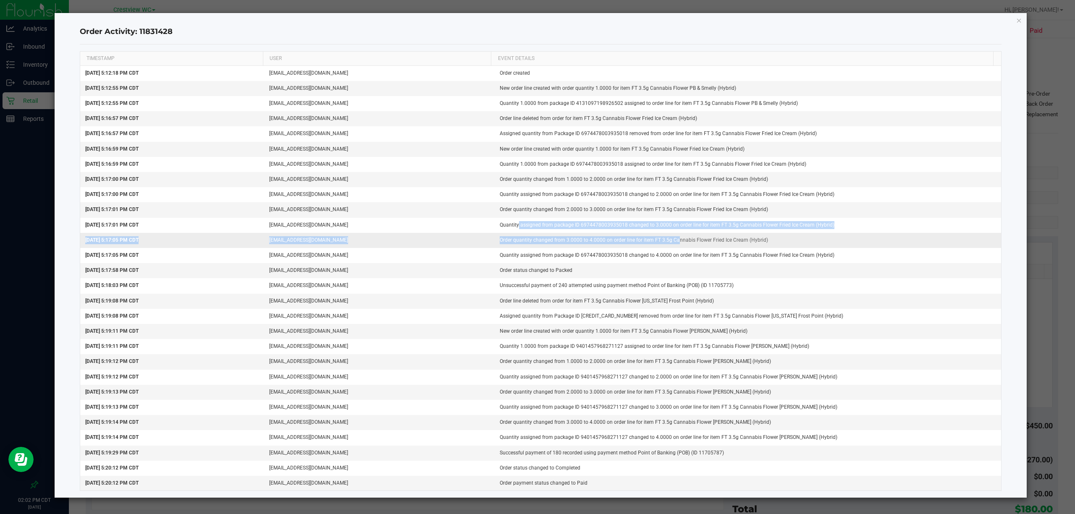
drag, startPoint x: 613, startPoint y: 239, endPoint x: 665, endPoint y: 239, distance: 52.5
click at [536, 239] on tbody "[DATE] 5:12:18 PM CDT [EMAIL_ADDRESS][DOMAIN_NAME] Order created [DATE] 5:12:55…" at bounding box center [540, 278] width 921 height 425
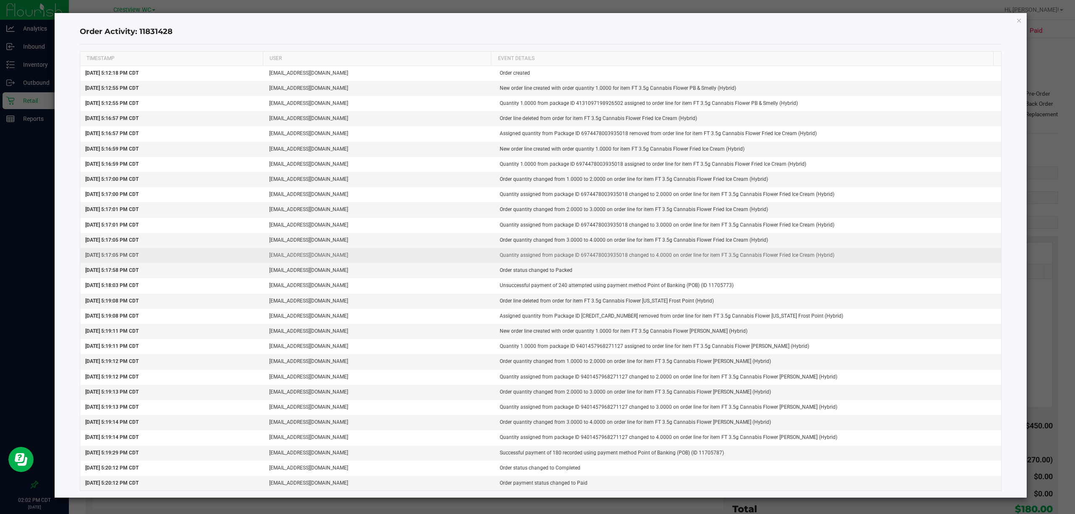
click at [536, 258] on td "Quantity assigned from package ID 6974478003935018 changed to 4.0000 on order l…" at bounding box center [747, 255] width 506 height 15
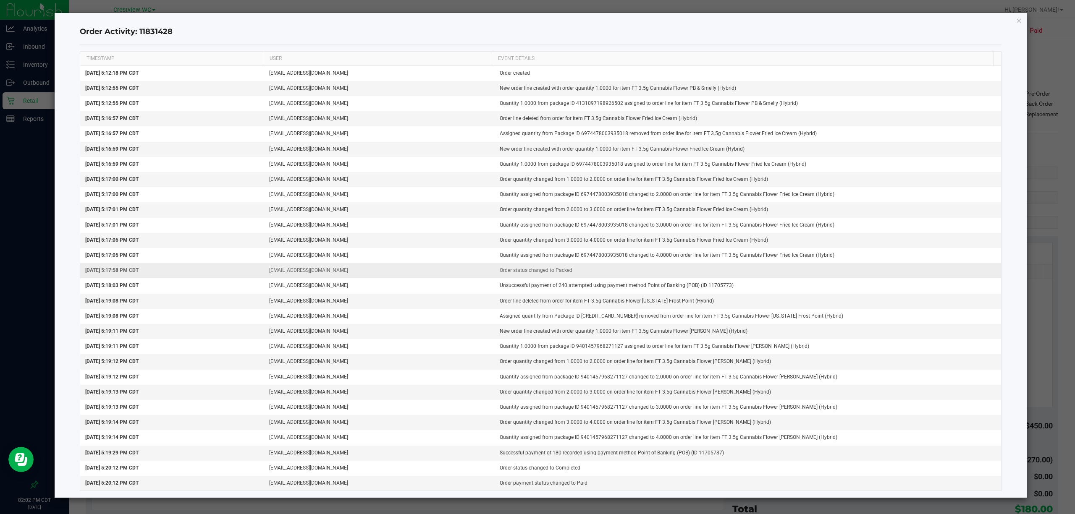
drag, startPoint x: 491, startPoint y: 271, endPoint x: 593, endPoint y: 279, distance: 102.3
click at [536, 278] on td "Order status changed to Packed" at bounding box center [747, 270] width 506 height 15
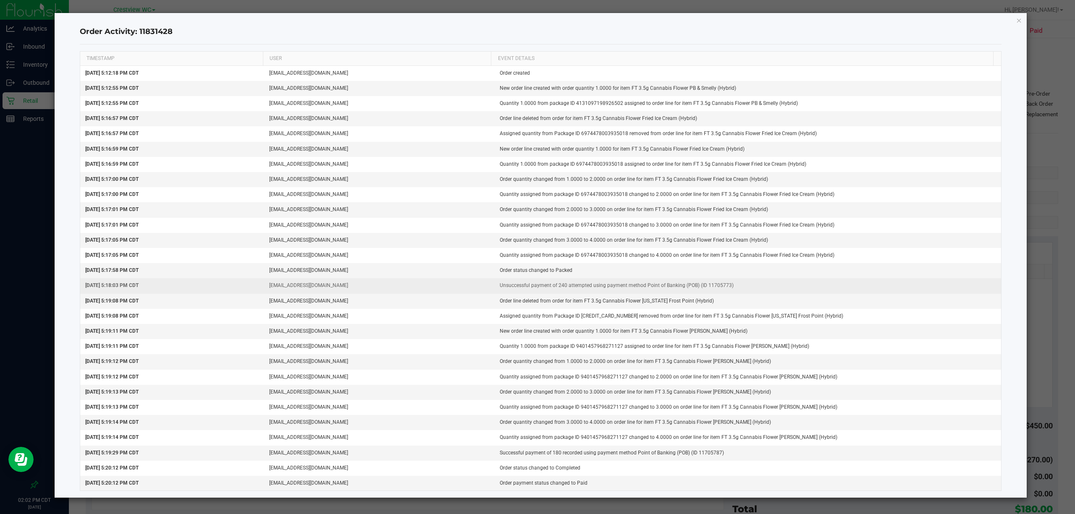
drag, startPoint x: 500, startPoint y: 288, endPoint x: 739, endPoint y: 288, distance: 239.3
click at [536, 288] on td "Unsuccessful payment of 240 attempted using payment method Point of Banking (PO…" at bounding box center [747, 285] width 506 height 15
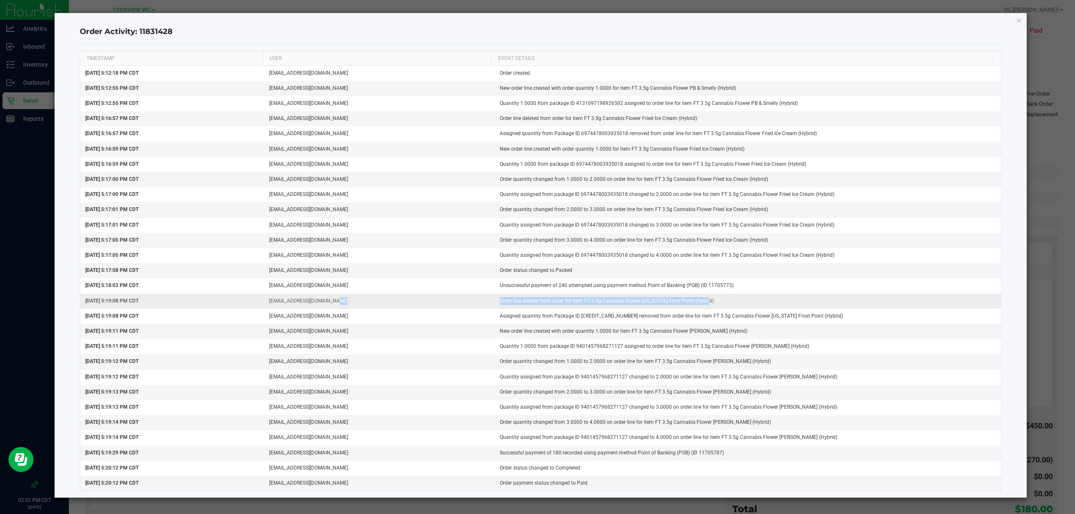
drag, startPoint x: 469, startPoint y: 304, endPoint x: 730, endPoint y: 309, distance: 261.1
click at [536, 309] on tr "Aug 22, 2025 5:19:08 PM CDT lallen@liveparallel.com Order line deleted from ord…" at bounding box center [540, 301] width 921 height 15
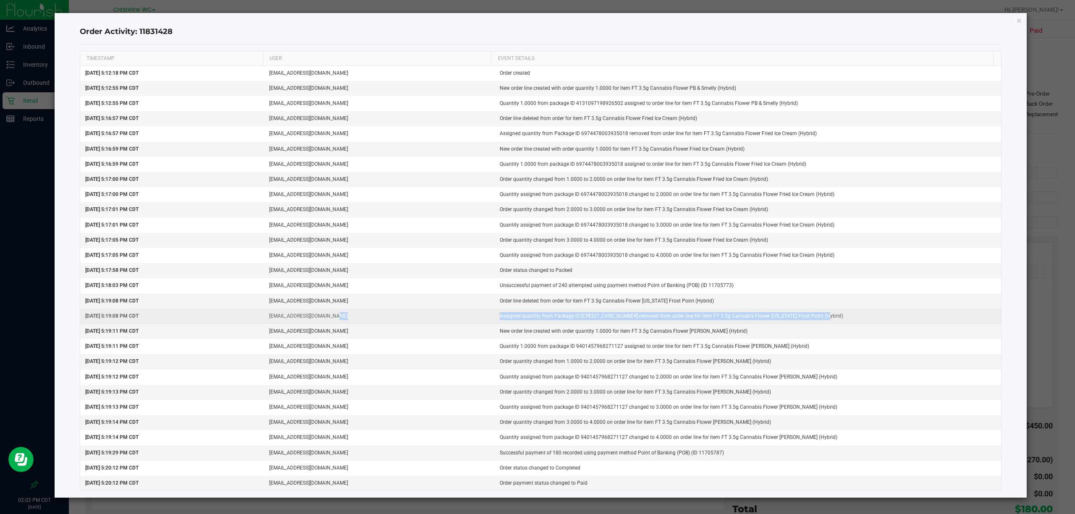
drag, startPoint x: 486, startPoint y: 316, endPoint x: 850, endPoint y: 322, distance: 364.4
click at [536, 322] on tr "Aug 22, 2025 5:19:08 PM CDT lallen@liveparallel.com Assigned quantity from Pack…" at bounding box center [540, 316] width 921 height 15
drag, startPoint x: 488, startPoint y: 333, endPoint x: 734, endPoint y: 333, distance: 246.4
click at [536, 333] on td "New order line created with order quantity 1.0000 for item FT 3.5g Cannabis Flo…" at bounding box center [747, 331] width 506 height 15
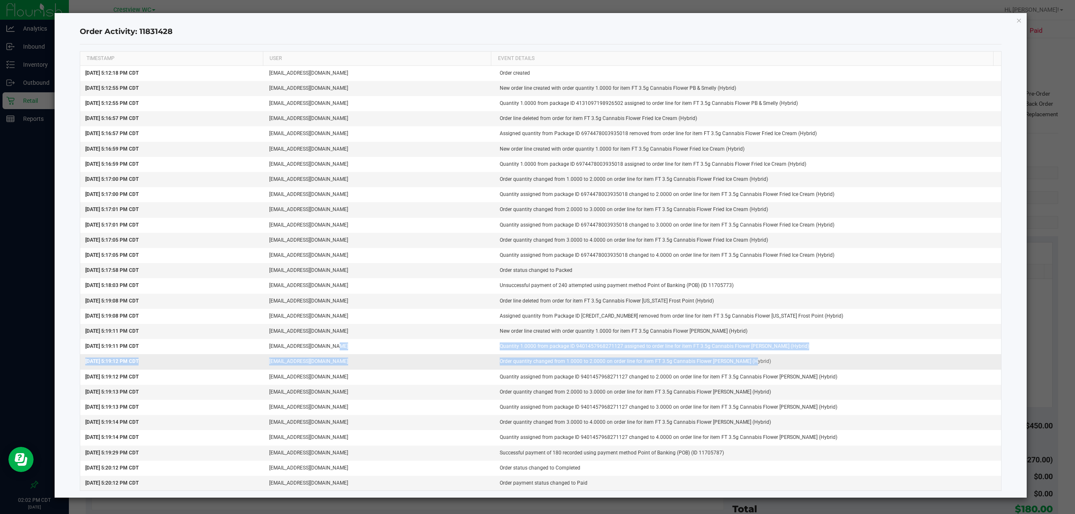
drag, startPoint x: 479, startPoint y: 345, endPoint x: 615, endPoint y: 361, distance: 137.4
click at [536, 362] on tbody "Aug 22, 2025 5:12:18 PM CDT lallen@liveparallel.com Order created Aug 22, 2025 …" at bounding box center [540, 278] width 921 height 425
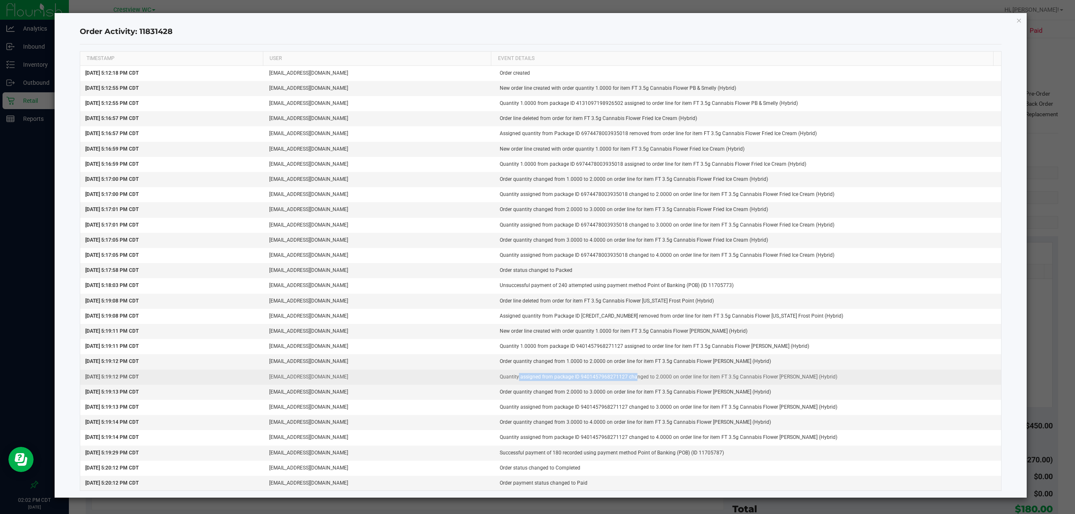
drag, startPoint x: 509, startPoint y: 378, endPoint x: 650, endPoint y: 384, distance: 140.8
click at [536, 384] on td "Quantity assigned from package ID 9401457968271127 changed to 2.0000 on order l…" at bounding box center [747, 377] width 506 height 15
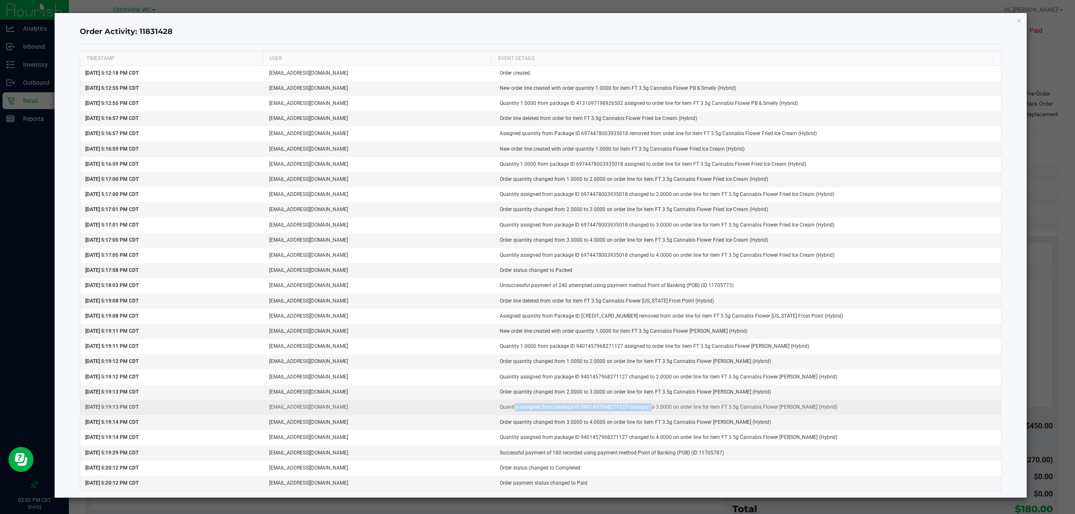
drag, startPoint x: 505, startPoint y: 408, endPoint x: 609, endPoint y: 412, distance: 105.0
click at [536, 408] on td "Quantity assigned from package ID 9401457968271127 changed to 3.0000 on order l…" at bounding box center [747, 407] width 506 height 15
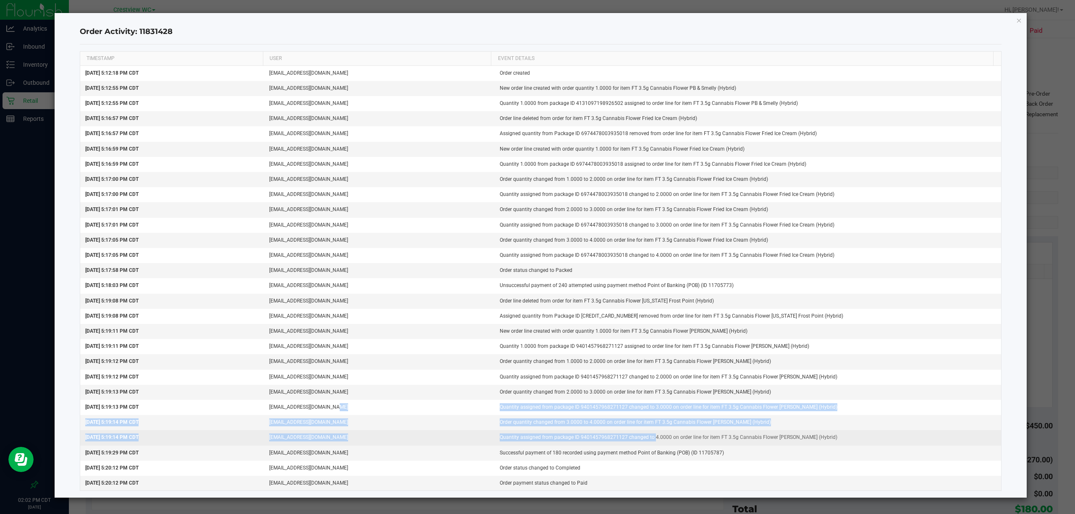
drag, startPoint x: 516, startPoint y: 426, endPoint x: 653, endPoint y: 437, distance: 137.2
click at [536, 437] on tbody "Aug 22, 2025 5:12:18 PM CDT lallen@liveparallel.com Order created Aug 22, 2025 …" at bounding box center [540, 278] width 921 height 425
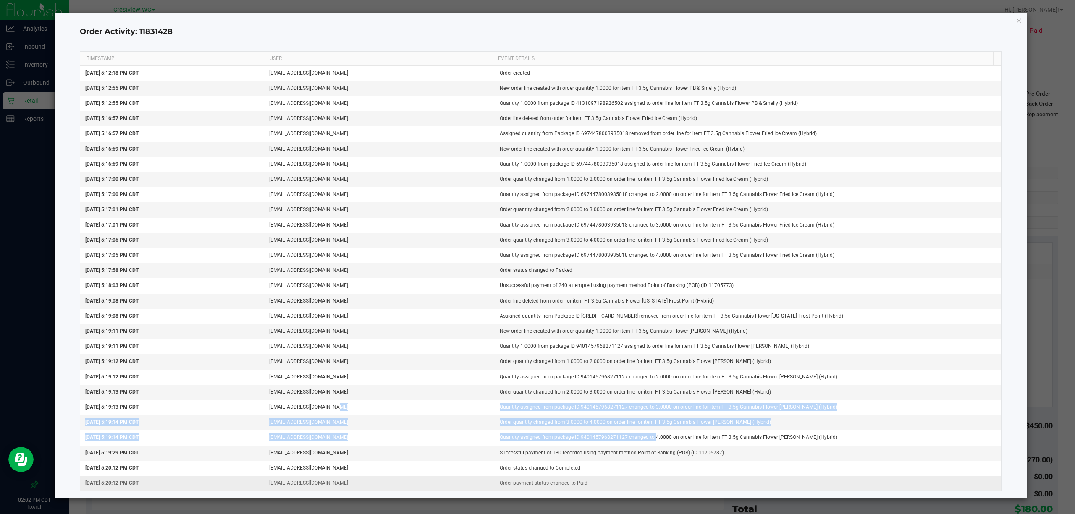
drag, startPoint x: 501, startPoint y: 460, endPoint x: 659, endPoint y: 494, distance: 161.4
click at [536, 477] on tbody "Aug 22, 2025 5:12:18 PM CDT lallen@liveparallel.com Order created Aug 22, 2025 …" at bounding box center [540, 278] width 921 height 425
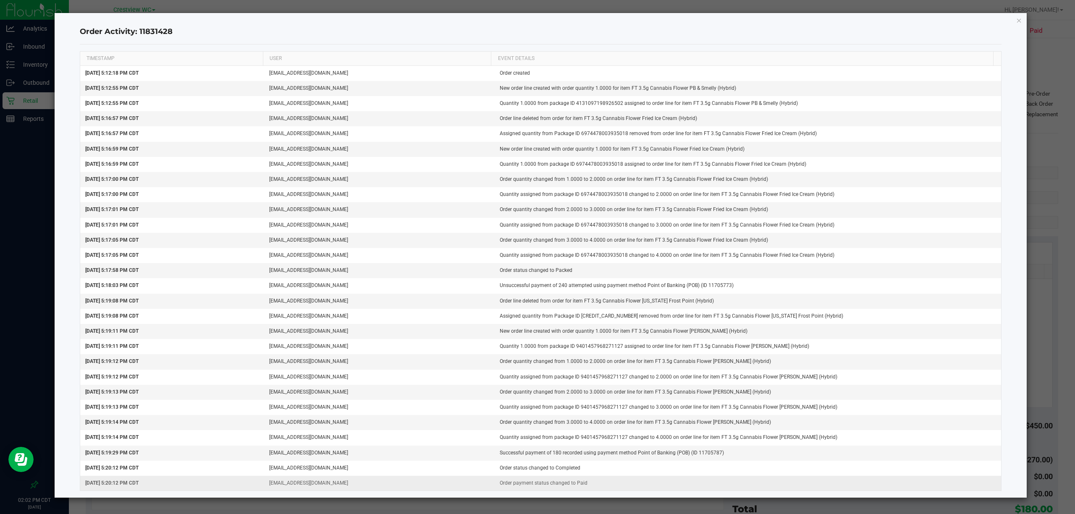
click at [536, 490] on td "Order payment status changed to Paid" at bounding box center [747, 483] width 506 height 15
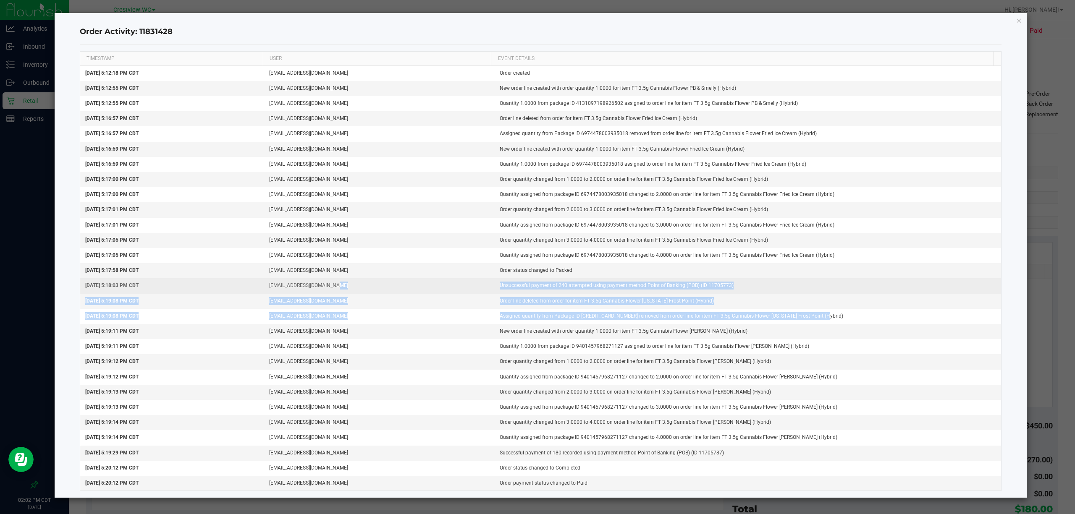
drag, startPoint x: 829, startPoint y: 314, endPoint x: 472, endPoint y: 286, distance: 357.4
click at [472, 286] on tbody "Aug 22, 2025 5:12:18 PM CDT lallen@liveparallel.com Order created Aug 22, 2025 …" at bounding box center [540, 278] width 921 height 425
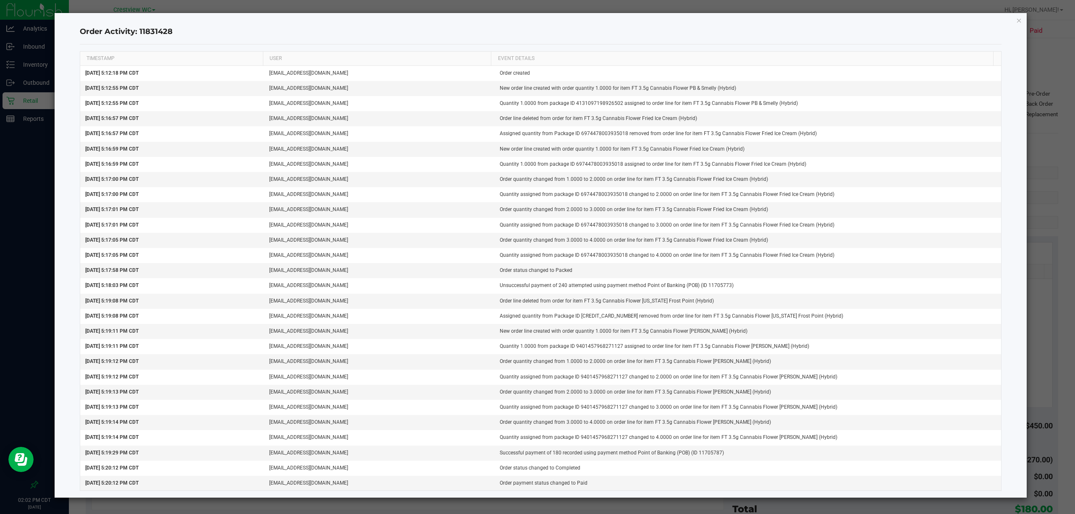
click at [536, 21] on div "Order Activity: 11831428 TIMESTAMP USER EVENT DETAILS Aug 22, 2025 5:12:18 PM C…" at bounding box center [541, 255] width 972 height 485
click at [536, 21] on icon "button" at bounding box center [1019, 20] width 6 height 10
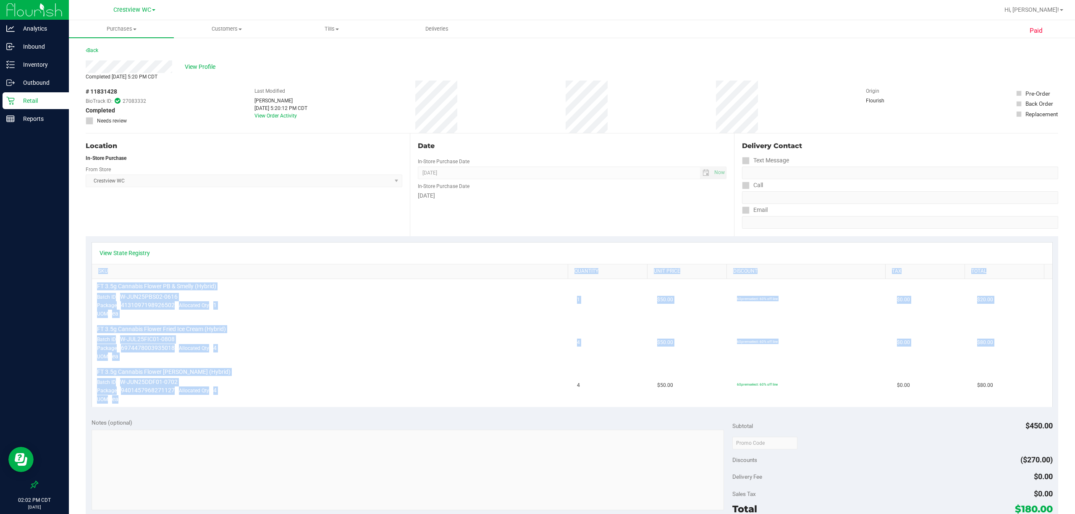
drag, startPoint x: 232, startPoint y: 399, endPoint x: 84, endPoint y: 273, distance: 194.1
click at [84, 273] on div "Paid Back View Profile Completed Aug 22, 2025 5:20 PM CDT # 11831428 BioTrack I…" at bounding box center [572, 406] width 1006 height 739
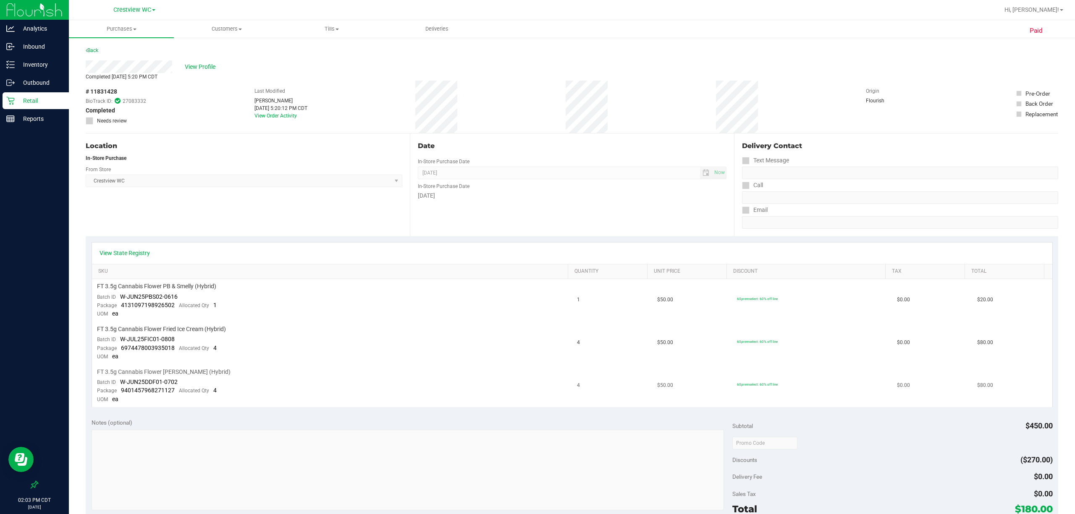
click at [474, 398] on td "FT 3.5g Cannabis Flower Dulce De Fresa (Hybrid) Batch ID W-JUN25DDF01-0702 Pack…" at bounding box center [332, 386] width 480 height 42
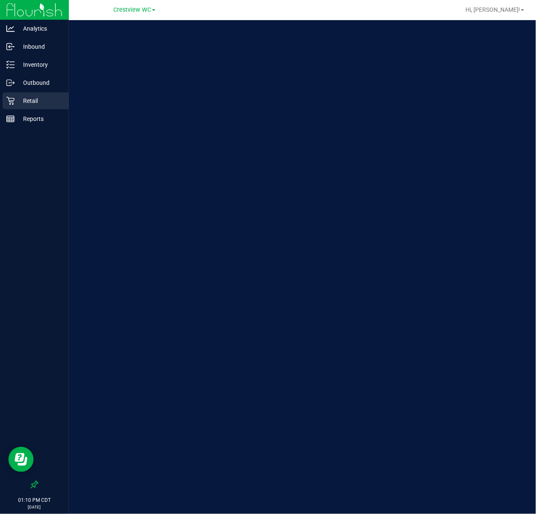
click at [50, 99] on p "Retail" at bounding box center [40, 101] width 50 height 10
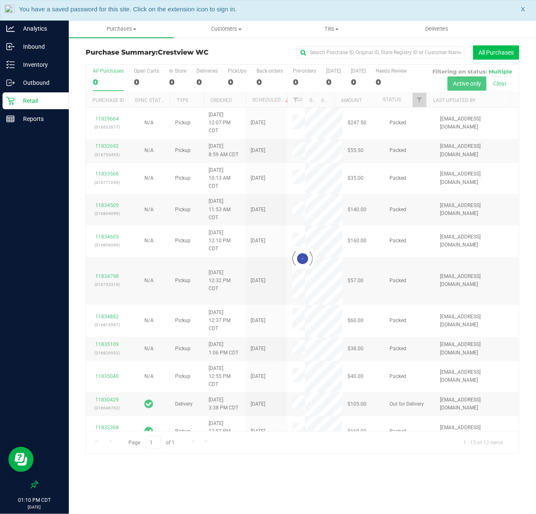
click at [497, 53] on button "All Purchases" at bounding box center [496, 52] width 46 height 14
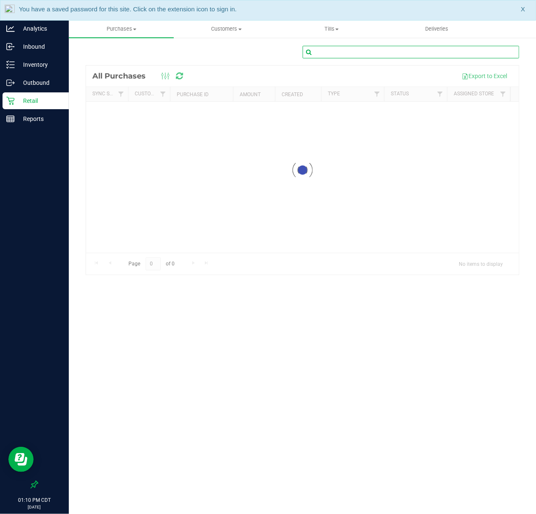
click at [385, 56] on input "text" at bounding box center [411, 52] width 217 height 13
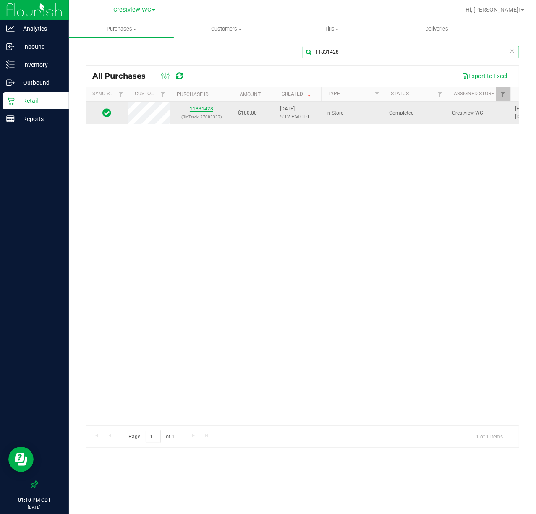
type input "11831428"
click at [201, 110] on link "11831428" at bounding box center [202, 109] width 24 height 6
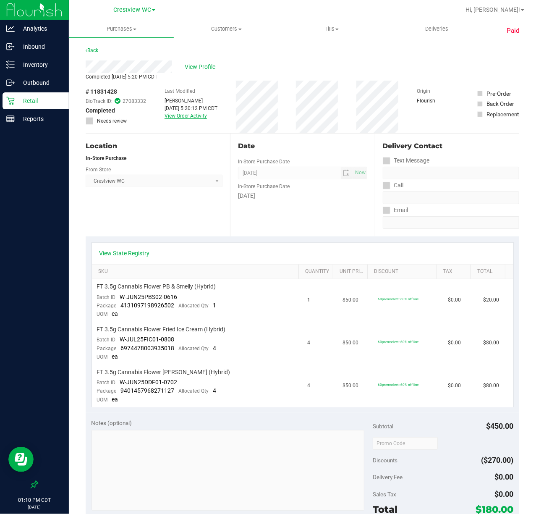
click at [170, 113] on link "View Order Activity" at bounding box center [186, 116] width 42 height 6
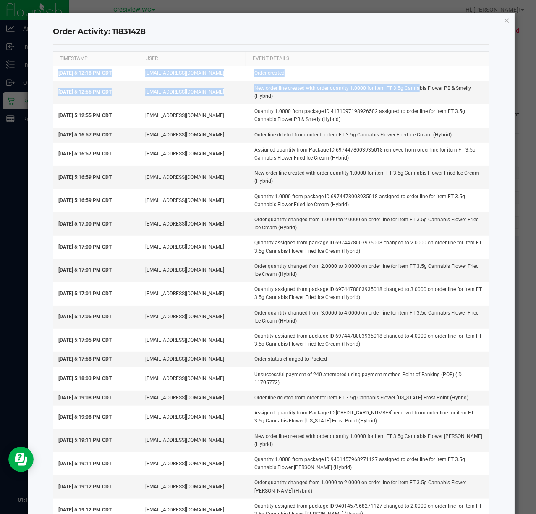
drag, startPoint x: 406, startPoint y: 89, endPoint x: 515, endPoint y: 92, distance: 108.3
click at [521, 89] on ngb-modal-window "Order Activity: 11831428 TIMESTAMP USER EVENT DETAILS [DATE] 5:12:18 PM CDT [EM…" at bounding box center [271, 257] width 542 height 514
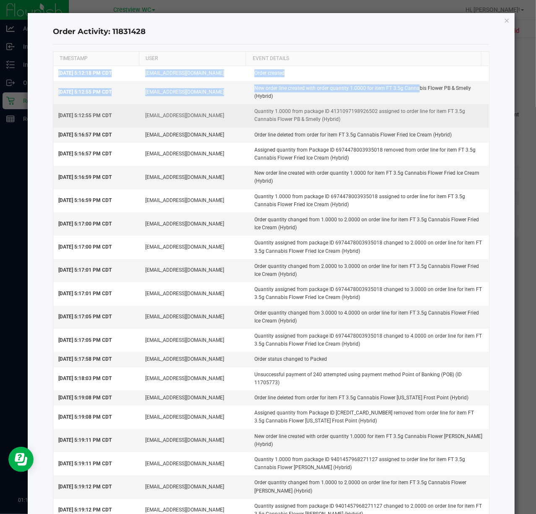
click at [395, 122] on td "Quantity 1.0000 from package ID 4131097198926502 assigned to order line for ite…" at bounding box center [369, 115] width 240 height 23
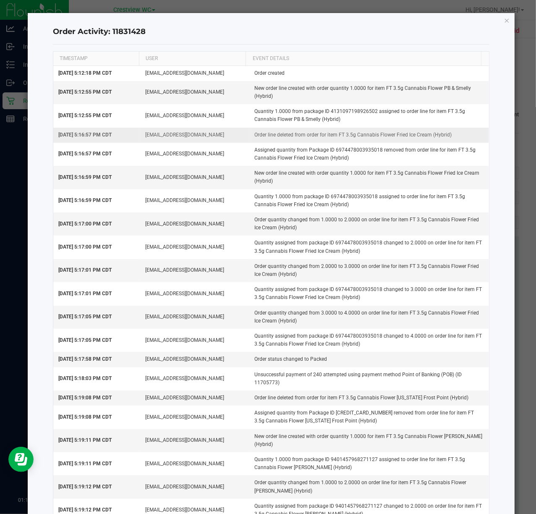
drag, startPoint x: 235, startPoint y: 134, endPoint x: 454, endPoint y: 137, distance: 219.1
click at [454, 137] on tr "[DATE] 5:16:57 PM CDT [EMAIL_ADDRESS][DOMAIN_NAME] Order line deleted from orde…" at bounding box center [271, 135] width 436 height 15
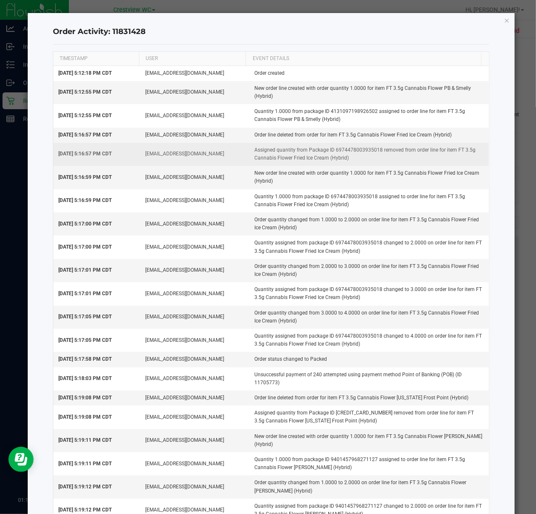
drag, startPoint x: 244, startPoint y: 152, endPoint x: 387, endPoint y: 160, distance: 142.5
click at [387, 160] on td "Assigned quantity from Package ID 6974478003935018 removed from order line for …" at bounding box center [369, 154] width 240 height 23
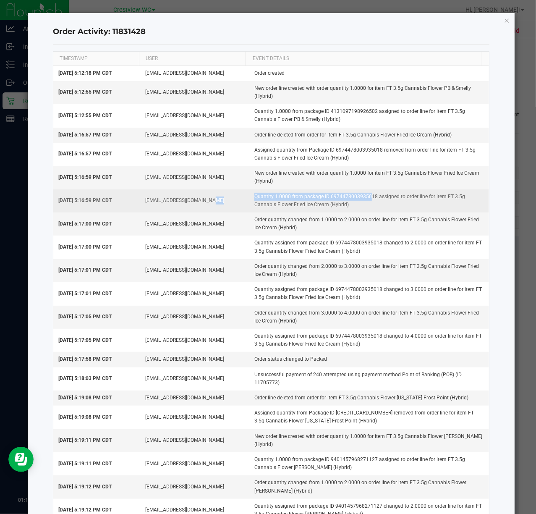
drag, startPoint x: 238, startPoint y: 197, endPoint x: 358, endPoint y: 196, distance: 119.6
click at [358, 196] on tr "[DATE] 5:16:59 PM CDT [EMAIL_ADDRESS][DOMAIN_NAME] Quantity 1.0000 from package…" at bounding box center [271, 200] width 436 height 23
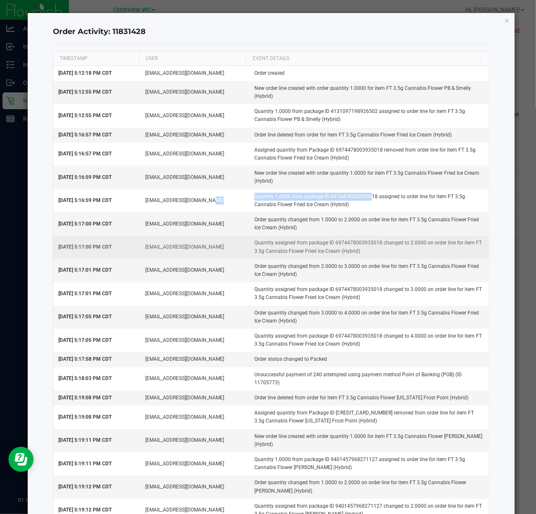
drag, startPoint x: 240, startPoint y: 239, endPoint x: 373, endPoint y: 252, distance: 133.3
click at [373, 252] on tr "[DATE] 5:17:00 PM CDT [EMAIL_ADDRESS][DOMAIN_NAME] Quantity assigned from packa…" at bounding box center [271, 246] width 436 height 23
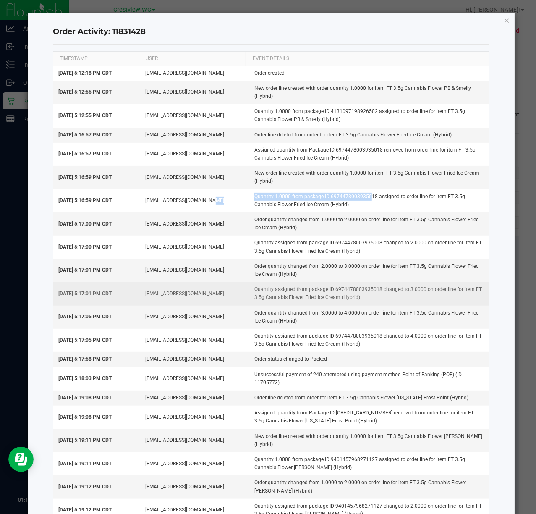
drag, startPoint x: 264, startPoint y: 294, endPoint x: 369, endPoint y: 306, distance: 106.0
click at [369, 305] on td "Quantity assigned from package ID 6974478003935018 changed to 3.0000 on order l…" at bounding box center [369, 293] width 240 height 23
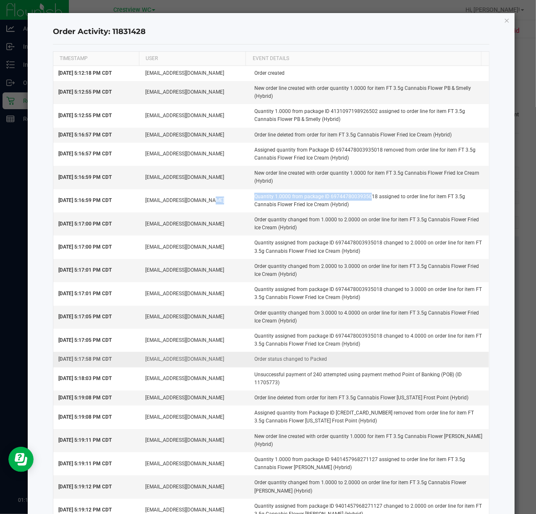
drag, startPoint x: 244, startPoint y: 340, endPoint x: 361, endPoint y: 356, distance: 118.7
click at [361, 356] on tbody "[DATE] 5:12:18 PM CDT [EMAIL_ADDRESS][DOMAIN_NAME] Order created [DATE] 5:12:55…" at bounding box center [271, 363] width 436 height 594
click at [320, 357] on td "Order status changed to Packed" at bounding box center [369, 359] width 240 height 15
drag, startPoint x: 252, startPoint y: 361, endPoint x: 334, endPoint y: 366, distance: 82.5
click at [334, 366] on td "Order status changed to Packed" at bounding box center [369, 359] width 240 height 15
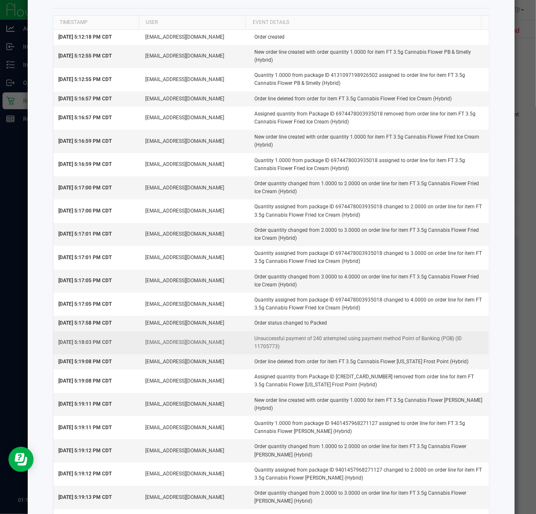
scroll to position [56, 0]
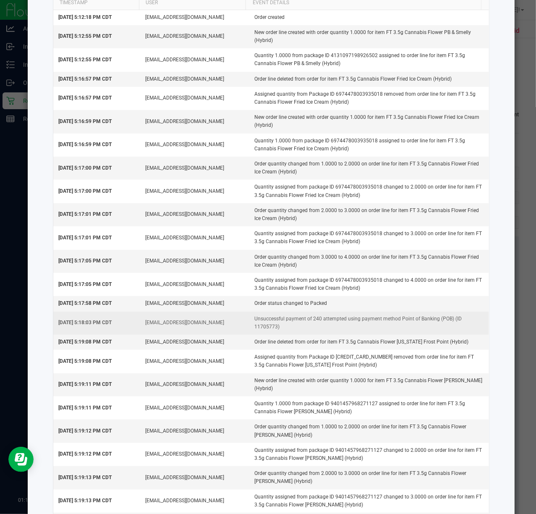
drag, startPoint x: 244, startPoint y: 321, endPoint x: 282, endPoint y: 336, distance: 41.1
click at [282, 335] on td "Unsuccessful payment of 240 attempted using payment method Point of Banking (PO…" at bounding box center [369, 322] width 240 height 23
click at [295, 332] on td "Unsuccessful payment of 240 attempted using payment method Point of Banking (PO…" at bounding box center [369, 322] width 240 height 23
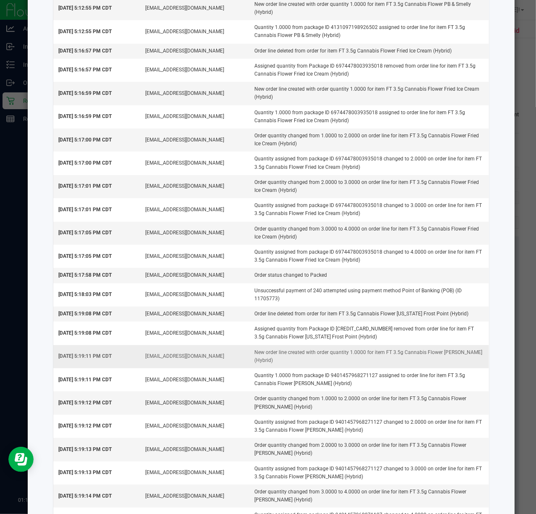
scroll to position [112, 0]
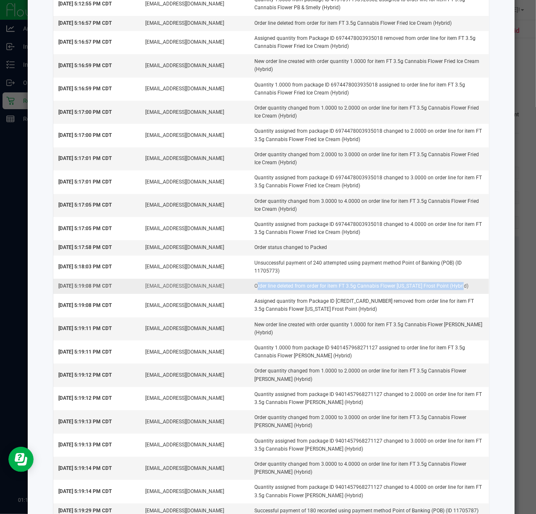
drag, startPoint x: 245, startPoint y: 289, endPoint x: 467, endPoint y: 291, distance: 222.1
click at [467, 291] on td "Order line deleted from order for item FT 3.5g Cannabis Flower [US_STATE] Frost…" at bounding box center [369, 286] width 240 height 15
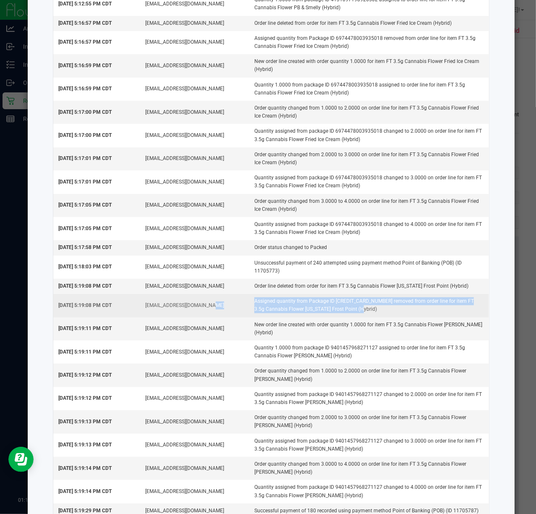
drag, startPoint x: 235, startPoint y: 299, endPoint x: 377, endPoint y: 317, distance: 142.6
click at [377, 317] on tr "[DATE] 5:19:08 PM CDT [EMAIL_ADDRESS][DOMAIN_NAME] Assigned quantity from Packa…" at bounding box center [271, 305] width 436 height 23
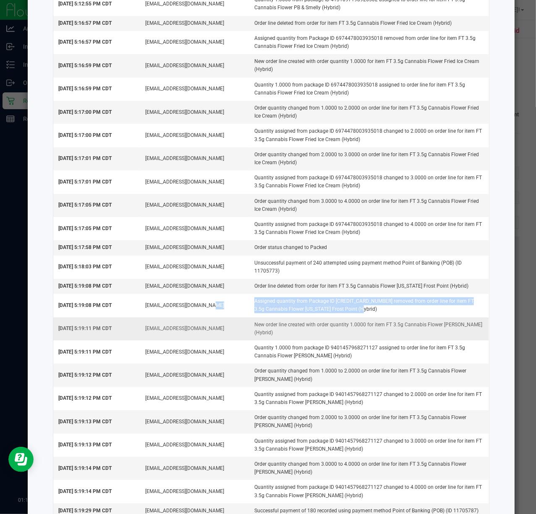
drag, startPoint x: 239, startPoint y: 327, endPoint x: 318, endPoint y: 337, distance: 79.1
click at [318, 337] on tr "[DATE] 5:19:11 PM CDT [EMAIL_ADDRESS][DOMAIN_NAME] New order line created with …" at bounding box center [271, 328] width 436 height 23
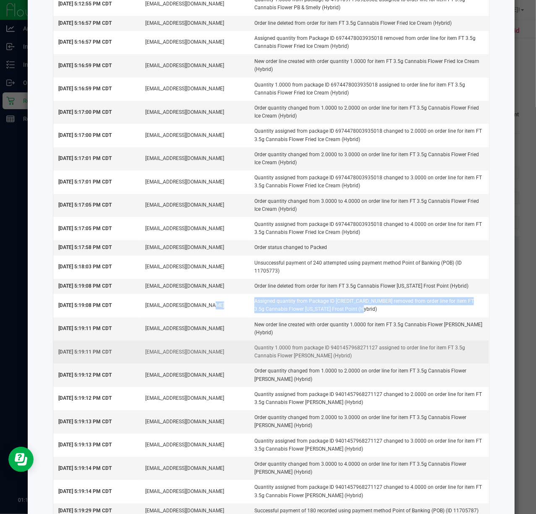
drag, startPoint x: 240, startPoint y: 352, endPoint x: 375, endPoint y: 360, distance: 135.4
click at [374, 360] on tr "[DATE] 5:19:11 PM CDT [EMAIL_ADDRESS][DOMAIN_NAME] Quantity 1.0000 from package…" at bounding box center [271, 351] width 436 height 23
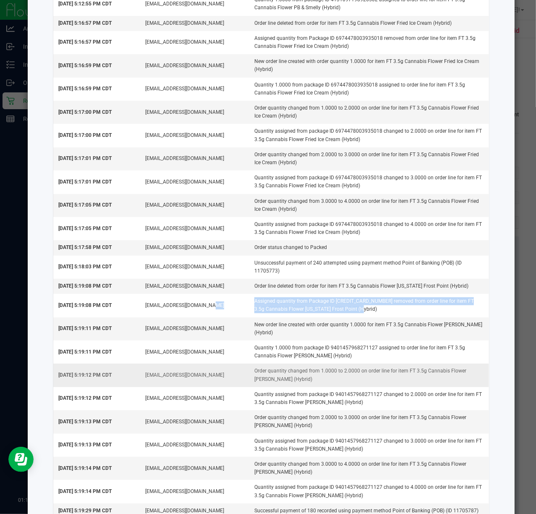
drag, startPoint x: 243, startPoint y: 368, endPoint x: 344, endPoint y: 382, distance: 101.7
click at [344, 382] on td "Order quantity changed from 1.0000 to 2.0000 on order line for item FT 3.5g Can…" at bounding box center [369, 375] width 240 height 23
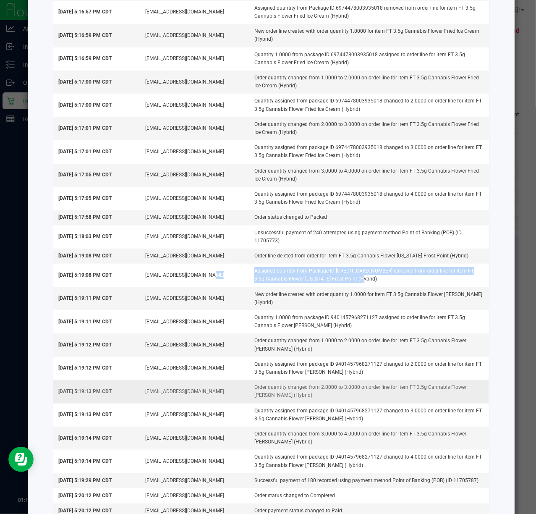
scroll to position [168, 0]
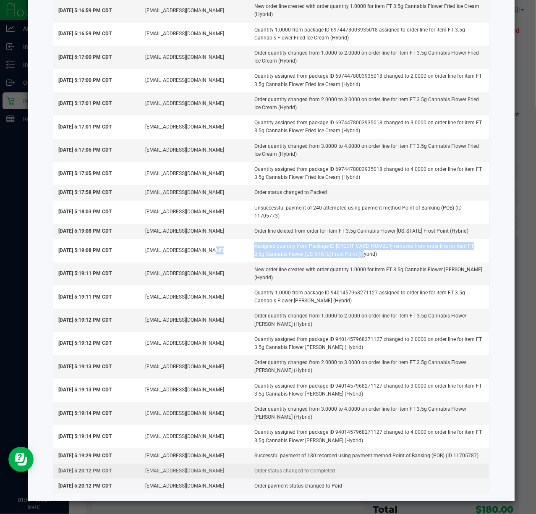
drag, startPoint x: 244, startPoint y: 470, endPoint x: 332, endPoint y: 476, distance: 87.5
click at [332, 476] on td "Order status changed to Completed" at bounding box center [369, 470] width 240 height 15
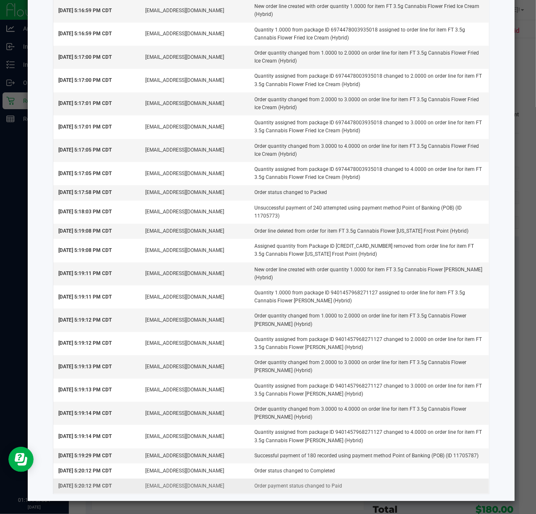
click at [296, 492] on td "Order payment status changed to Paid" at bounding box center [369, 486] width 240 height 15
drag, startPoint x: 84, startPoint y: 232, endPoint x: 131, endPoint y: 232, distance: 46.6
click at [130, 232] on td "[DATE] 5:19:08 PM CDT" at bounding box center [96, 231] width 87 height 15
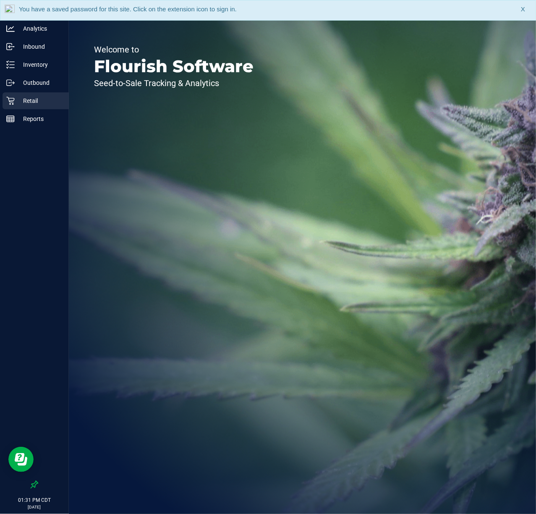
click at [39, 108] on div "Retail" at bounding box center [36, 100] width 66 height 17
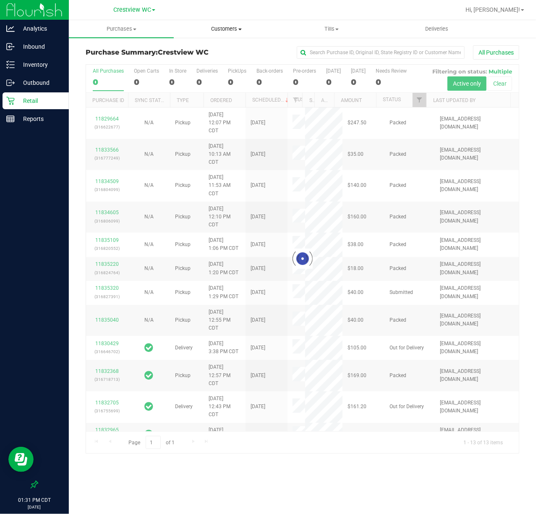
click at [232, 27] on span "Customers" at bounding box center [226, 29] width 104 height 8
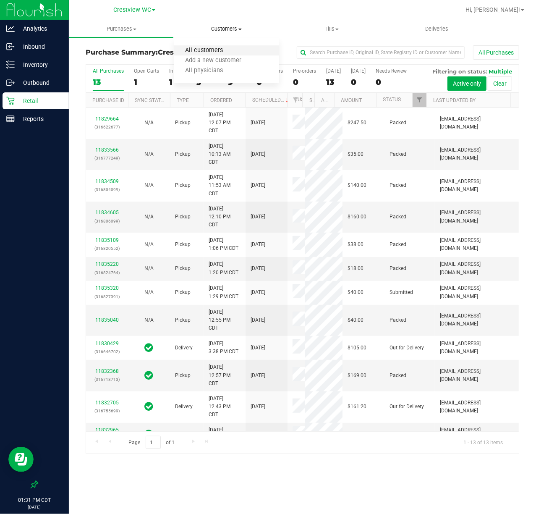
click at [198, 51] on span "All customers" at bounding box center [204, 50] width 60 height 7
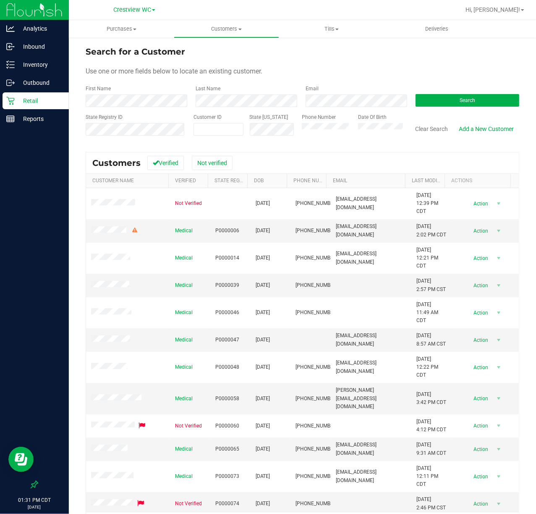
click at [160, 107] on form "Search for a Customer Use one or more fields below to locate an existing custom…" at bounding box center [303, 94] width 434 height 98
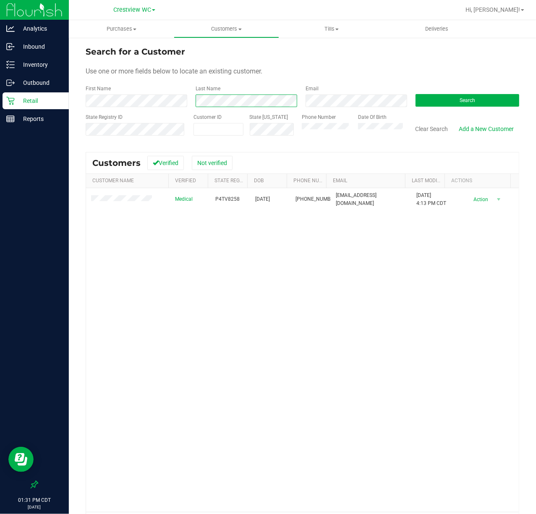
click at [92, 98] on div "First Name Last Name Email Search" at bounding box center [303, 96] width 434 height 22
click at [365, 121] on div "Date Of Birth" at bounding box center [378, 128] width 52 height 30
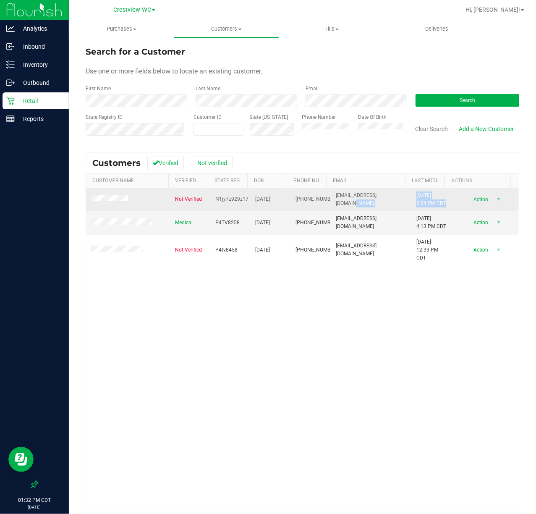
drag, startPoint x: 416, startPoint y: 212, endPoint x: 391, endPoint y: 195, distance: 30.1
click at [391, 195] on tr "Not Verified N1jy7z929z17 [DATE] (850) 758-6898 [EMAIL_ADDRESS][DOMAIN_NAME] [D…" at bounding box center [302, 199] width 433 height 23
click at [416, 207] on span "[DATE] 3:54 PM CDT" at bounding box center [431, 199] width 30 height 16
drag, startPoint x: 417, startPoint y: 215, endPoint x: 392, endPoint y: 192, distance: 33.9
click at [392, 192] on tr "Not Verified N1jy7z929z17 [DATE] (850) 758-6898 [EMAIL_ADDRESS][DOMAIN_NAME] [D…" at bounding box center [302, 199] width 433 height 23
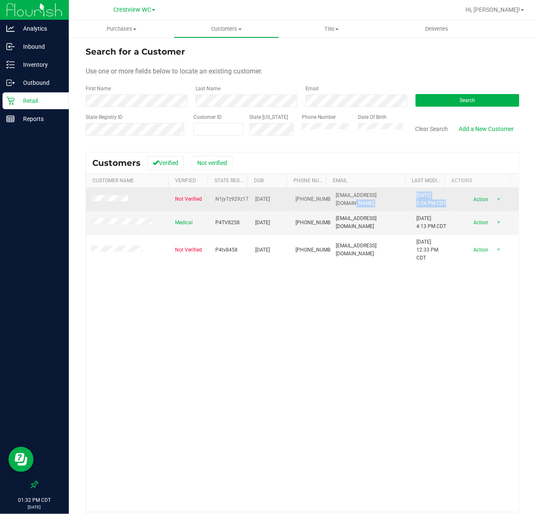
click at [417, 207] on span "[DATE] 3:54 PM CDT" at bounding box center [431, 199] width 30 height 16
drag, startPoint x: 207, startPoint y: 206, endPoint x: 242, endPoint y: 204, distance: 34.9
click at [242, 204] on td "N1jy7z929z17" at bounding box center [230, 199] width 40 height 23
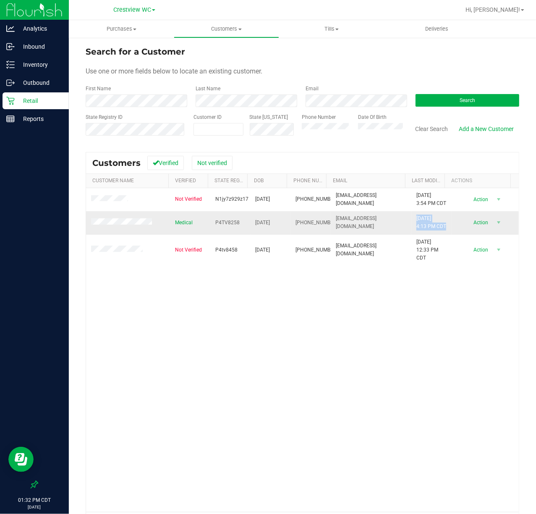
drag, startPoint x: 414, startPoint y: 247, endPoint x: 399, endPoint y: 227, distance: 25.2
click at [411, 227] on td "[DATE] 4:13 PM CDT" at bounding box center [431, 222] width 40 height 23
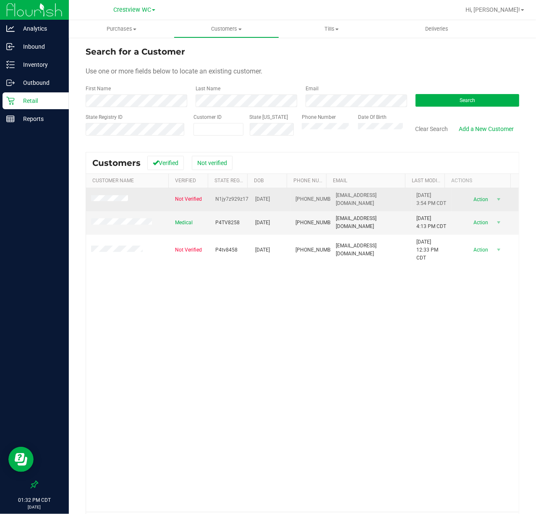
click at [125, 200] on td at bounding box center [128, 199] width 84 height 23
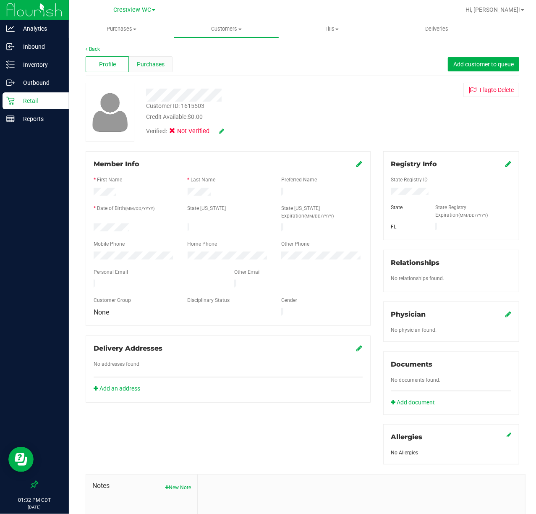
click at [143, 66] on span "Purchases" at bounding box center [151, 64] width 28 height 9
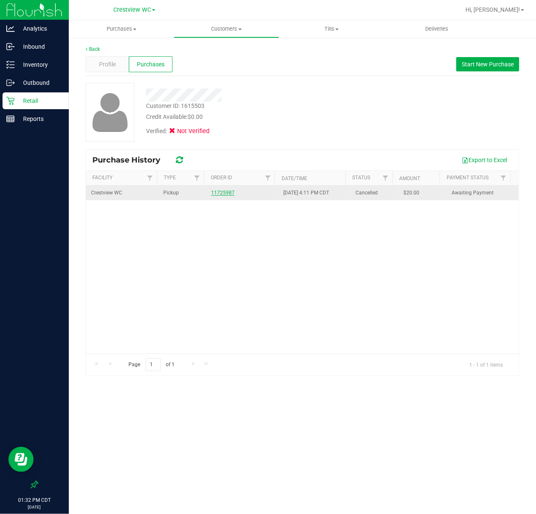
click at [224, 192] on link "11725987" at bounding box center [223, 193] width 24 height 6
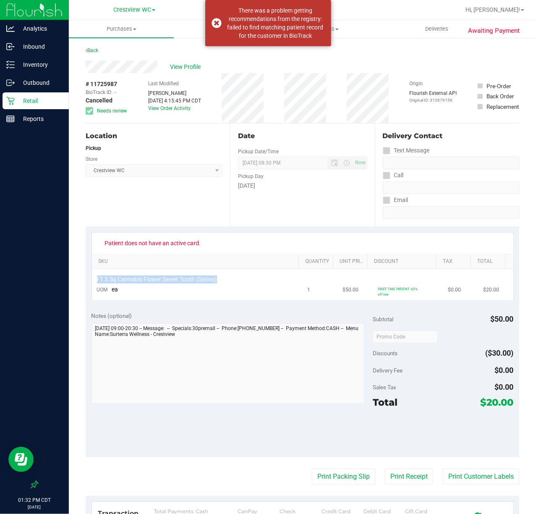
drag, startPoint x: 225, startPoint y: 282, endPoint x: 92, endPoint y: 280, distance: 133.9
click at [92, 280] on td "FT 3.5g Cannabis Flower Sweet Tooth (Sativa) UOM ea" at bounding box center [197, 284] width 211 height 31
click at [139, 296] on td "FT 3.5g Cannabis Flower Sweet Tooth (Sativa) UOM ea" at bounding box center [197, 284] width 211 height 31
drag, startPoint x: 125, startPoint y: 291, endPoint x: 94, endPoint y: 275, distance: 34.2
click at [94, 275] on td "FT 3.5g Cannabis Flower Sweet Tooth (Sativa) UOM ea" at bounding box center [197, 284] width 211 height 31
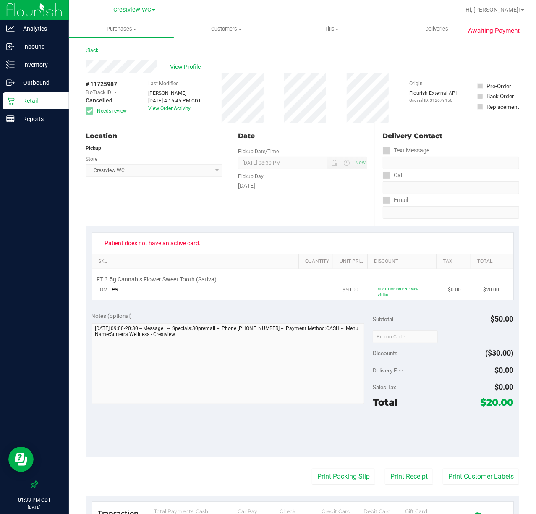
click at [131, 290] on td "FT 3.5g Cannabis Flower Sweet Tooth (Sativa) UOM ea" at bounding box center [197, 284] width 211 height 31
click at [31, 72] on div "Inventory" at bounding box center [36, 64] width 66 height 17
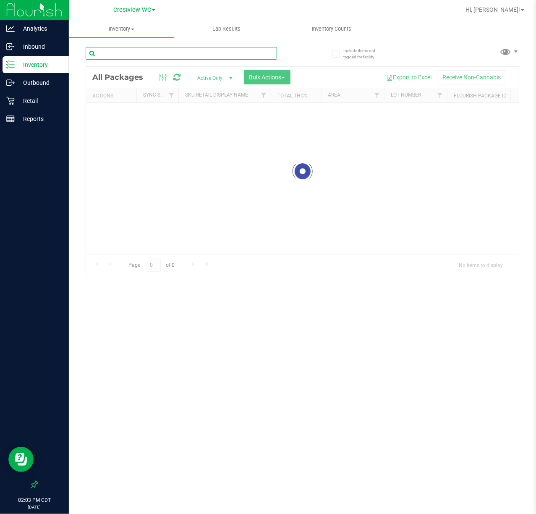
click at [181, 57] on input "text" at bounding box center [181, 53] width 191 height 13
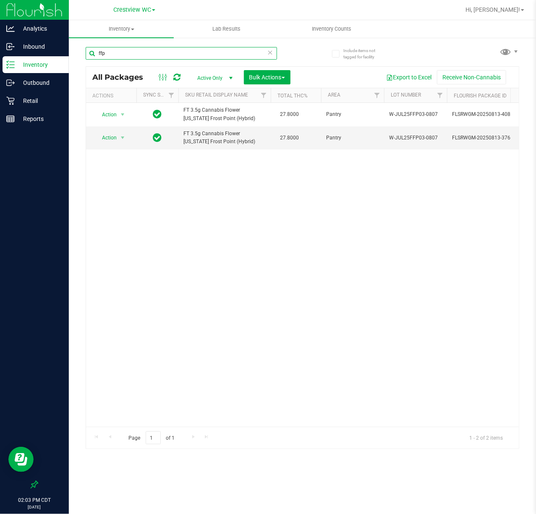
type input "ffp"
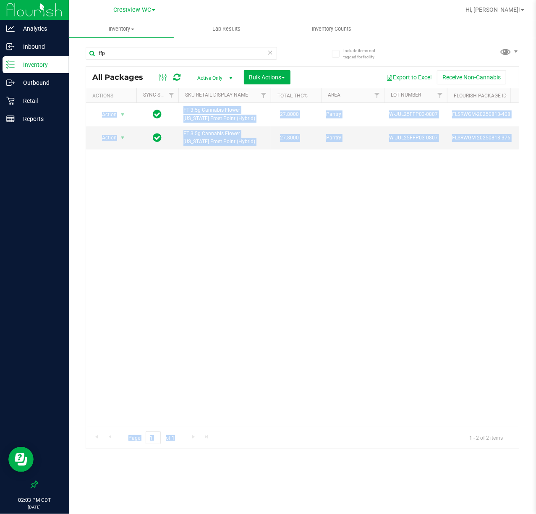
drag, startPoint x: 190, startPoint y: 427, endPoint x: 228, endPoint y: 426, distance: 37.8
click at [228, 426] on div "All Packages Active Only Active Only Lab Samples Locked All External Internal B…" at bounding box center [303, 257] width 434 height 382
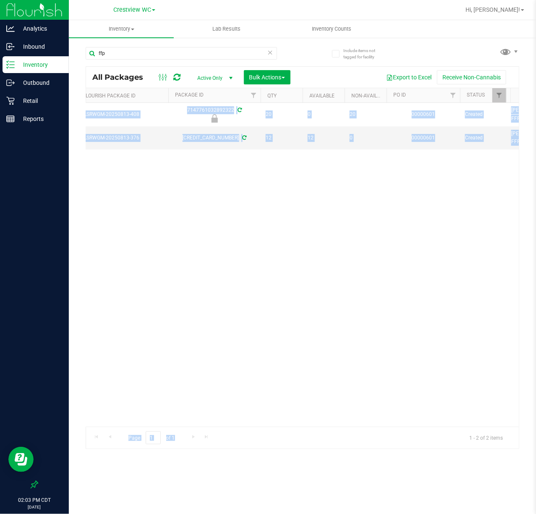
click at [258, 393] on div "Action Action Edit attributes Global inventory Locate package Package audit log…" at bounding box center [302, 265] width 433 height 324
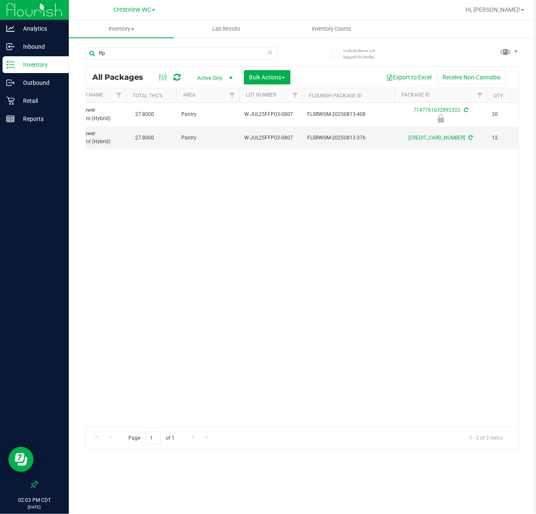
scroll to position [0, 0]
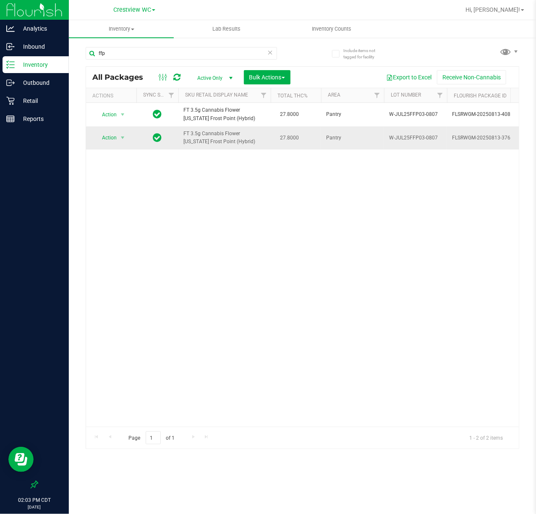
click at [115, 135] on span "Action" at bounding box center [105, 138] width 23 height 12
click at [136, 230] on li "Package audit log" at bounding box center [127, 227] width 65 height 13
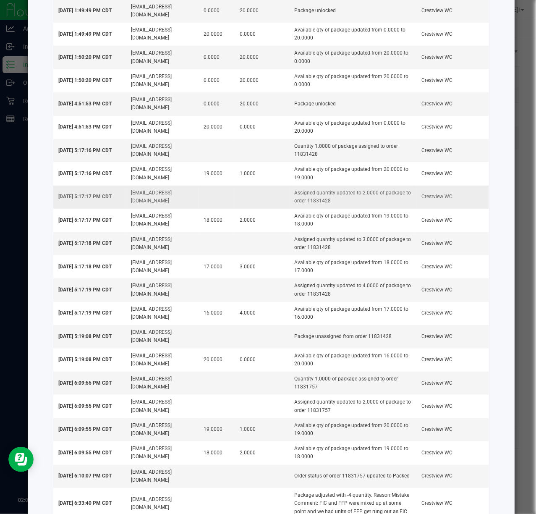
scroll to position [184, 0]
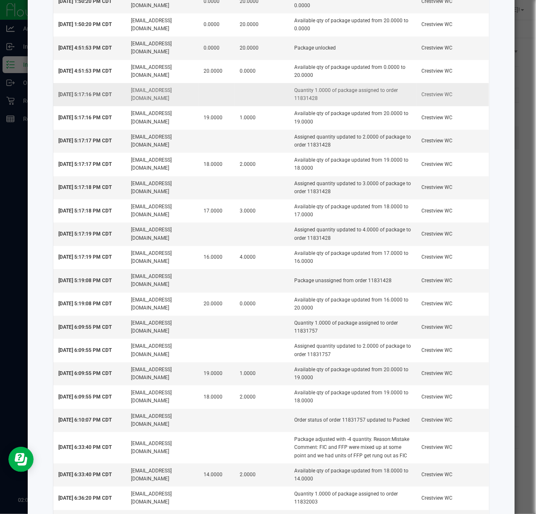
drag, startPoint x: 94, startPoint y: 97, endPoint x: 106, endPoint y: 107, distance: 15.3
click at [112, 97] on span "[DATE] 5:17:16 PM CDT" at bounding box center [84, 95] width 53 height 6
drag, startPoint x: 90, startPoint y: 144, endPoint x: 114, endPoint y: 146, distance: 24.4
click at [112, 144] on span "[DATE] 5:17:17 PM CDT" at bounding box center [84, 141] width 53 height 6
drag, startPoint x: 88, startPoint y: 195, endPoint x: 116, endPoint y: 196, distance: 28.6
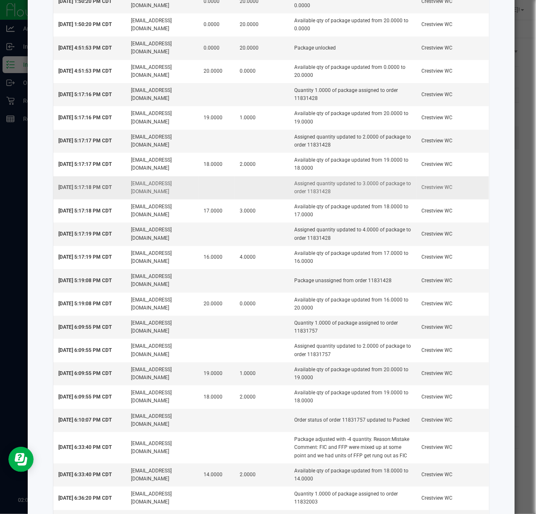
click at [116, 196] on td "[DATE] 5:17:18 PM CDT" at bounding box center [89, 187] width 73 height 23
drag, startPoint x: 100, startPoint y: 241, endPoint x: 123, endPoint y: 241, distance: 23.1
click at [118, 241] on td "[DATE] 5:17:19 PM CDT" at bounding box center [89, 233] width 73 height 23
